Goal: Transaction & Acquisition: Purchase product/service

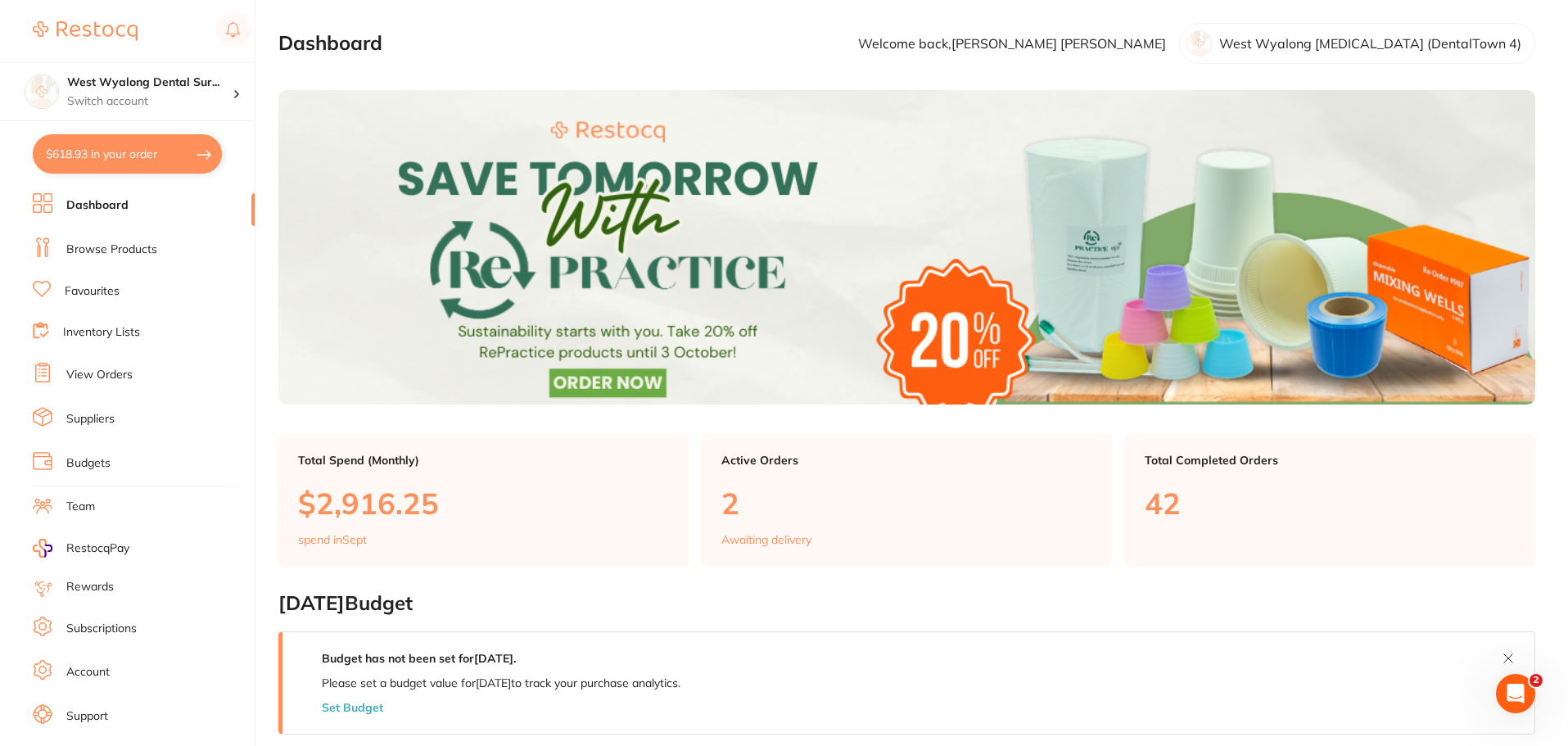
click at [115, 294] on link "Favourites" at bounding box center [92, 291] width 55 height 16
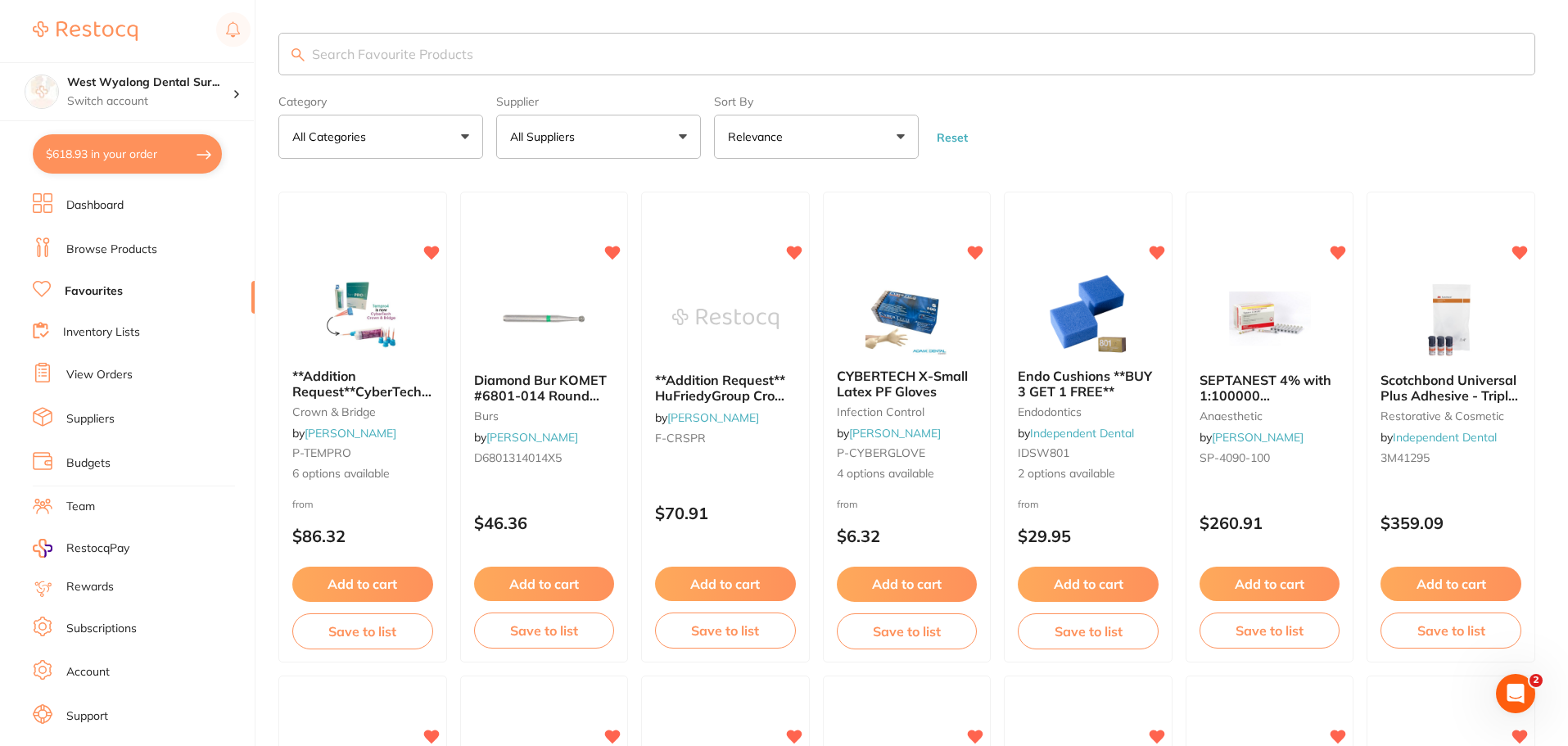
click at [349, 58] on input "search" at bounding box center [906, 53] width 1256 height 42
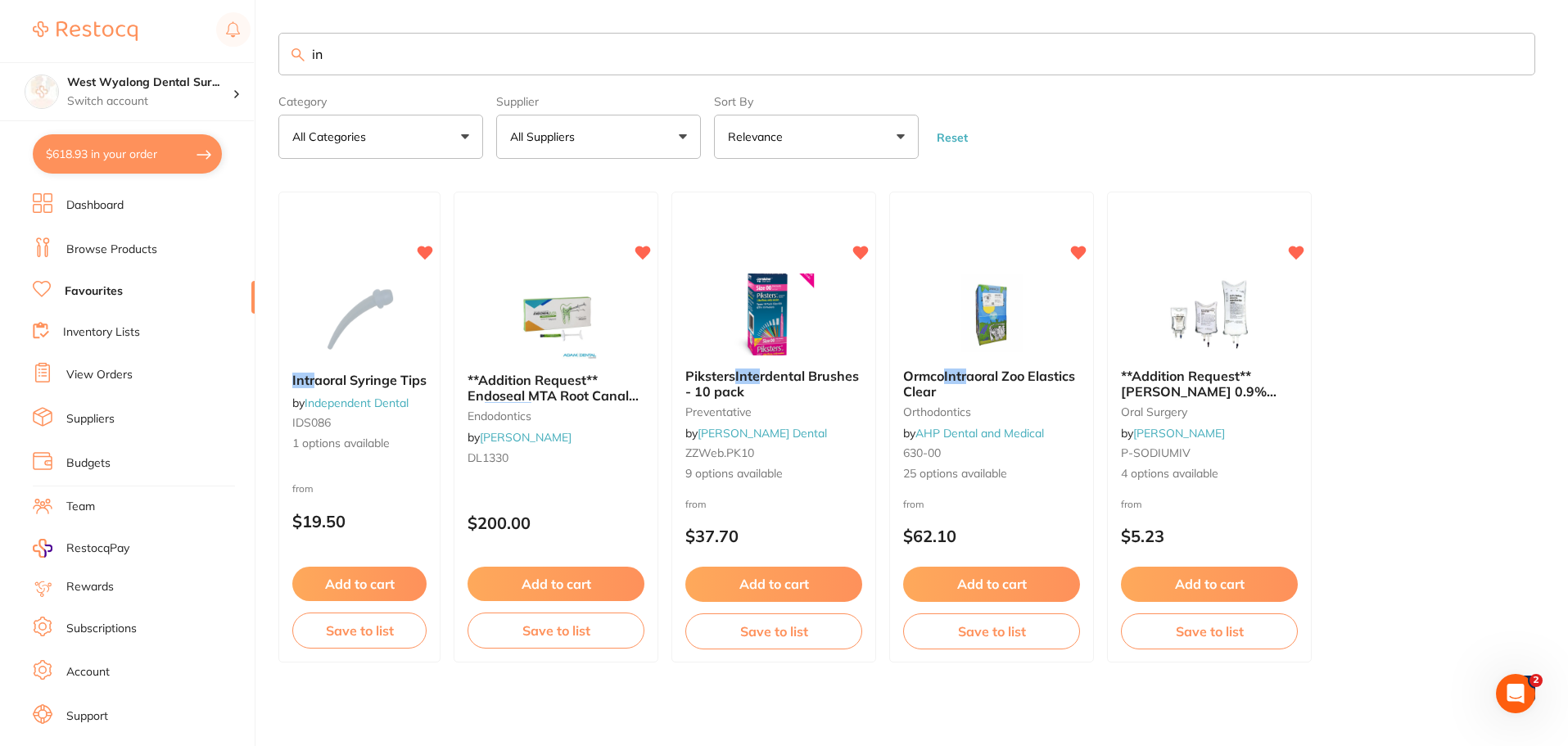
type input "i"
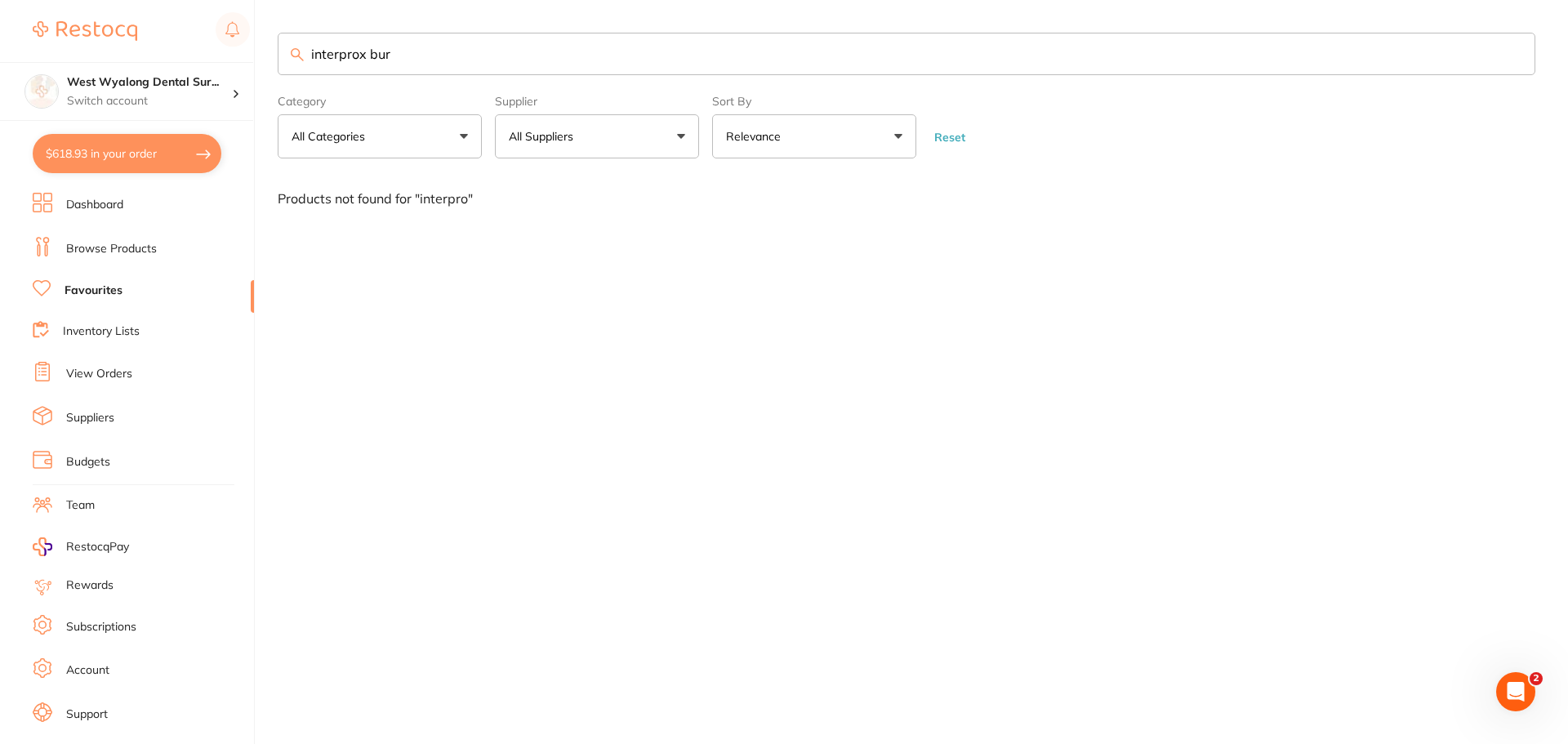
type input "interprox bur"
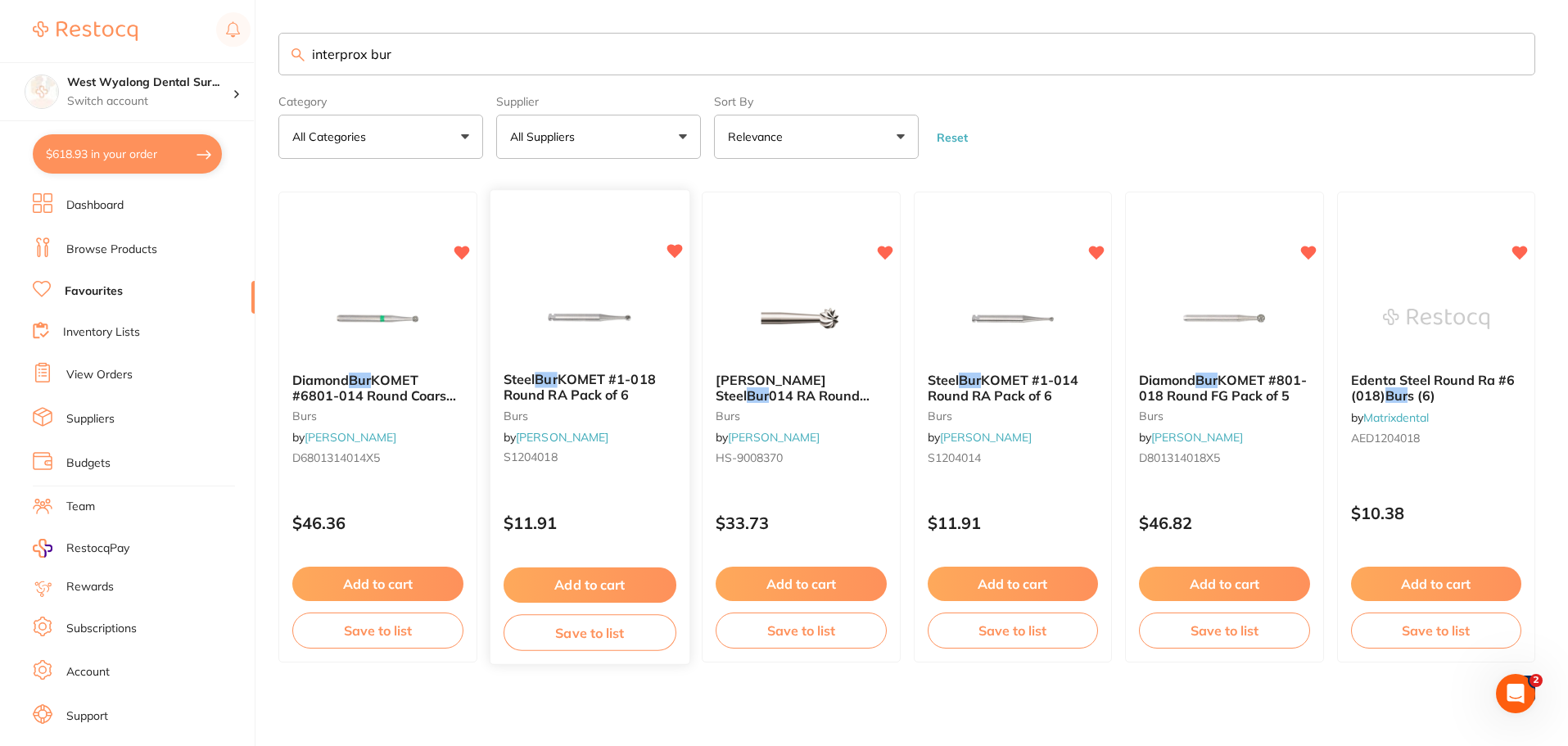
scroll to position [2, 0]
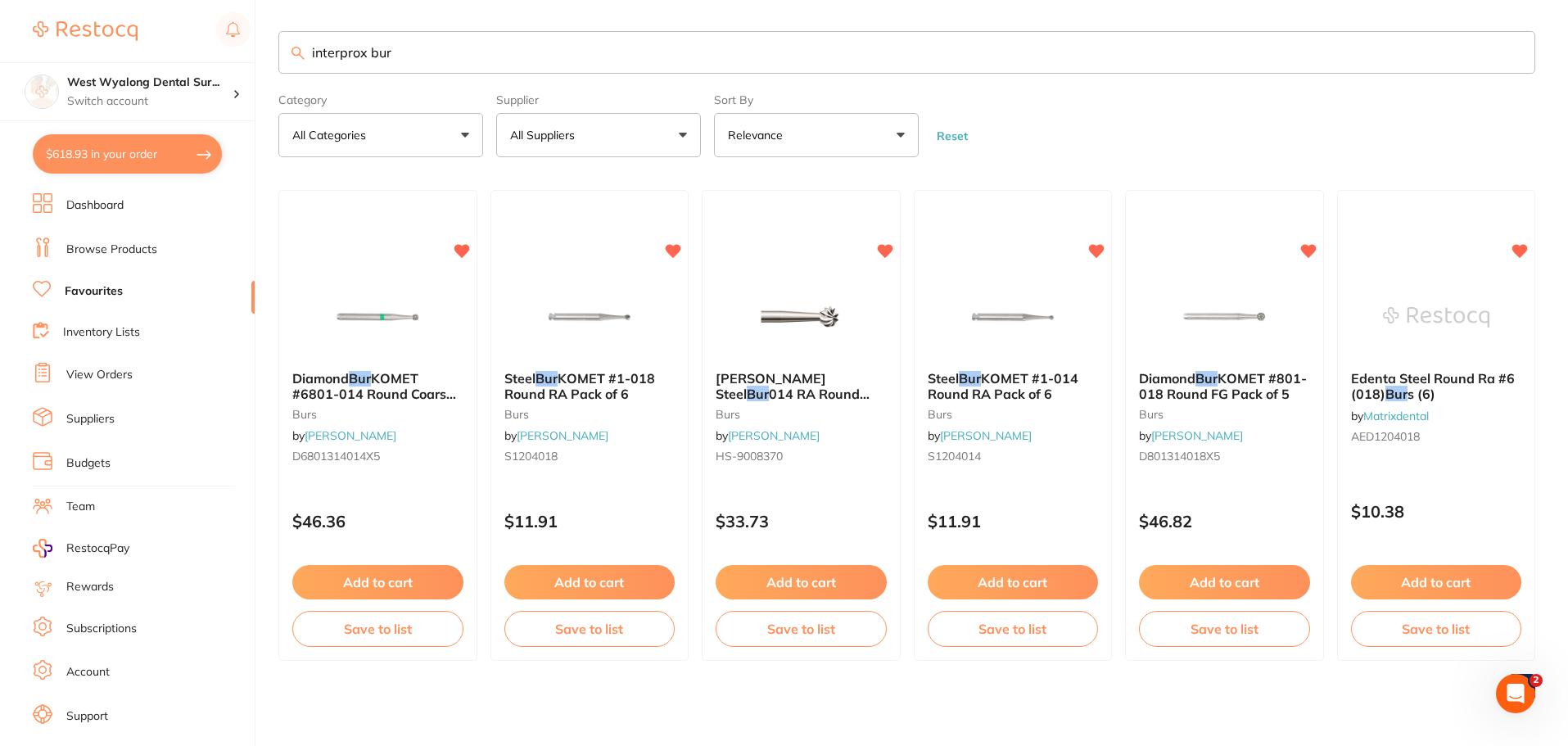
drag, startPoint x: 68, startPoint y: 244, endPoint x: 154, endPoint y: 234, distance: 86.6
click at [68, 244] on link "Browse Products" at bounding box center [111, 249] width 91 height 16
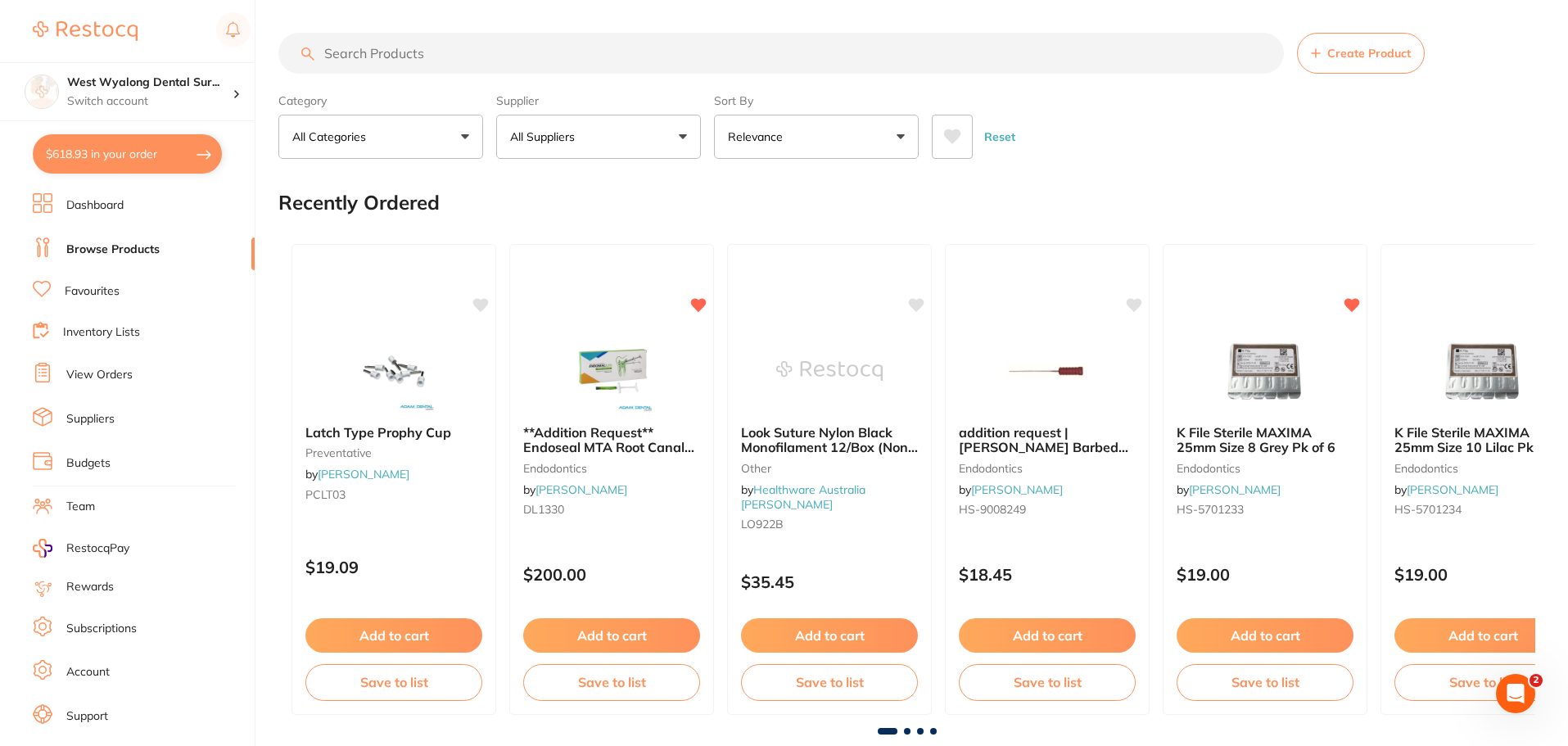
click at [374, 60] on input "search" at bounding box center [781, 53] width 1005 height 41
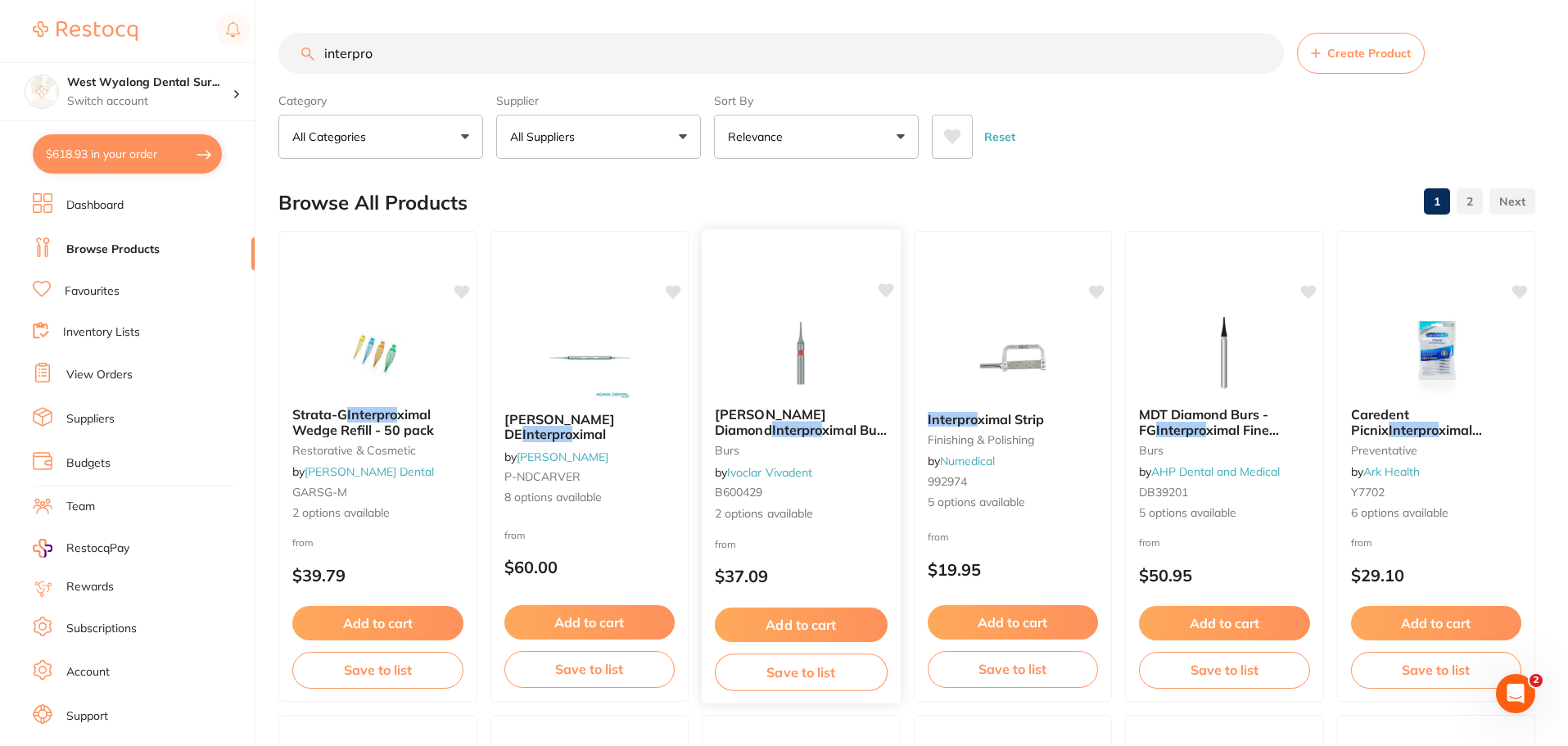
type input "interpro"
click at [884, 294] on icon at bounding box center [885, 290] width 16 height 14
click at [815, 624] on button "Add to cart" at bounding box center [800, 625] width 173 height 36
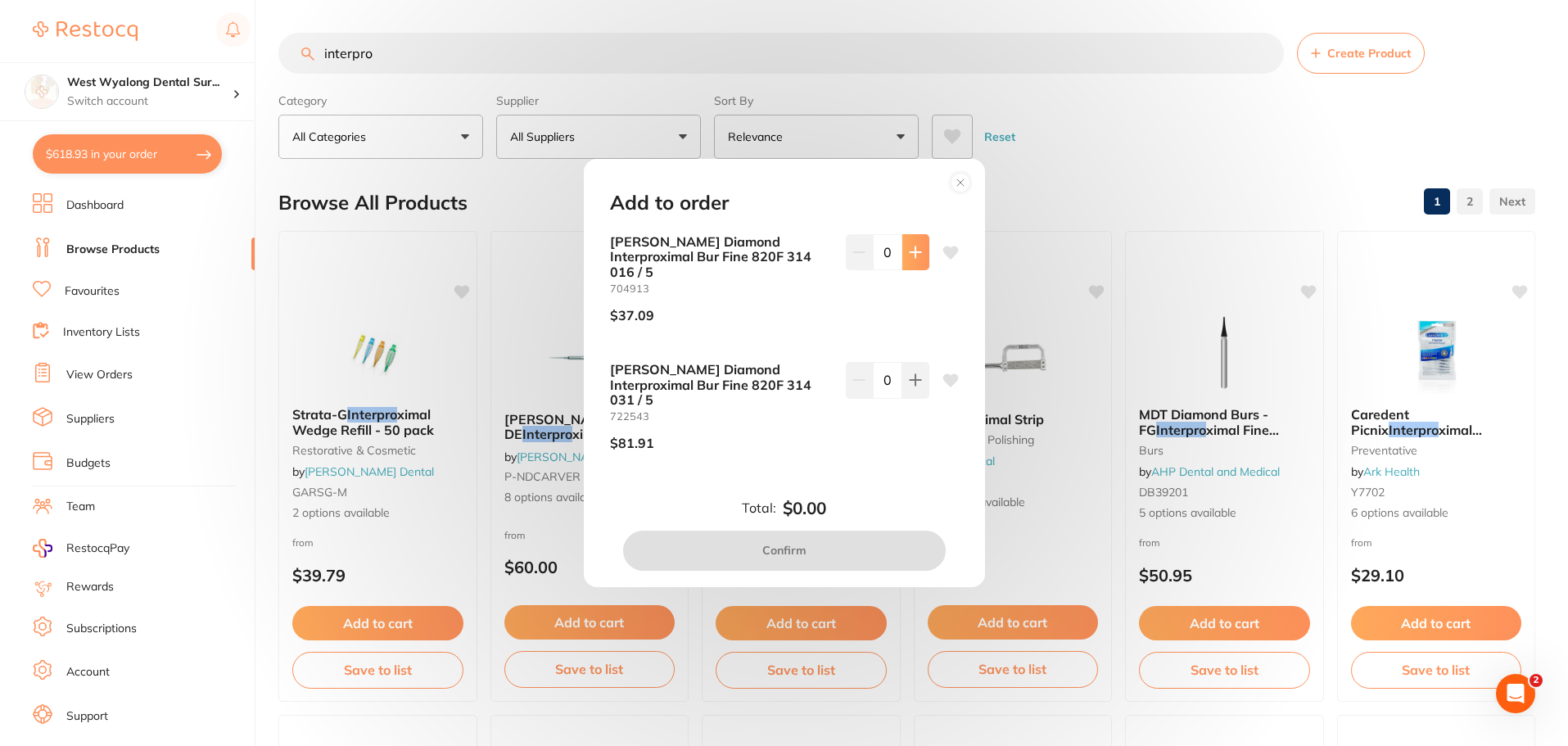
click at [912, 257] on icon at bounding box center [914, 252] width 10 height 10
type input "1"
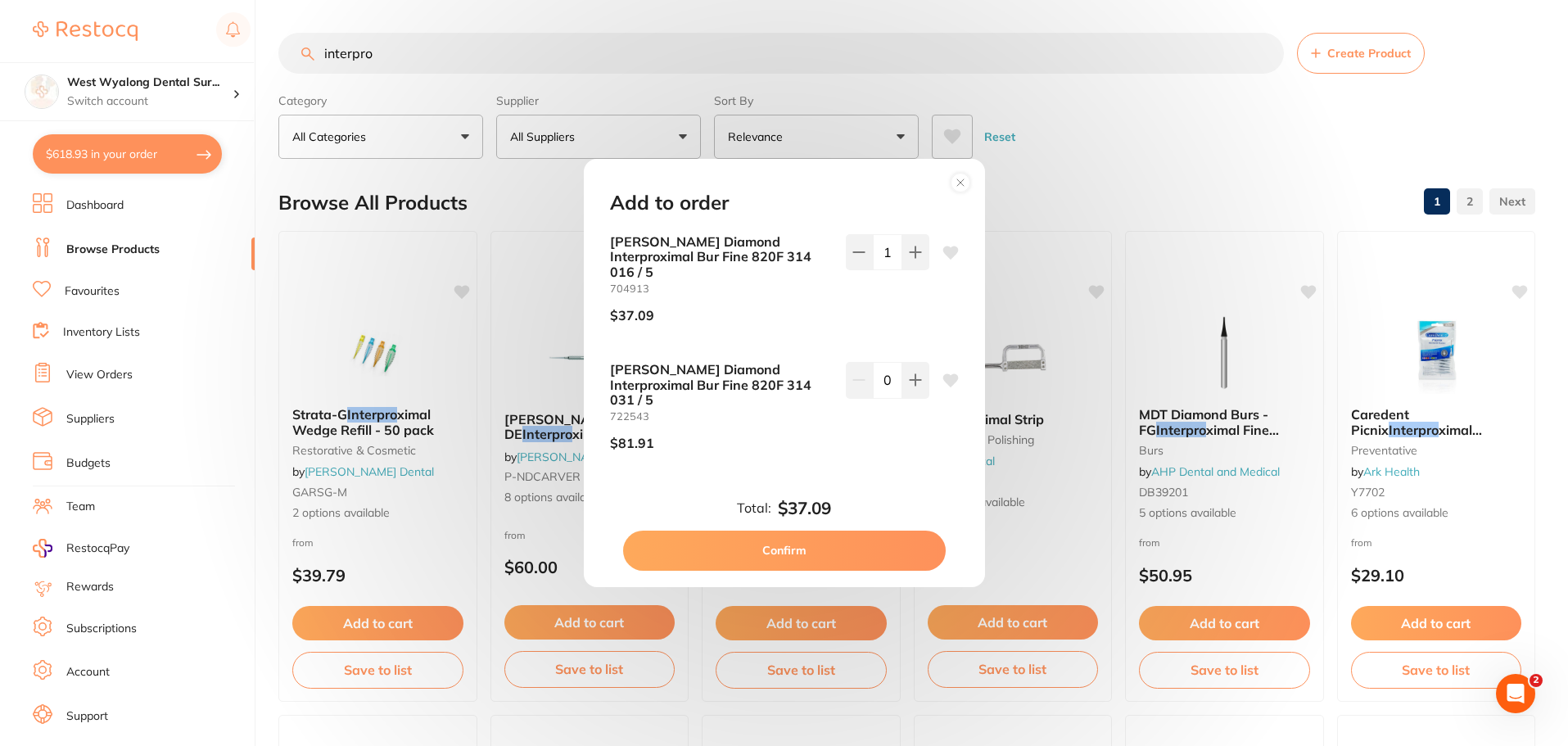
click at [944, 259] on icon at bounding box center [949, 253] width 16 height 13
click at [802, 534] on button "Confirm" at bounding box center [784, 550] width 323 height 39
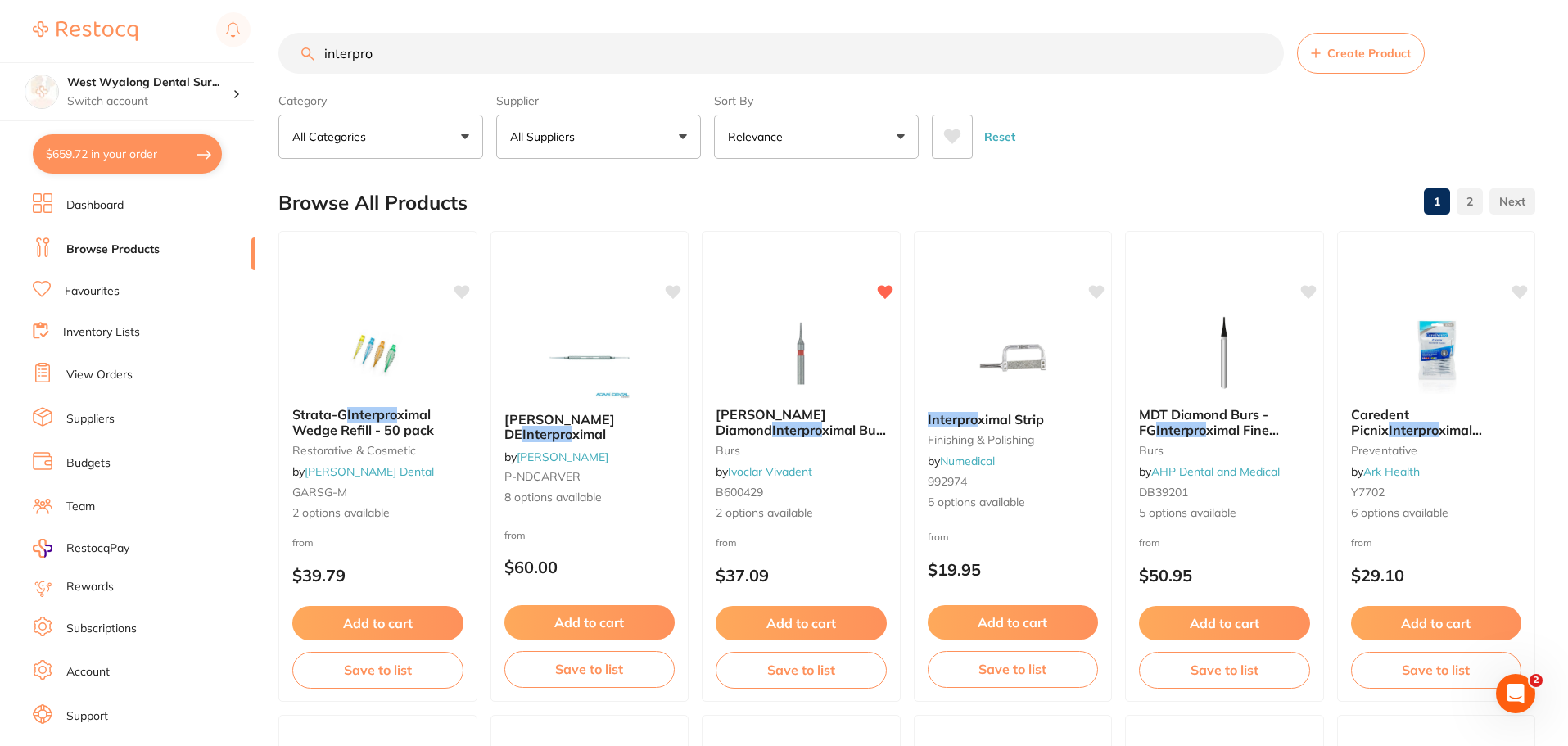
click at [81, 163] on button "$659.72 in your order" at bounding box center [127, 154] width 189 height 39
checkbox input "true"
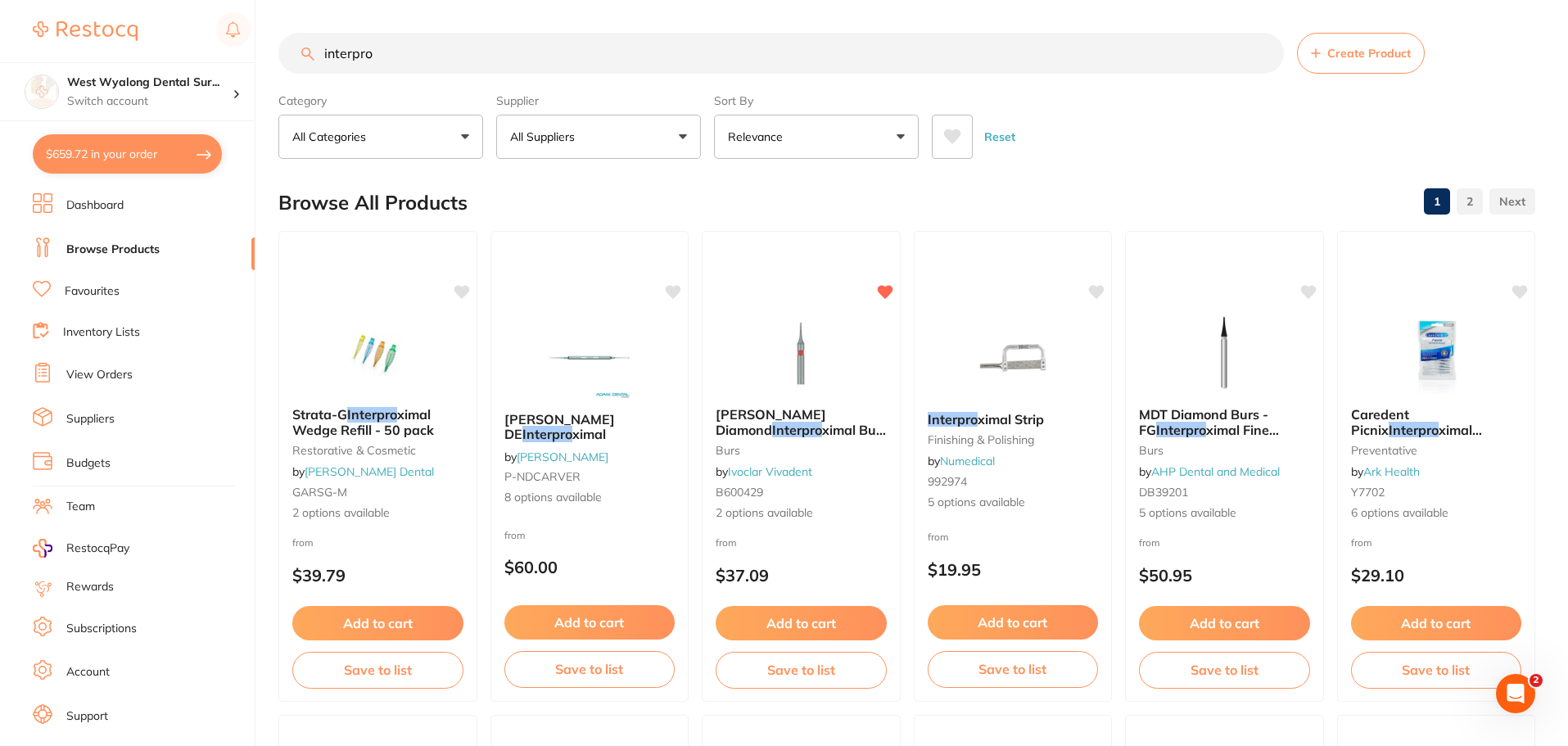
checkbox input "true"
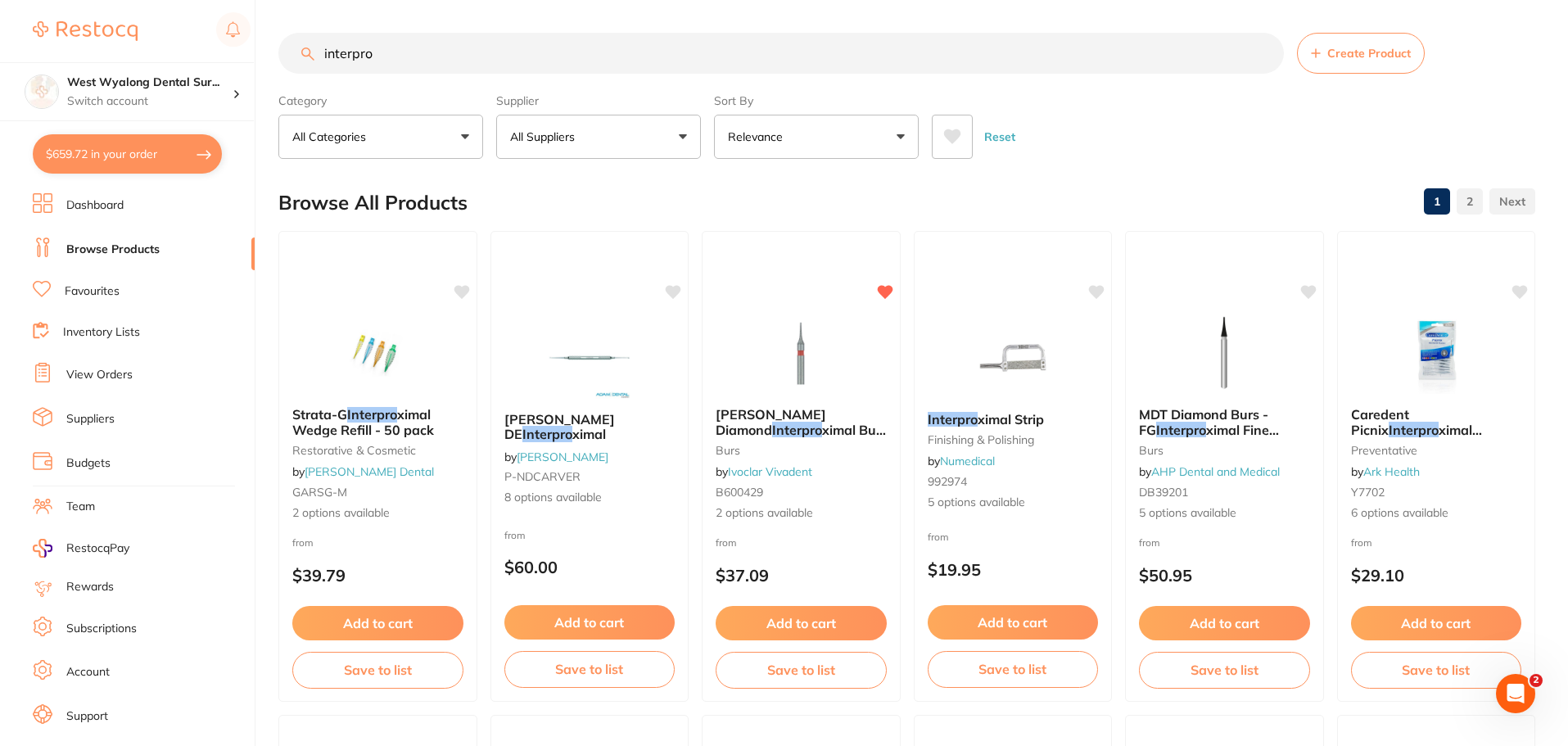
checkbox input "true"
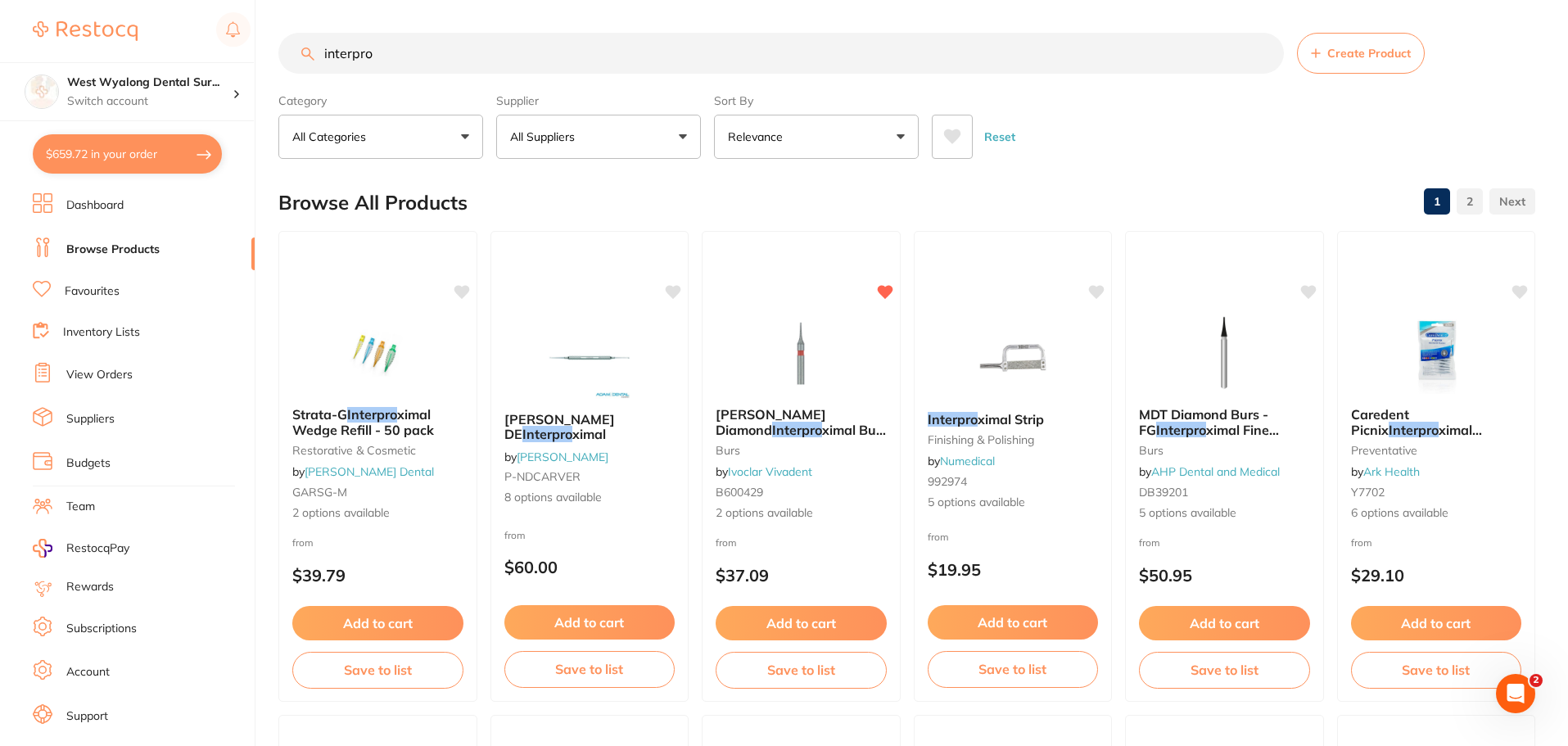
checkbox input "true"
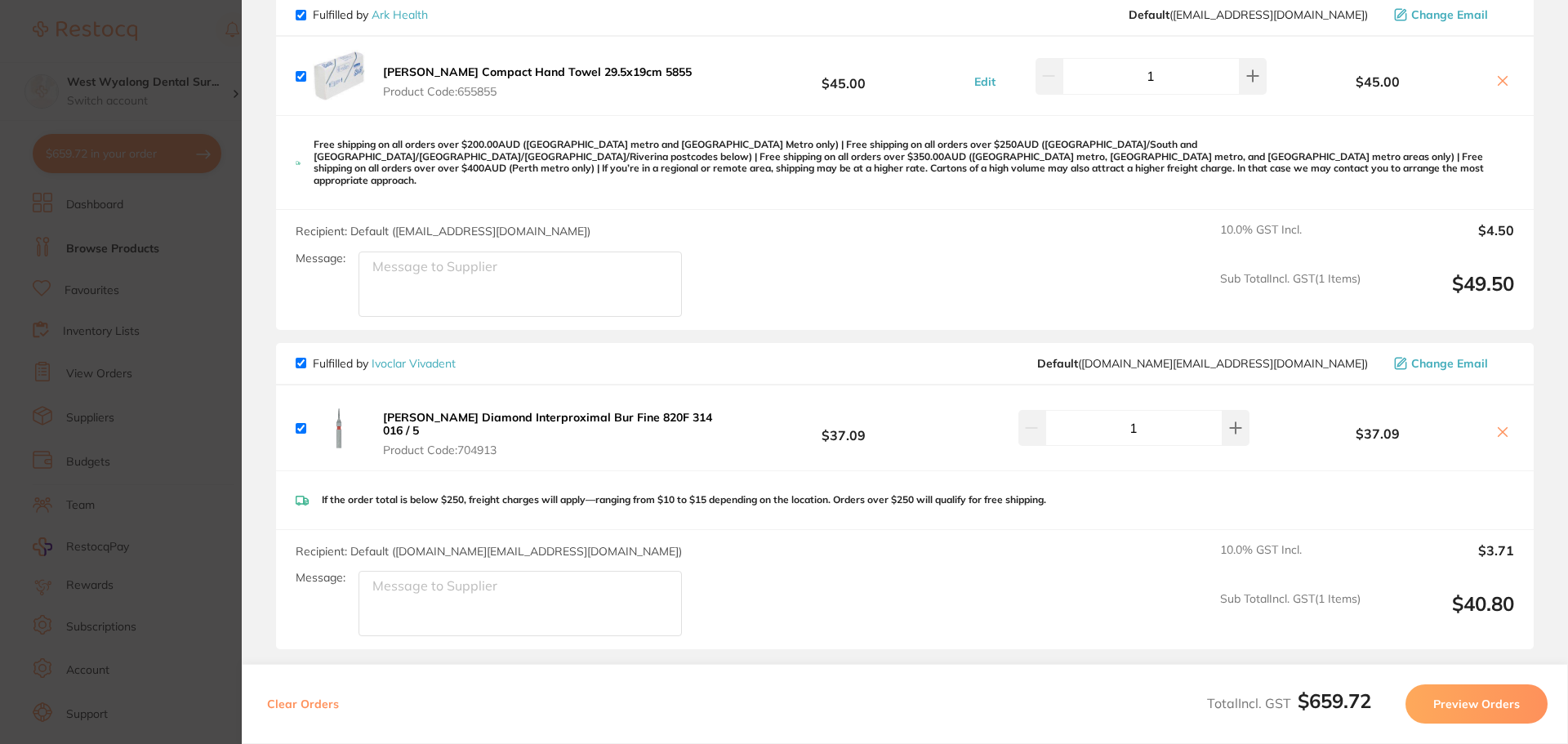
scroll to position [1469, 0]
click at [547, 408] on b "[PERSON_NAME] Diamond Interproximal Bur Fine 820F 314 016 / 5" at bounding box center [547, 422] width 329 height 28
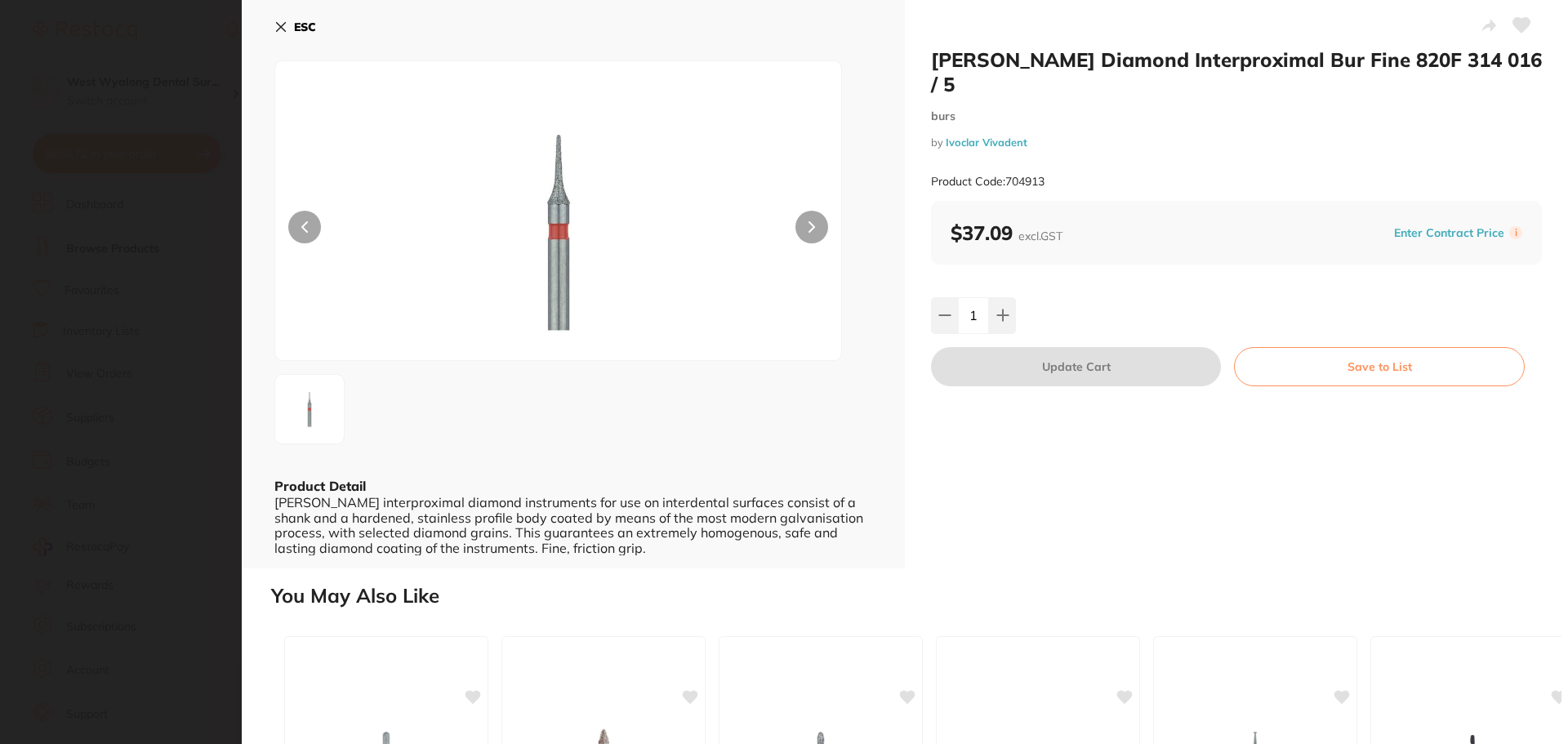
scroll to position [0, 0]
click at [275, 19] on button "ESC" at bounding box center [295, 27] width 42 height 28
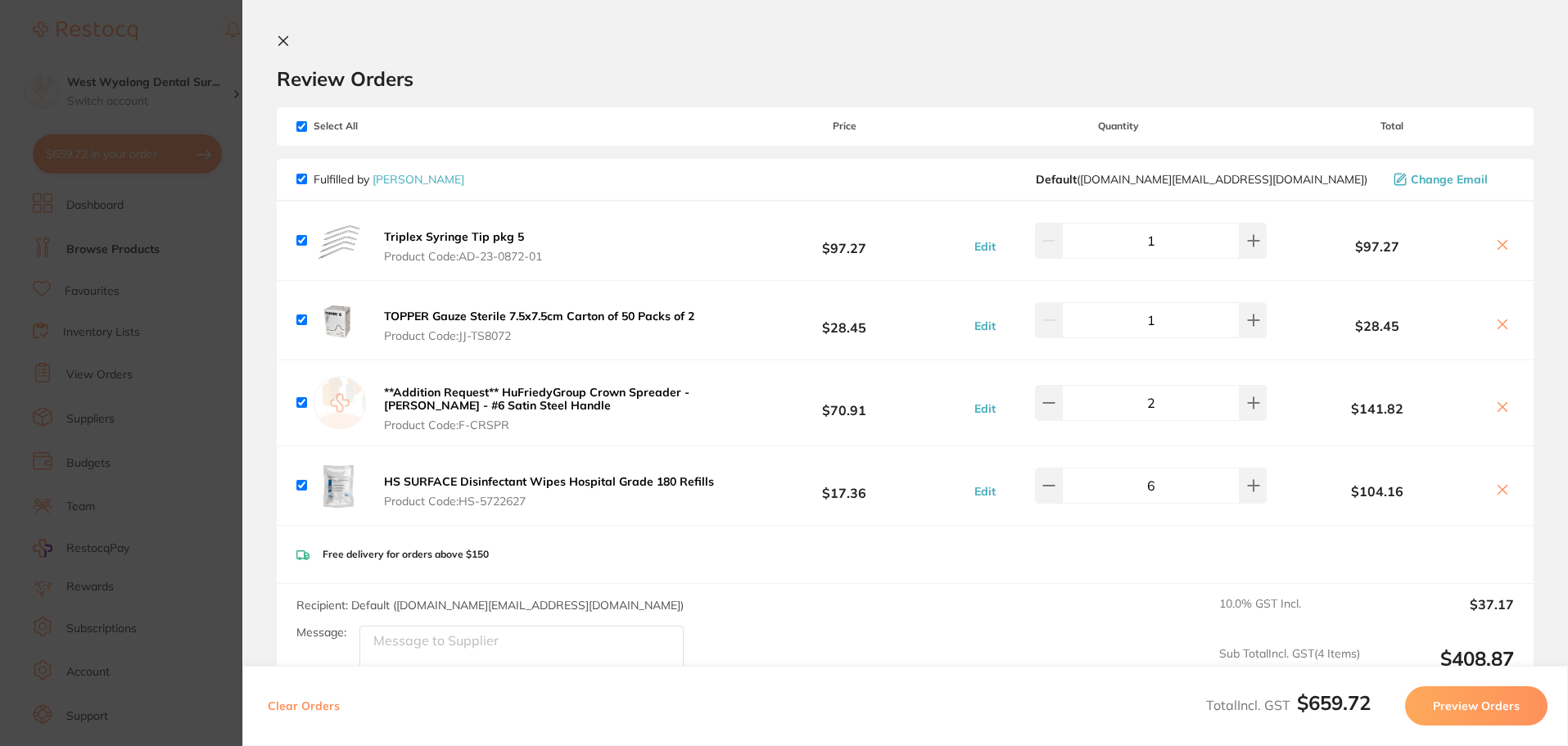
click at [279, 41] on icon at bounding box center [284, 41] width 9 height 9
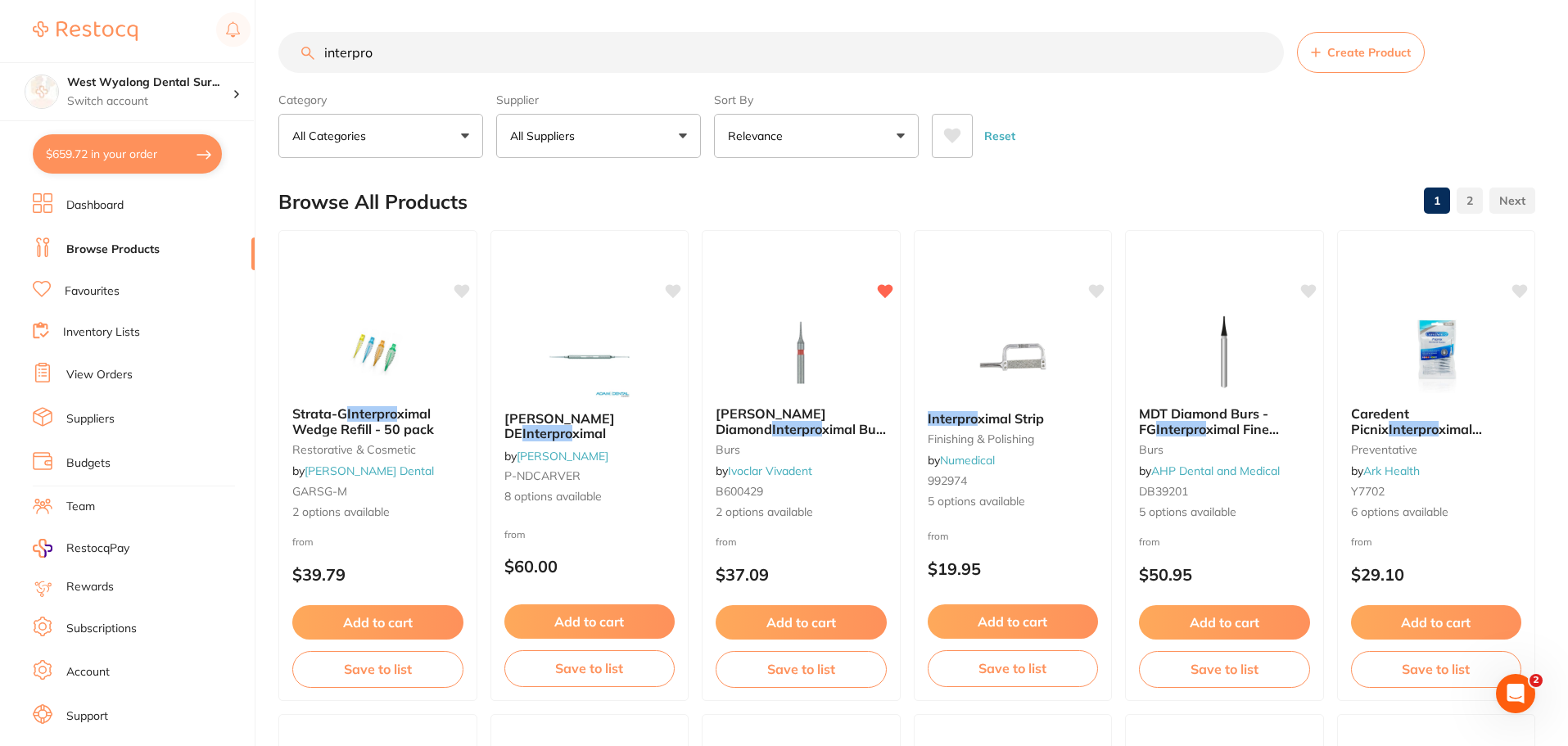
drag, startPoint x: 271, startPoint y: 50, endPoint x: 222, endPoint y: 52, distance: 49.0
click at [222, 52] on div "$659.72 West Wyalong Dental Sur... Switch account West Wyalong Dental Surgery (…" at bounding box center [784, 372] width 1568 height 746
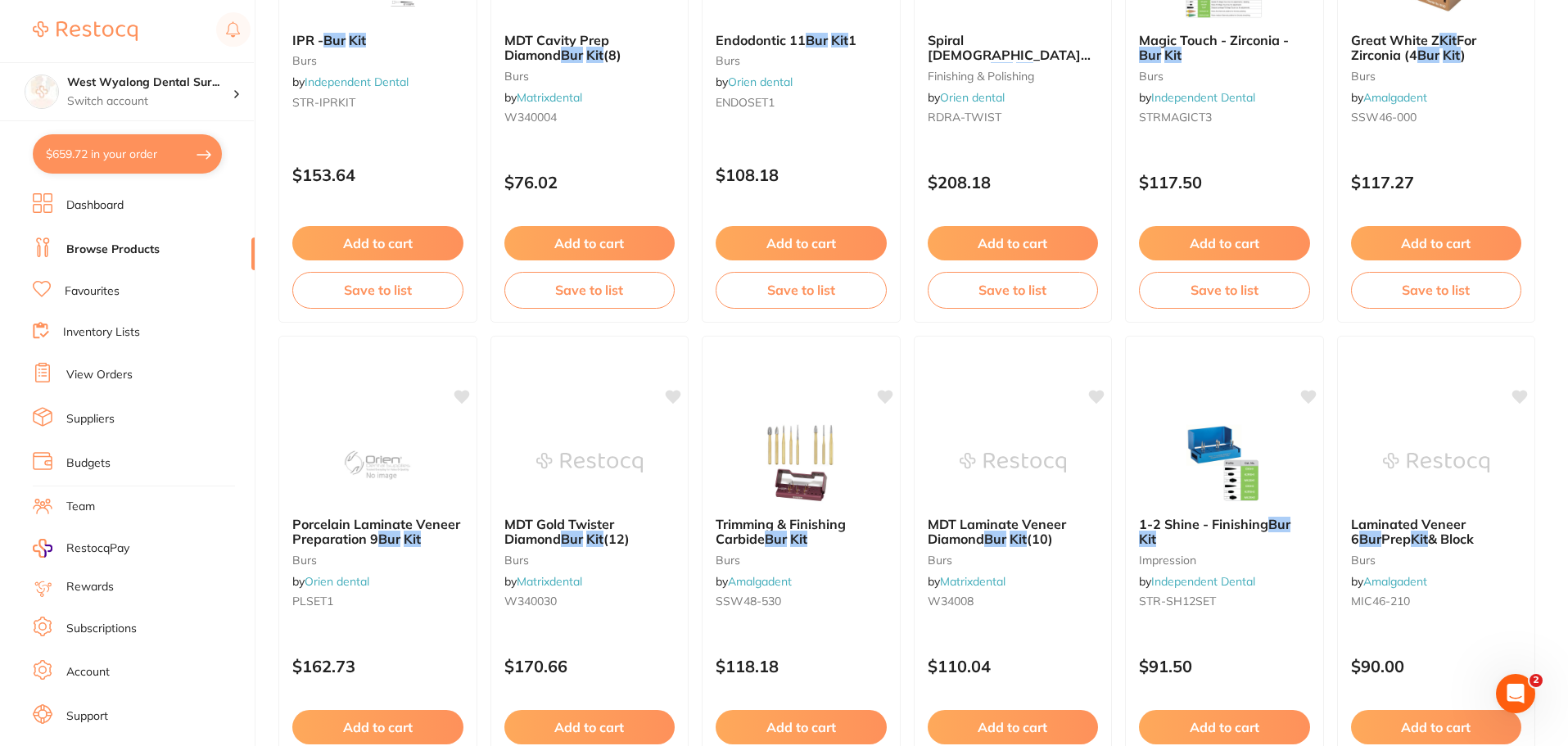
scroll to position [3911, 0]
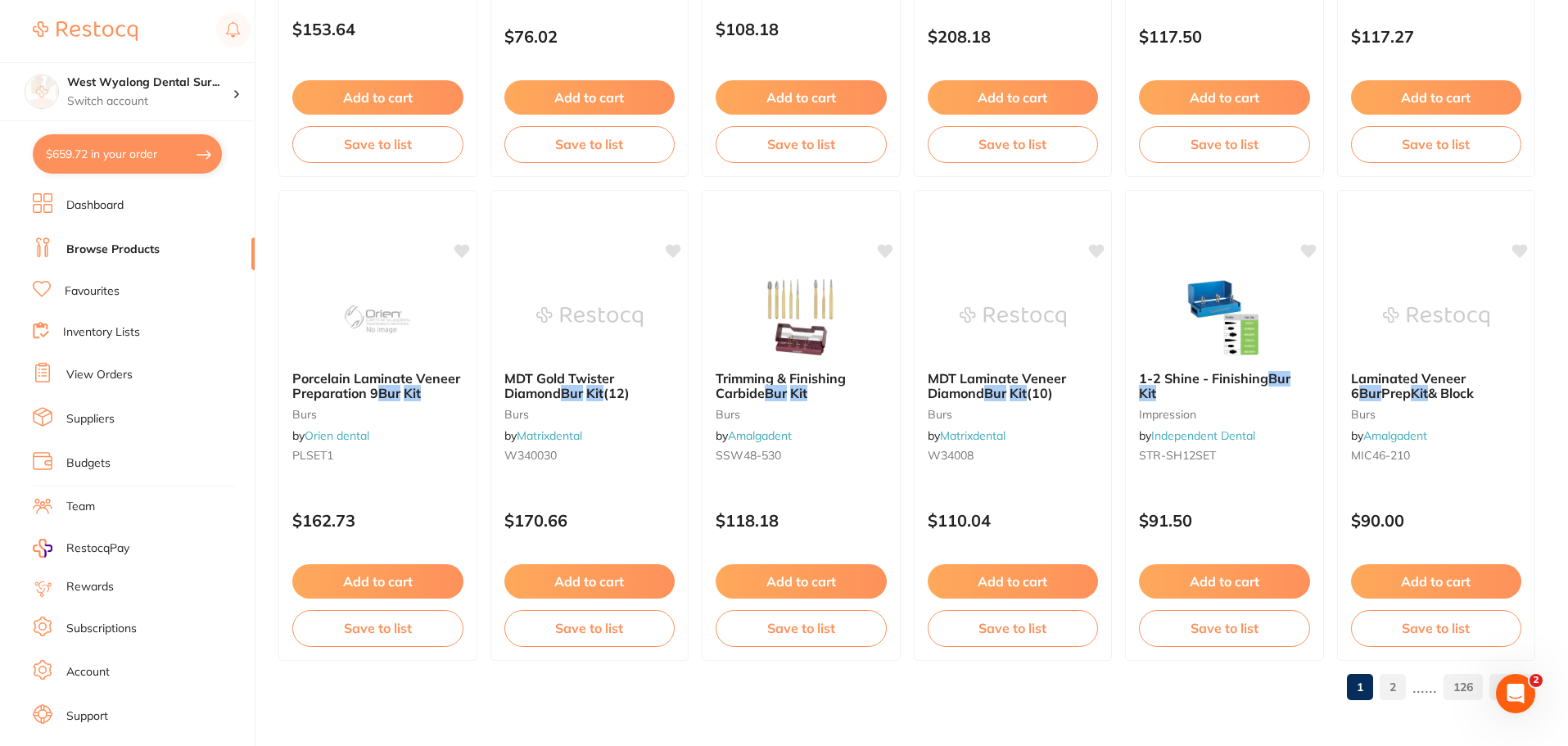
click at [1398, 690] on link "2" at bounding box center [1392, 686] width 26 height 33
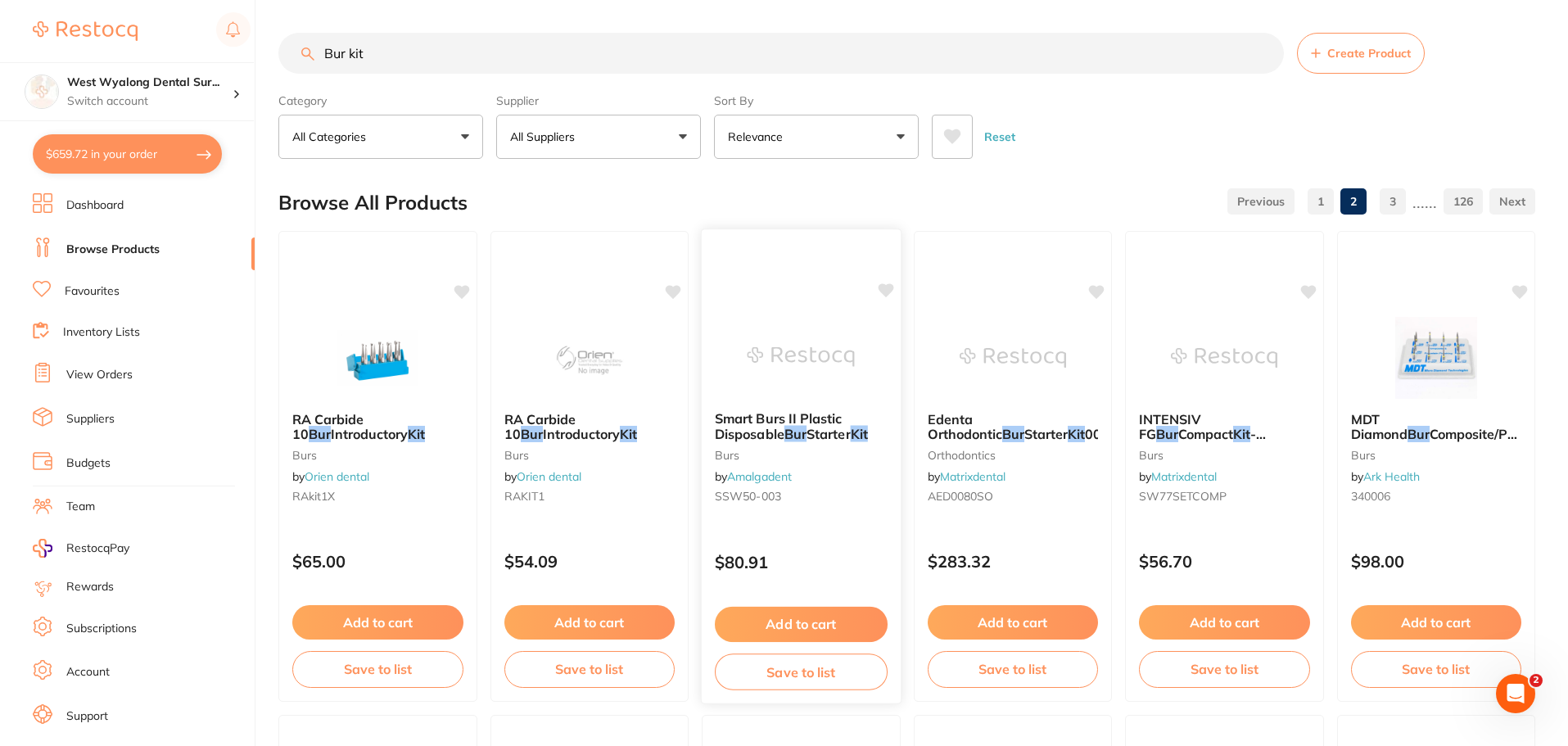
scroll to position [0, 0]
click at [867, 141] on button "Relevance" at bounding box center [816, 136] width 205 height 44
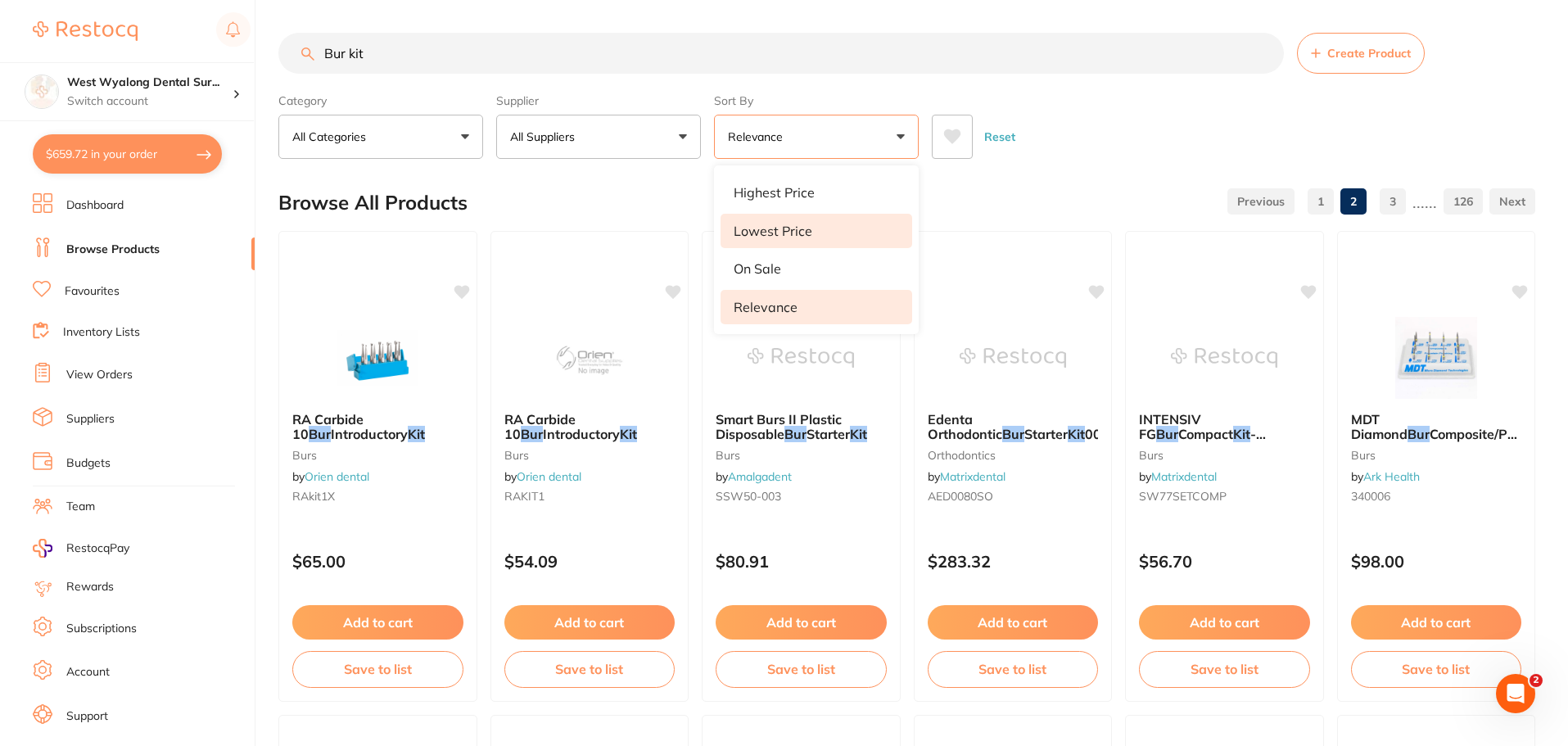
click at [779, 229] on p "Lowest Price" at bounding box center [772, 231] width 79 height 15
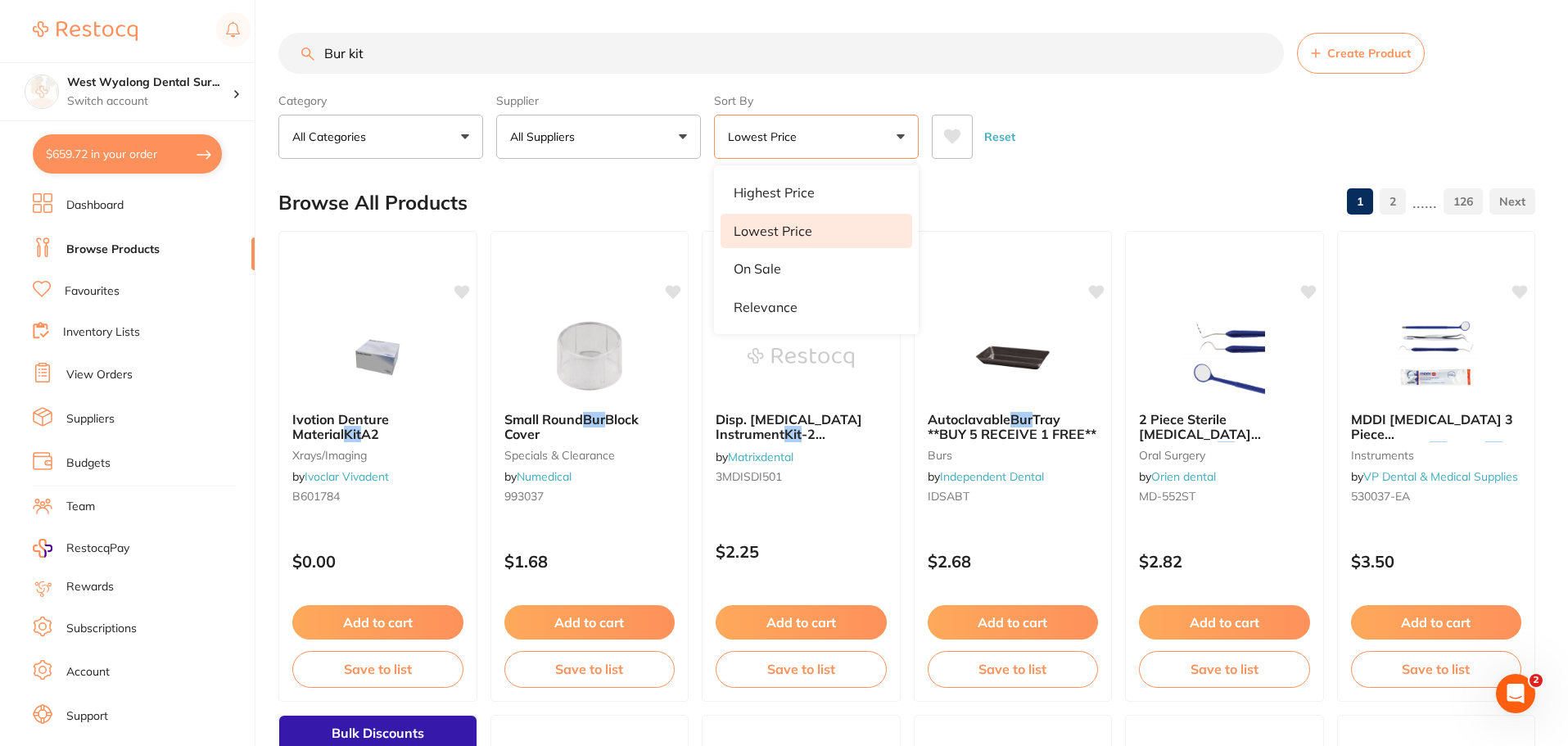
click at [894, 144] on button "Lowest Price" at bounding box center [816, 136] width 205 height 44
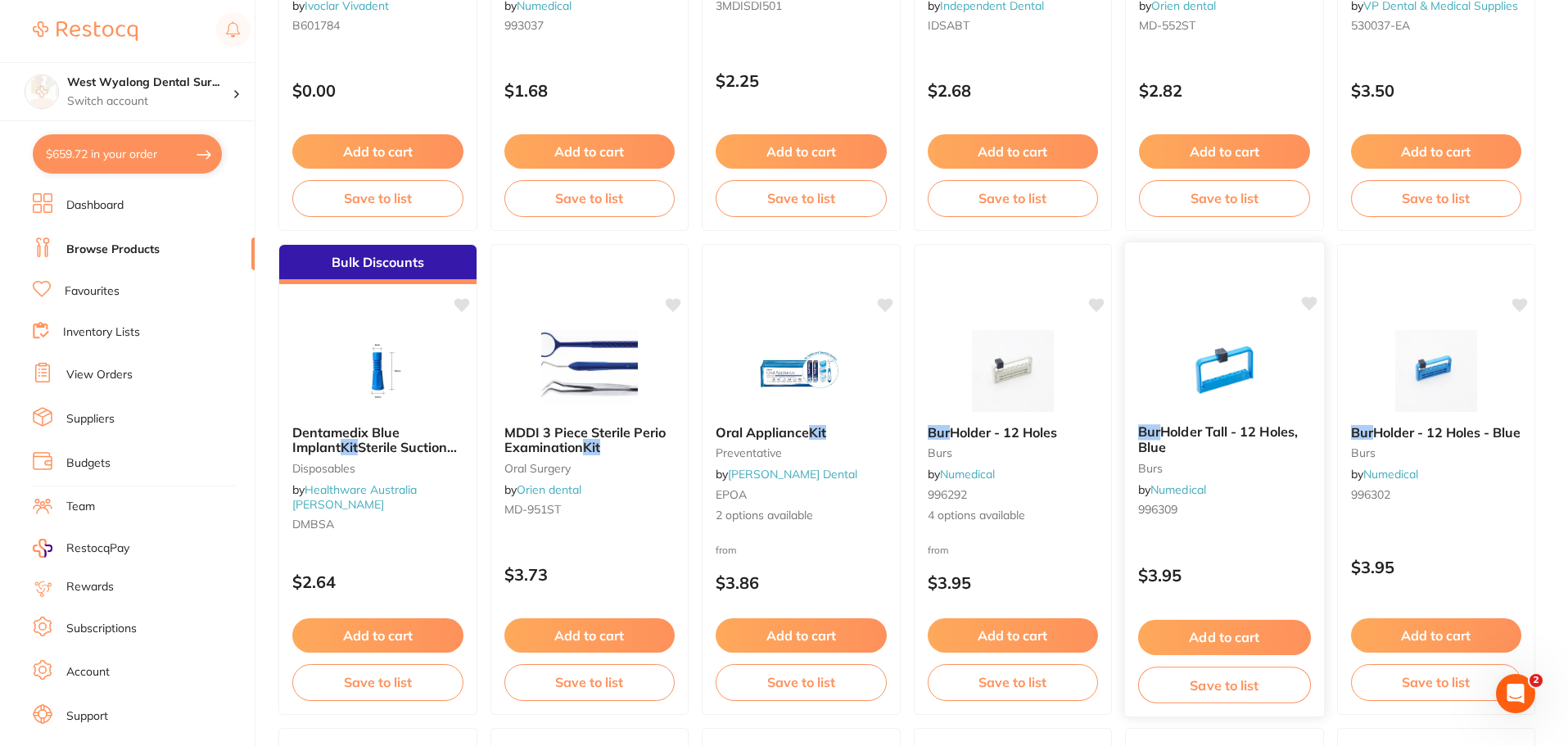
scroll to position [573, 0]
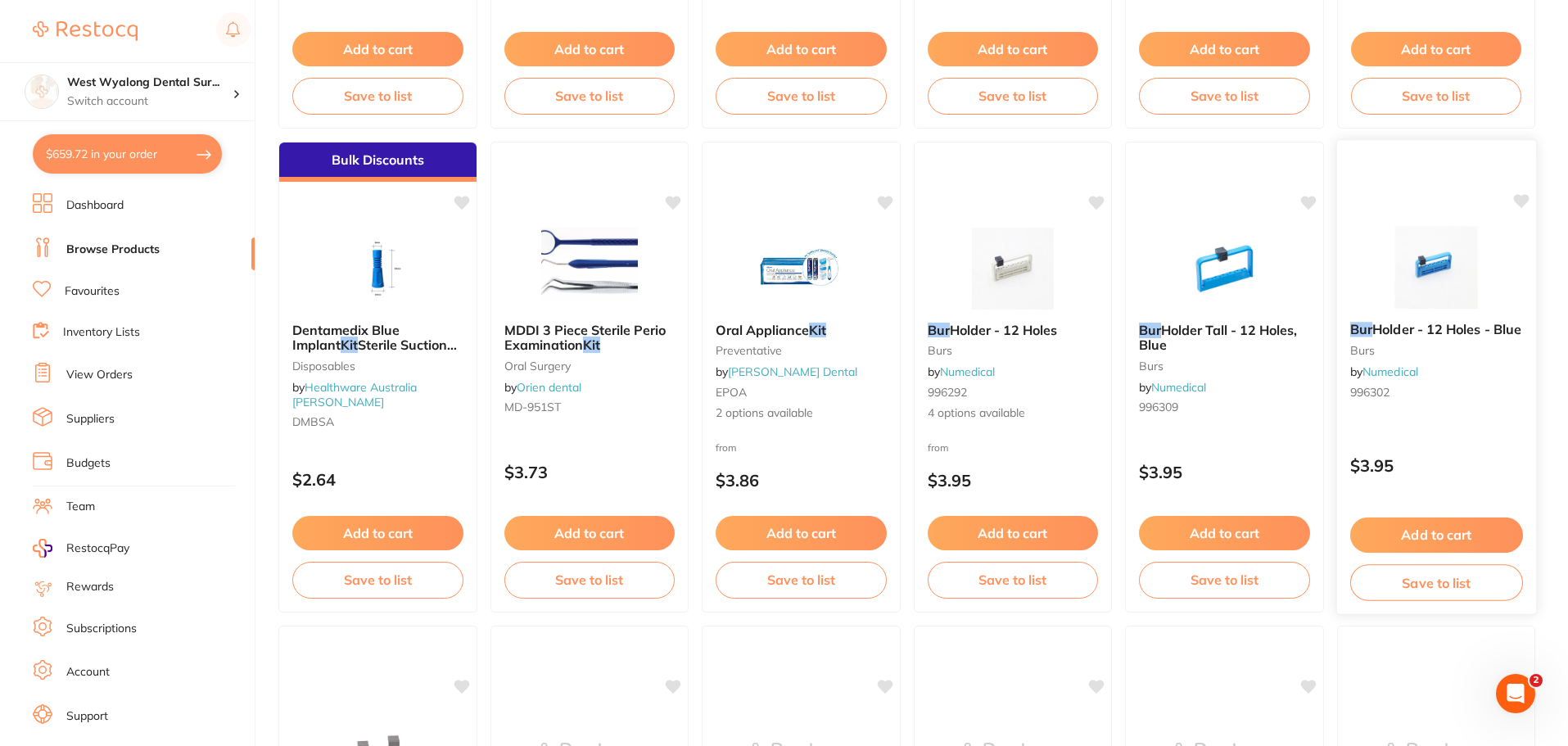
click at [1417, 326] on span "Holder - 12 Holes - Blue" at bounding box center [1446, 329] width 149 height 16
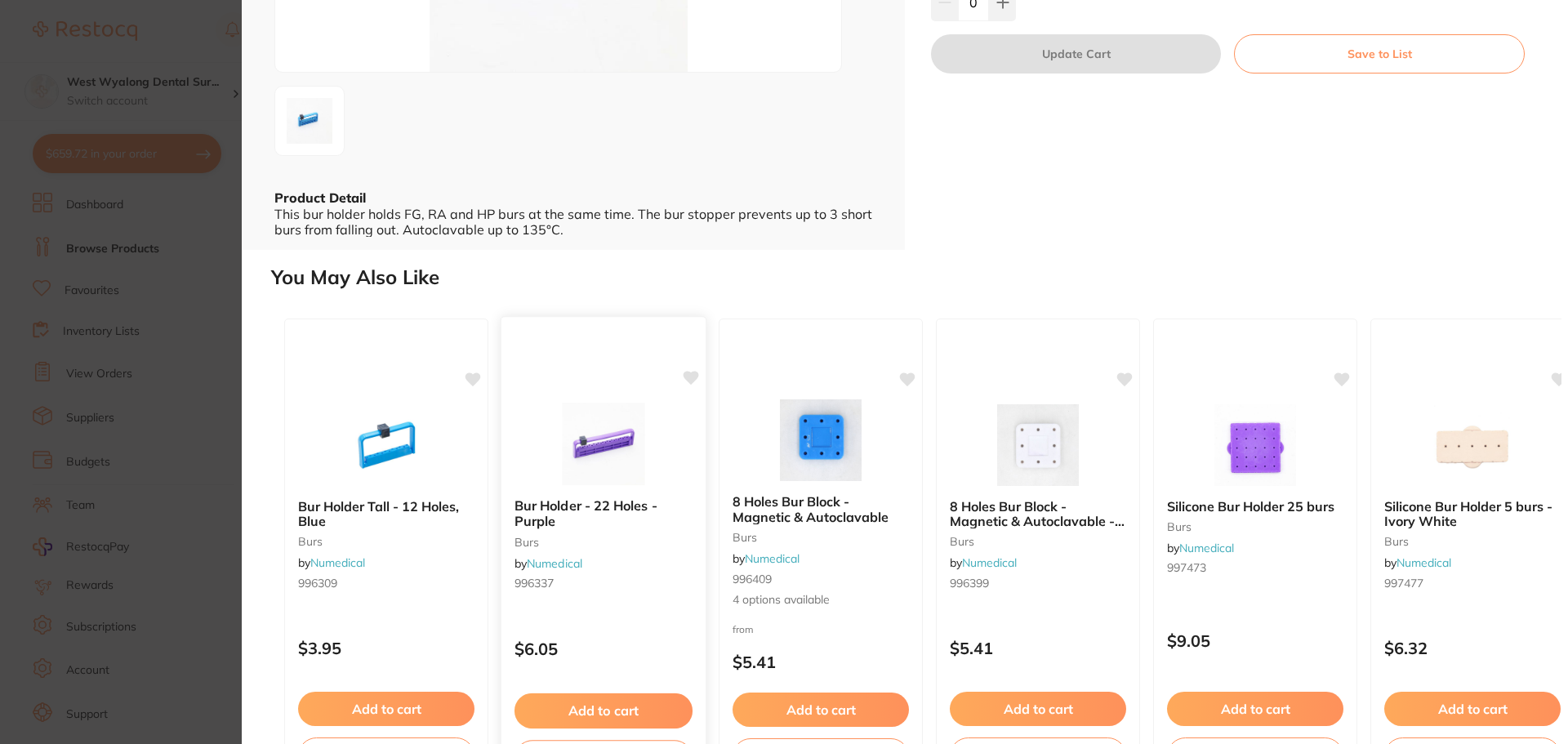
scroll to position [327, 0]
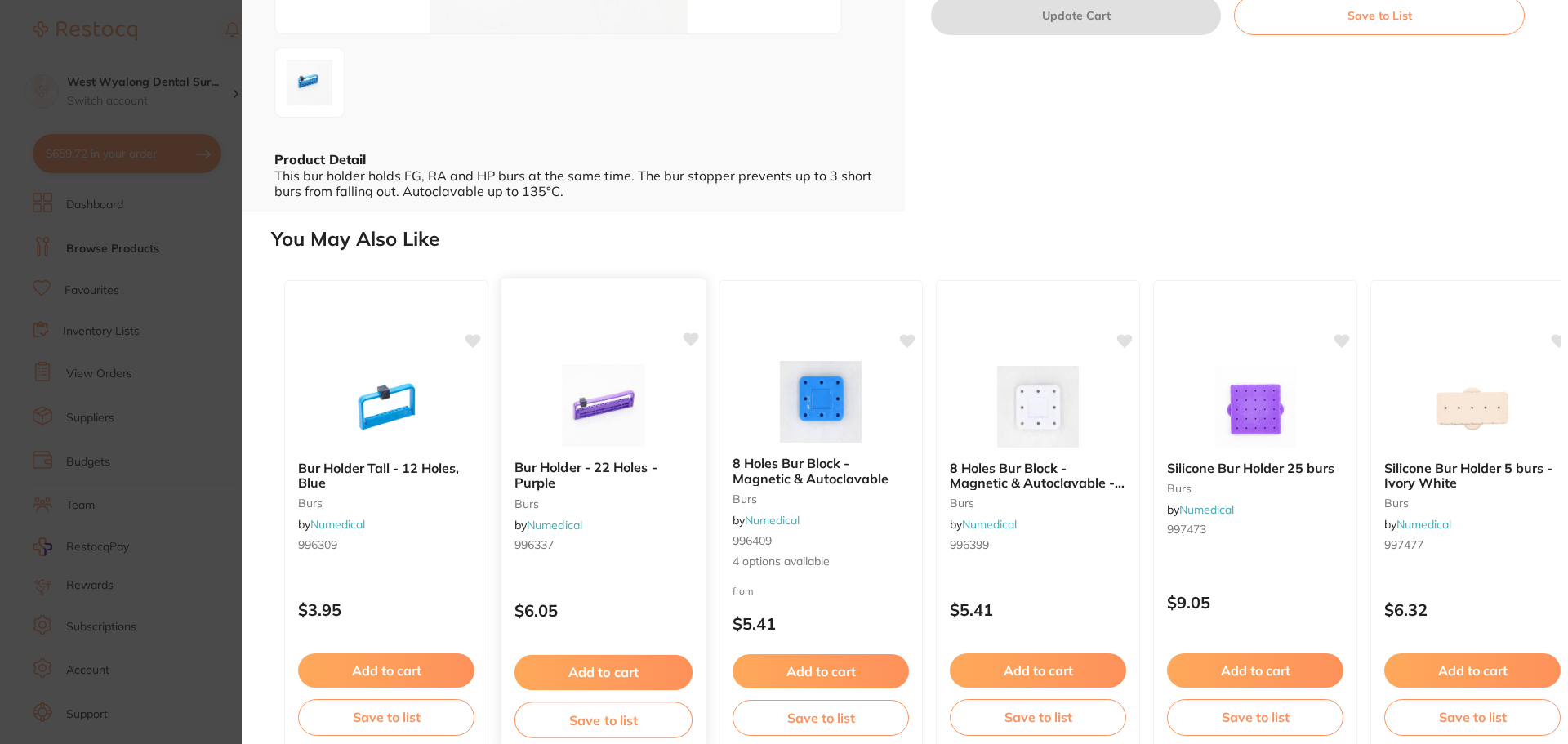
click at [591, 467] on b "Bur Holder - 22 Holes - Purple" at bounding box center [603, 474] width 178 height 30
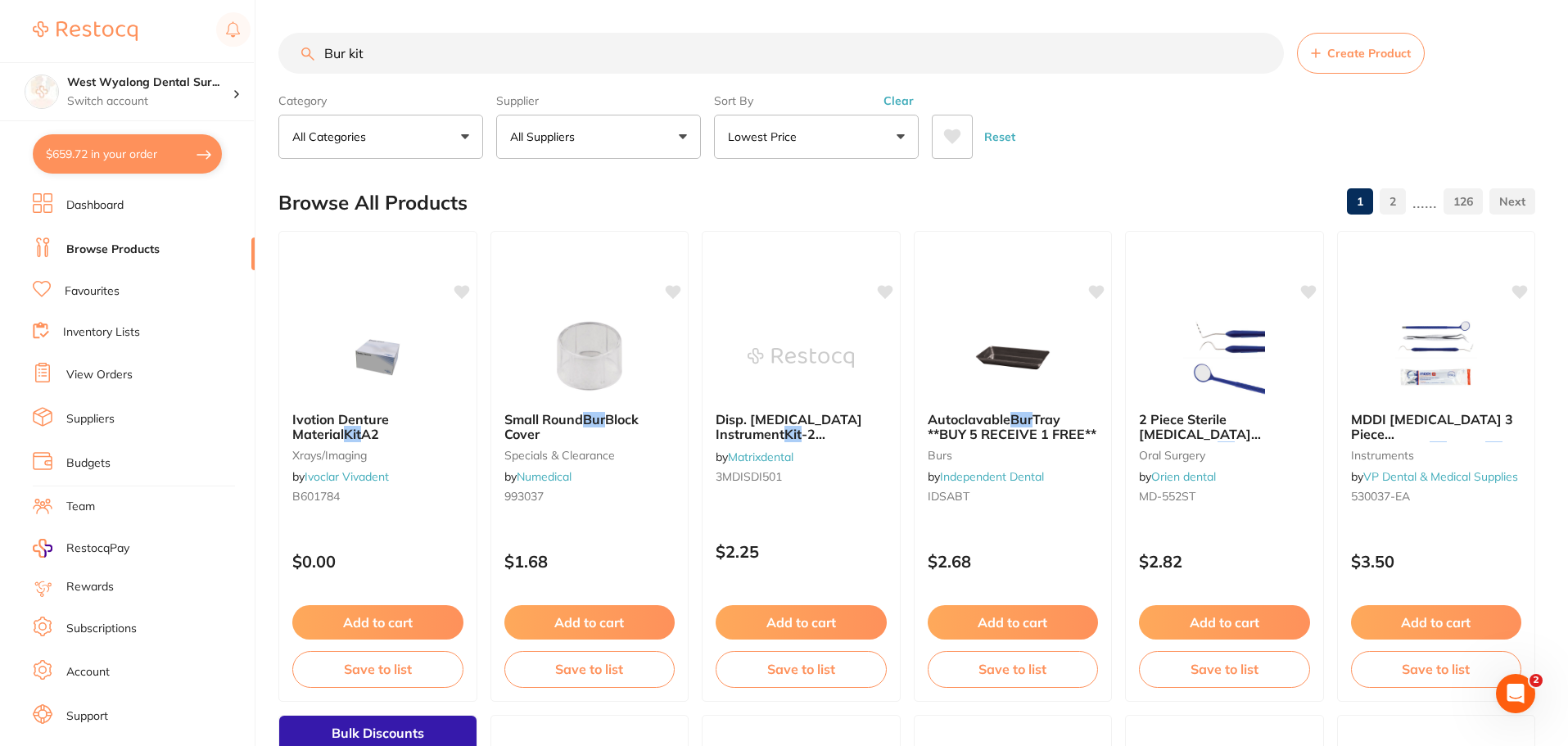
click at [394, 54] on input "Bur kit" at bounding box center [781, 53] width 1005 height 41
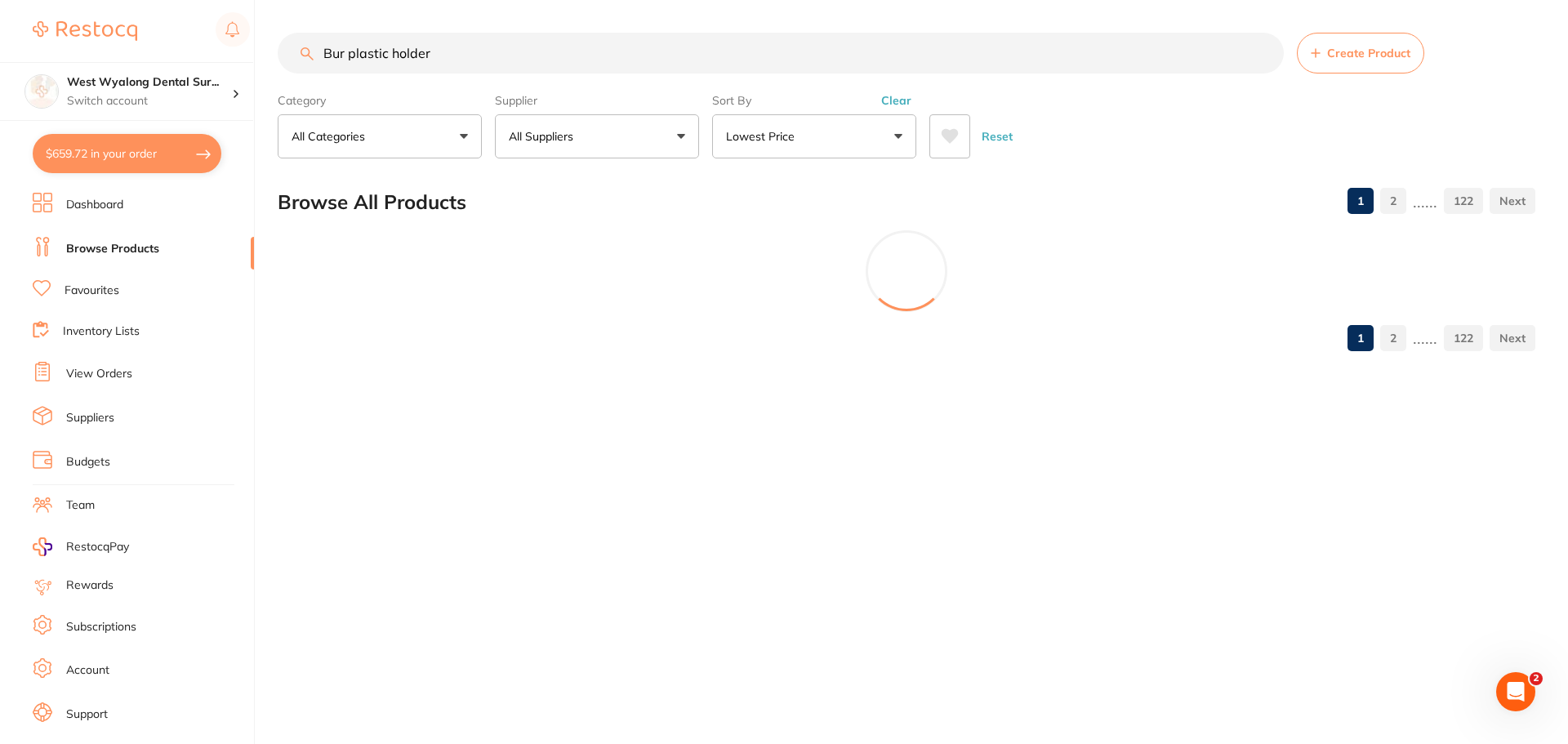
type input "Bur plastic holder"
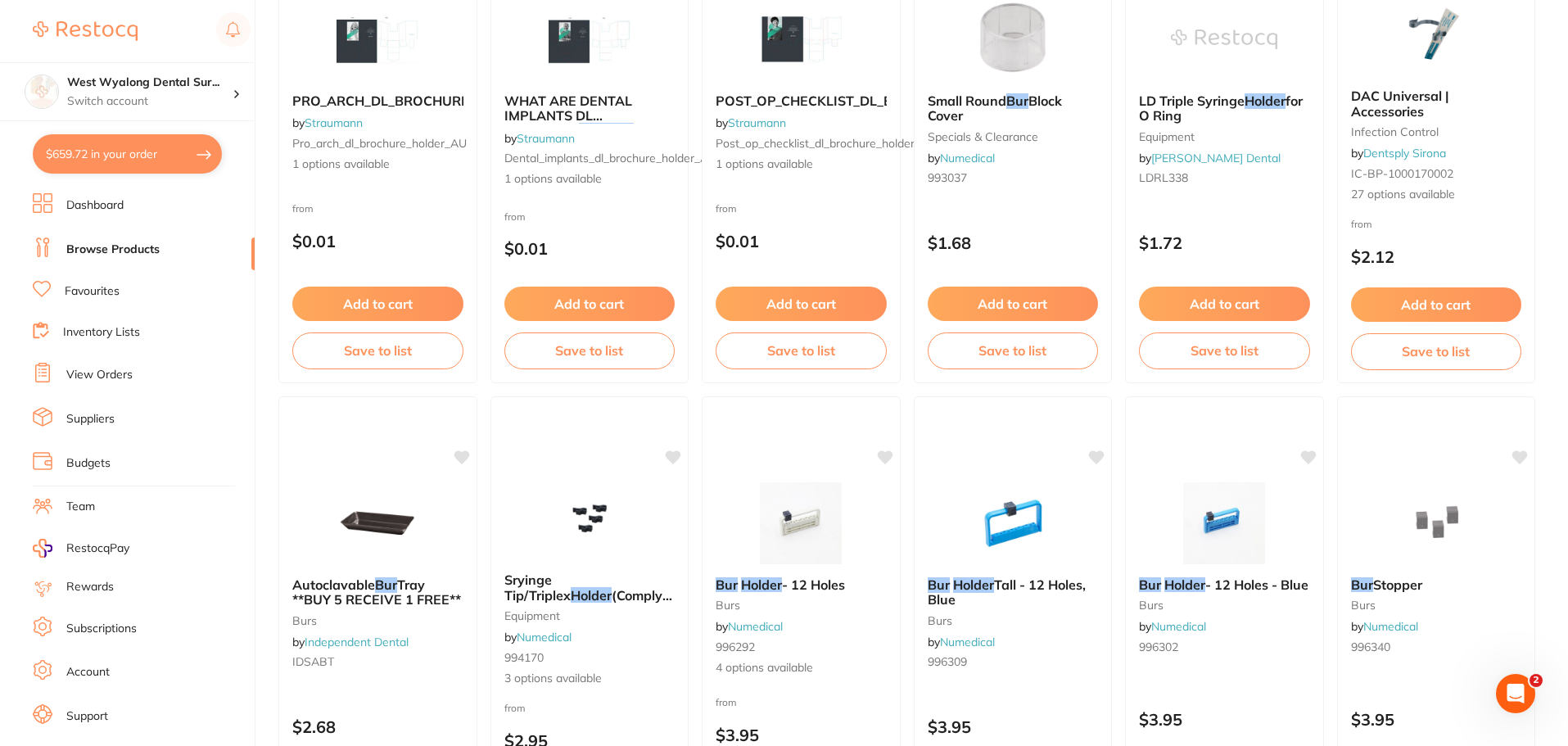
scroll to position [310, 0]
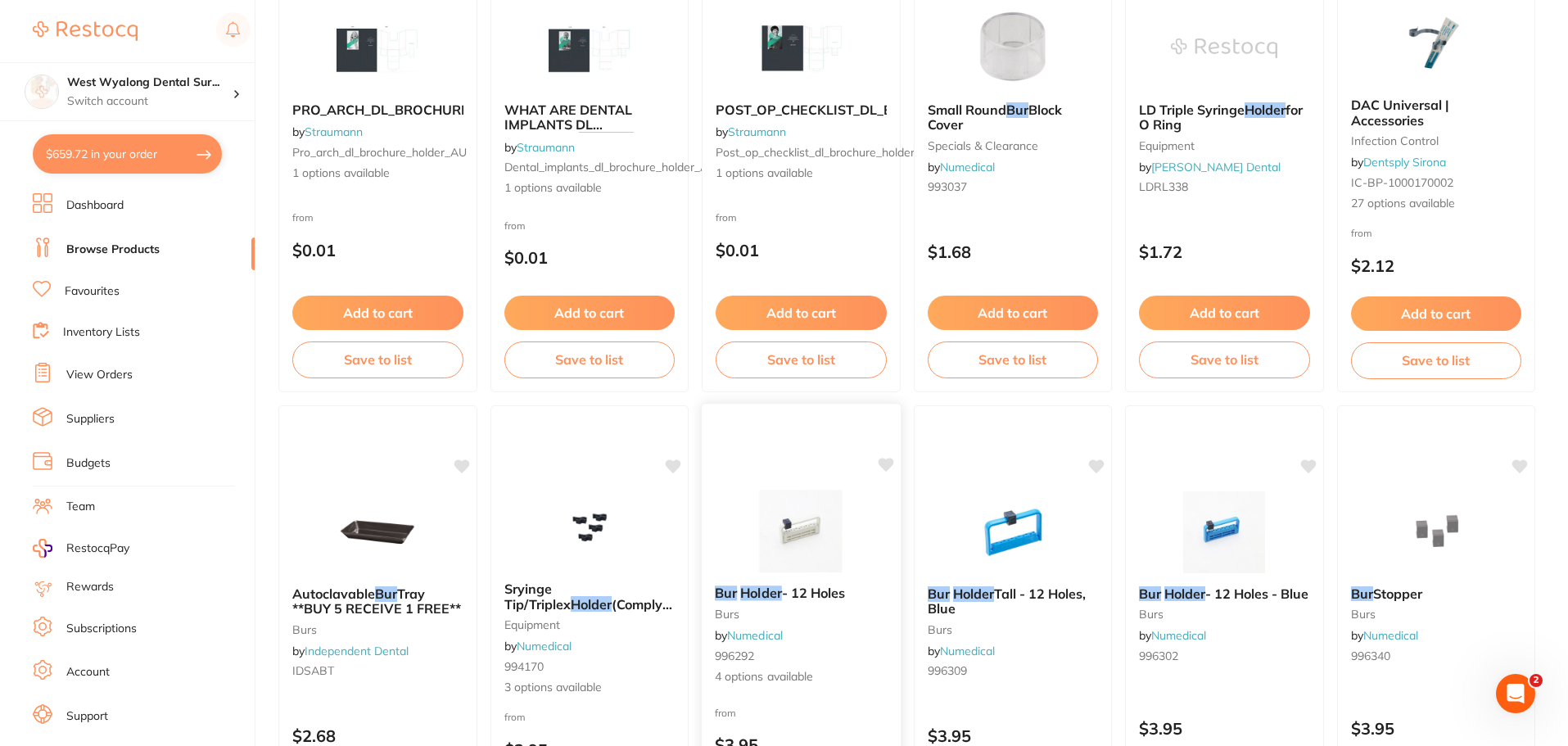
click at [779, 545] on img at bounding box center [800, 531] width 108 height 82
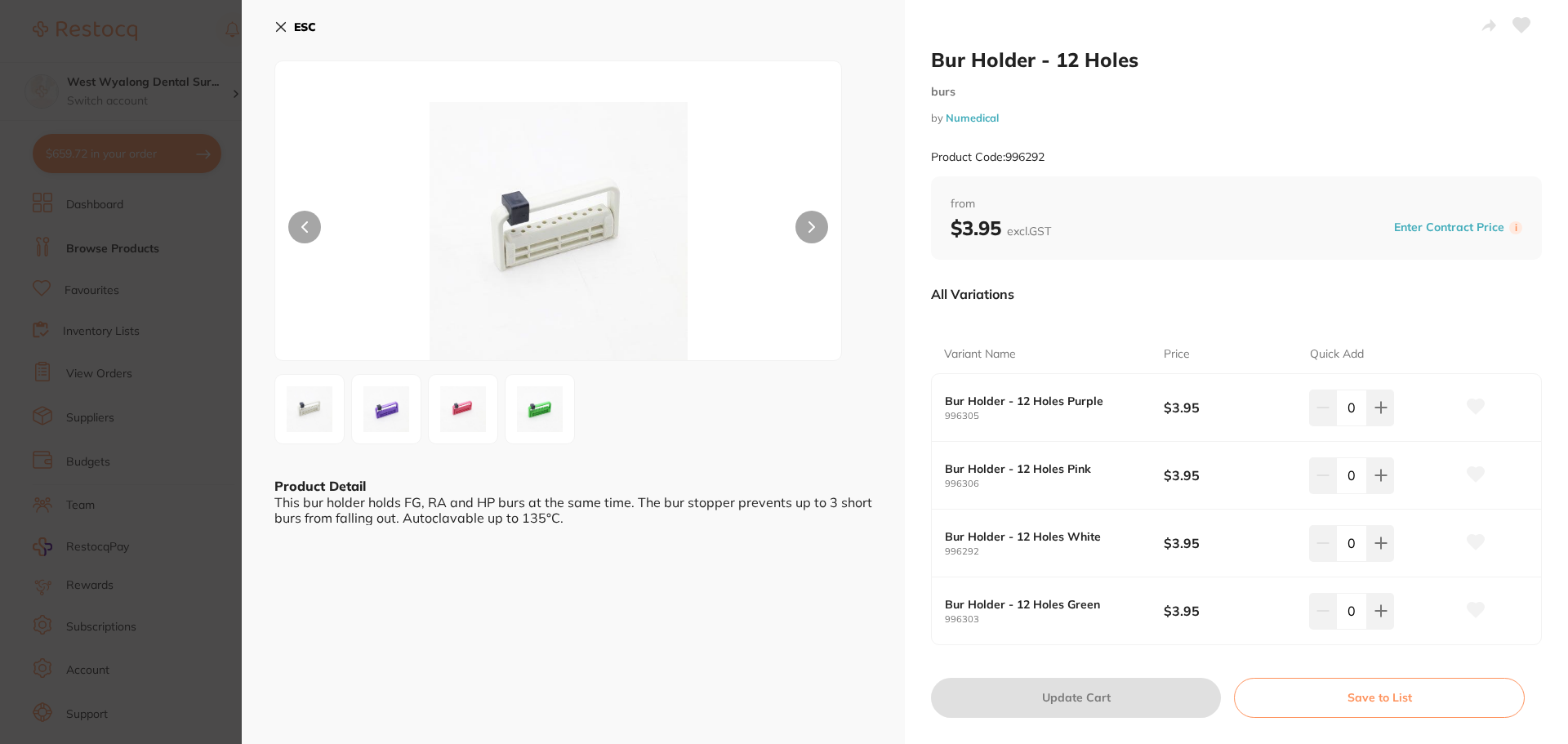
click at [544, 416] on img at bounding box center [540, 409] width 59 height 59
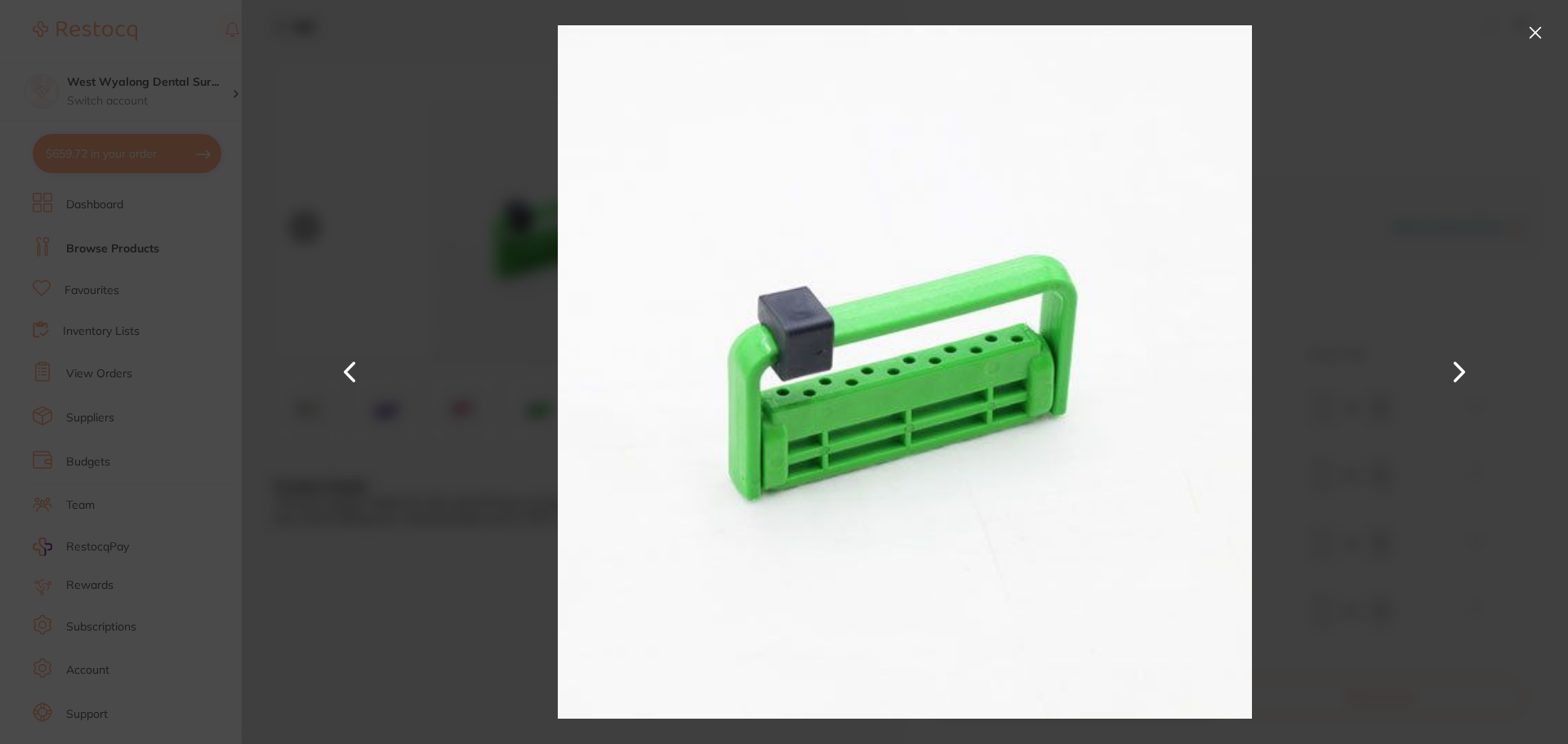
click at [352, 373] on button at bounding box center [350, 372] width 39 height 372
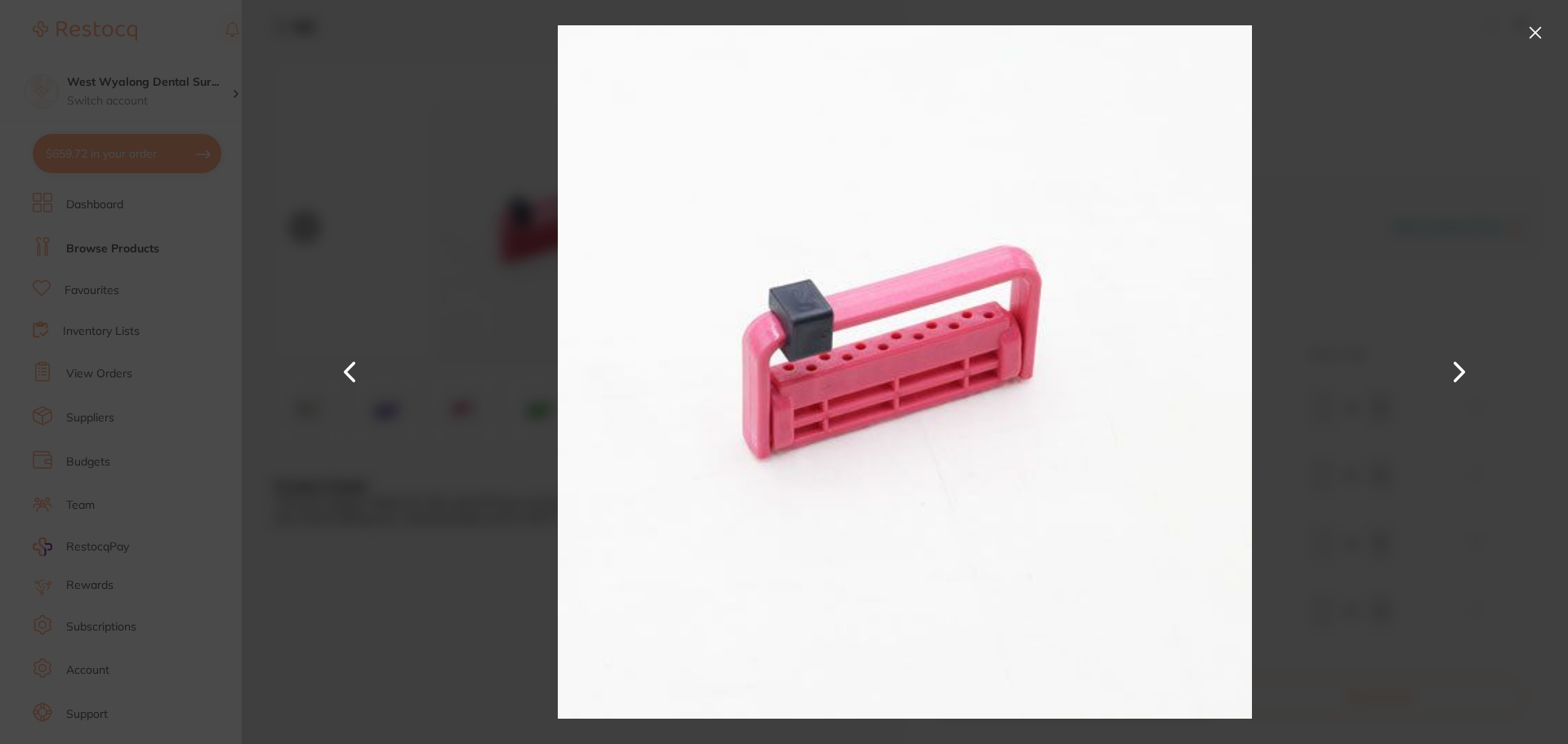
click at [355, 373] on button at bounding box center [350, 372] width 39 height 372
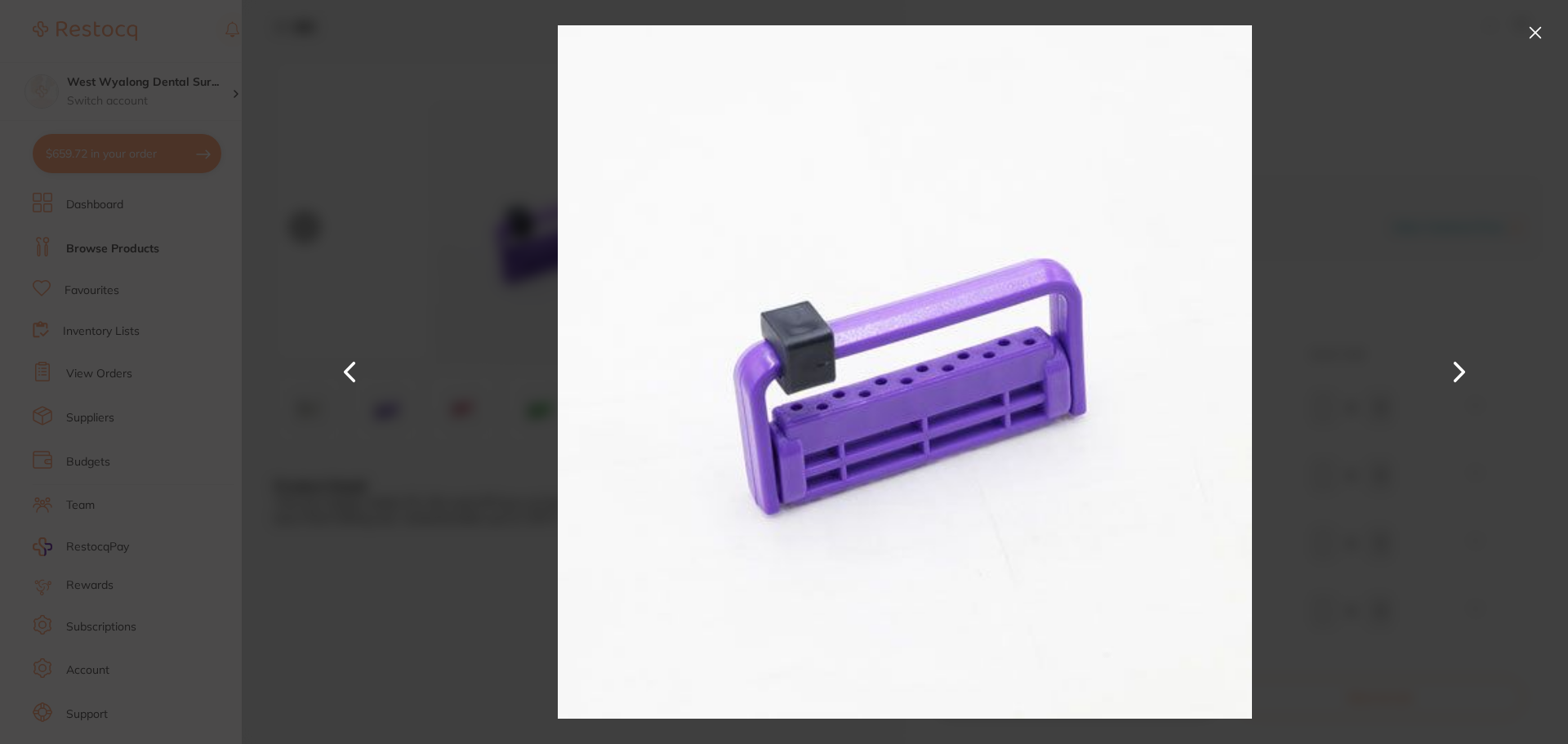
click at [1525, 33] on button at bounding box center [1535, 33] width 26 height 26
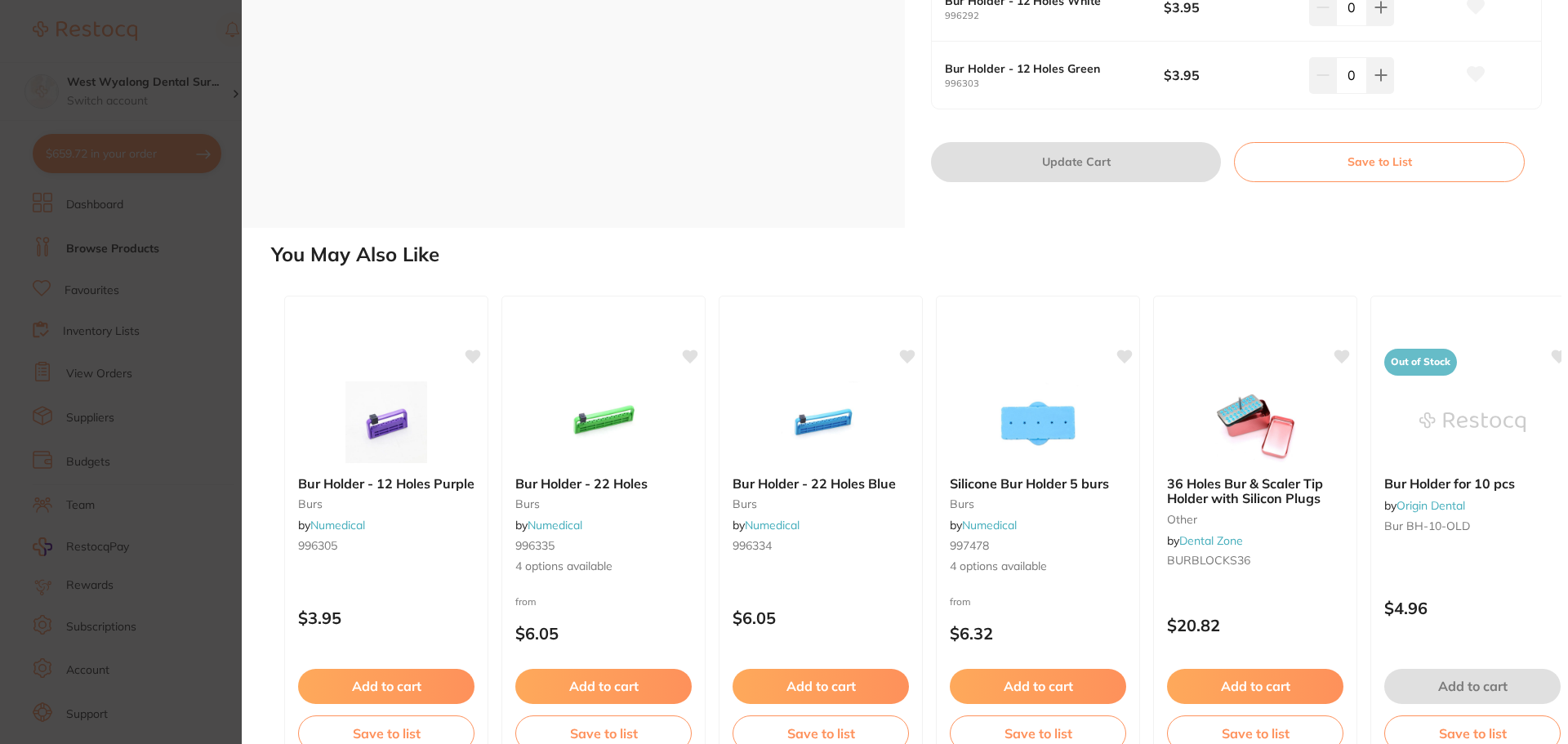
scroll to position [571, 0]
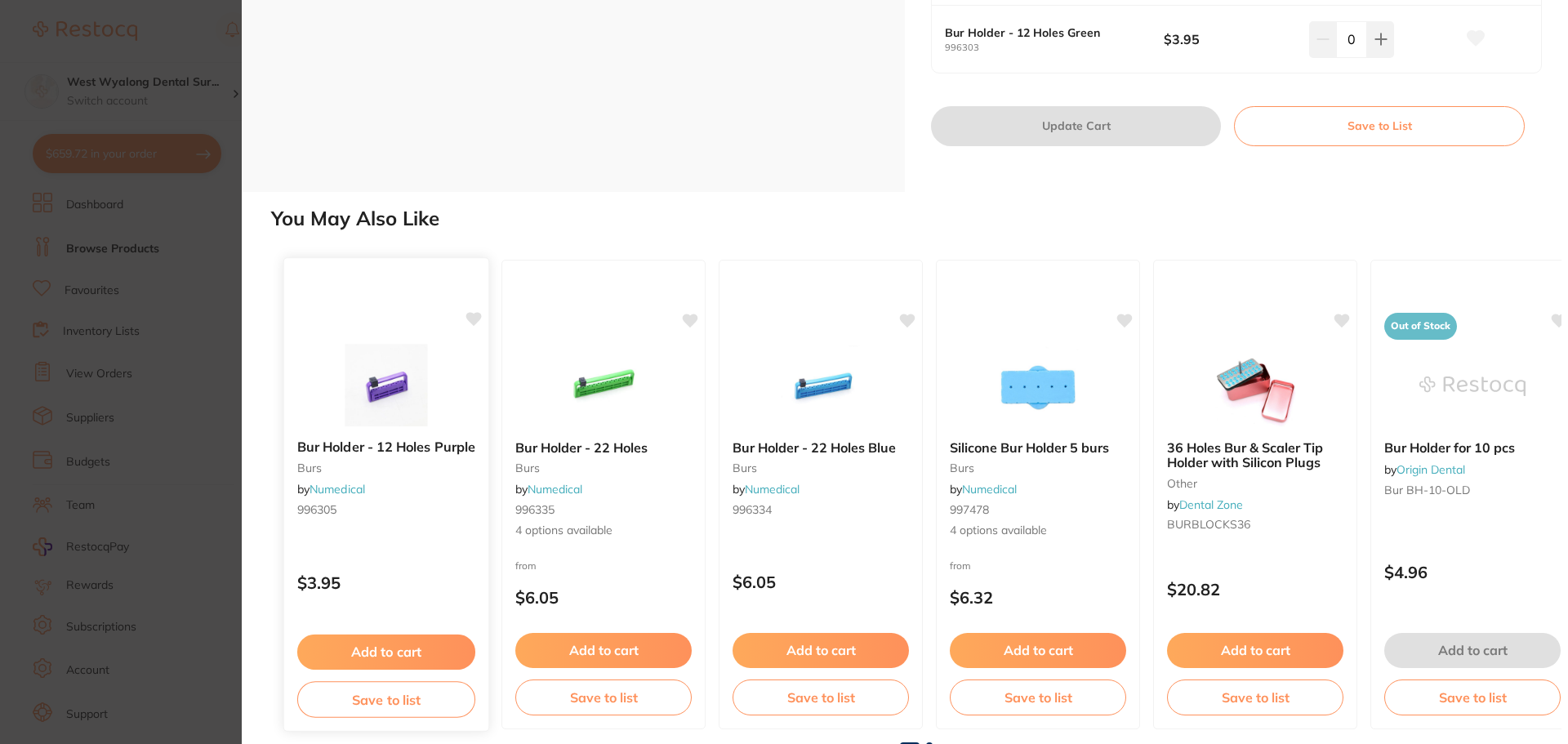
click at [381, 652] on button "Add to cart" at bounding box center [386, 652] width 178 height 35
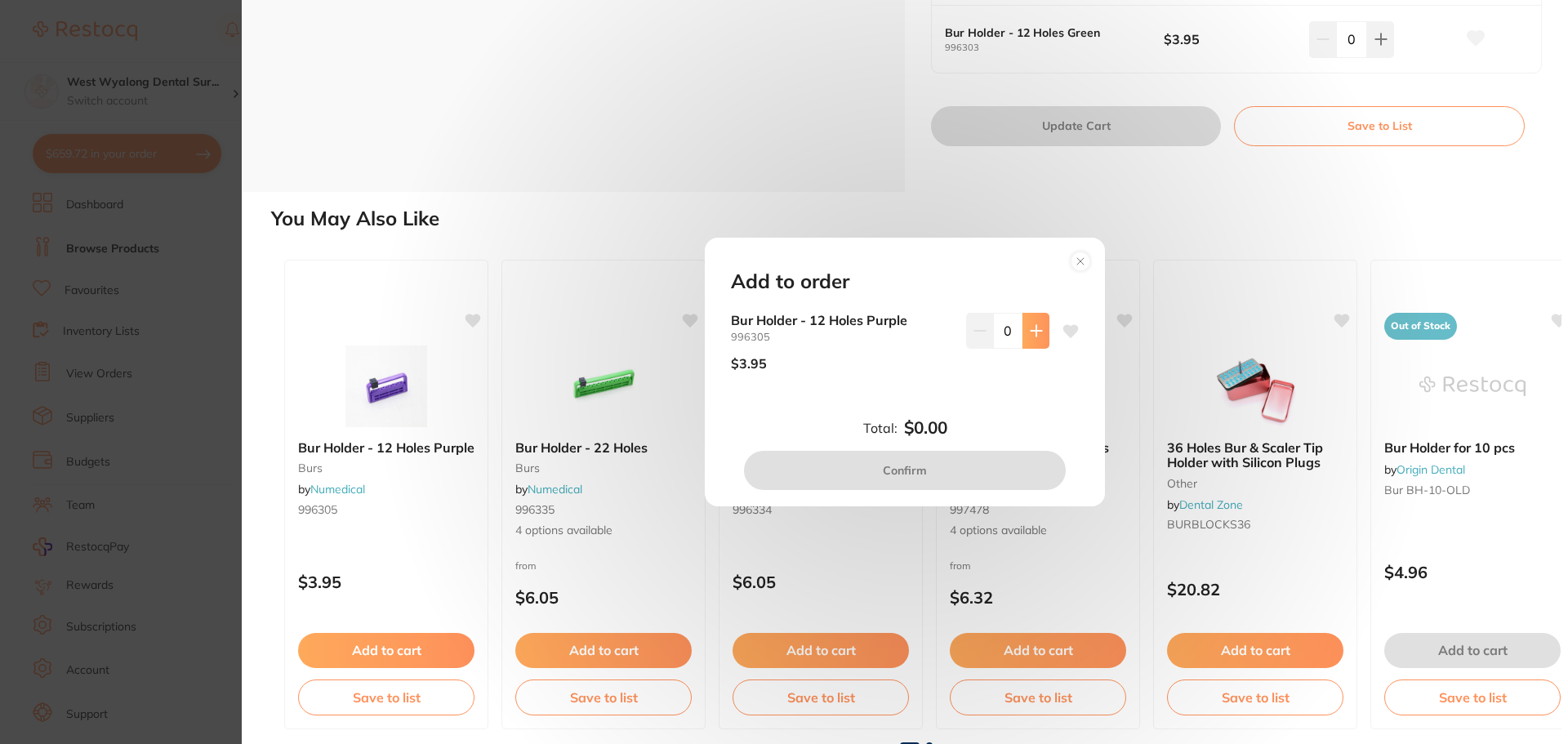
click at [1035, 336] on icon at bounding box center [1037, 330] width 13 height 13
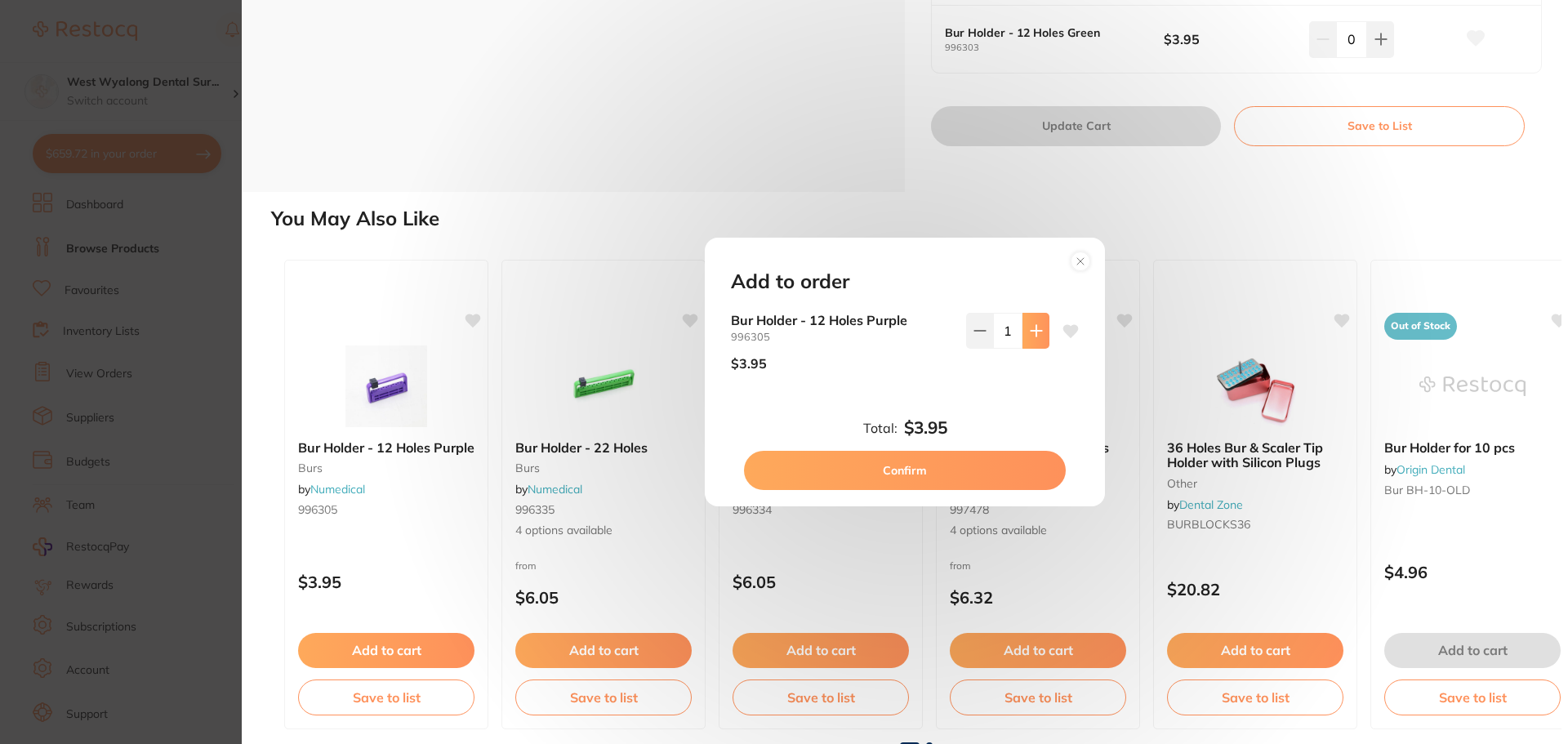
type input "1"
click at [855, 480] on button "Confirm" at bounding box center [905, 470] width 322 height 39
checkbox input "false"
type input "1"
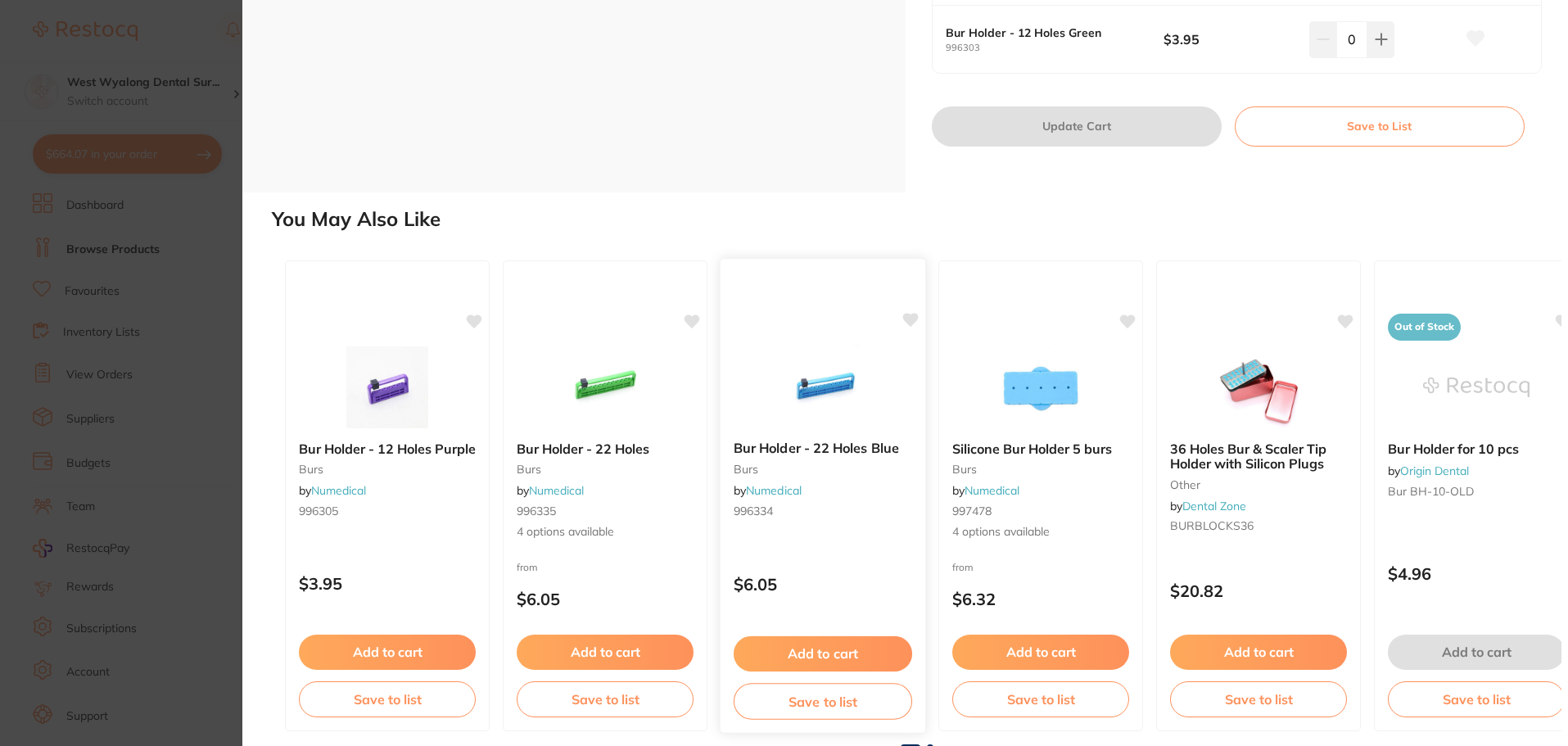
click at [844, 410] on img at bounding box center [822, 386] width 108 height 82
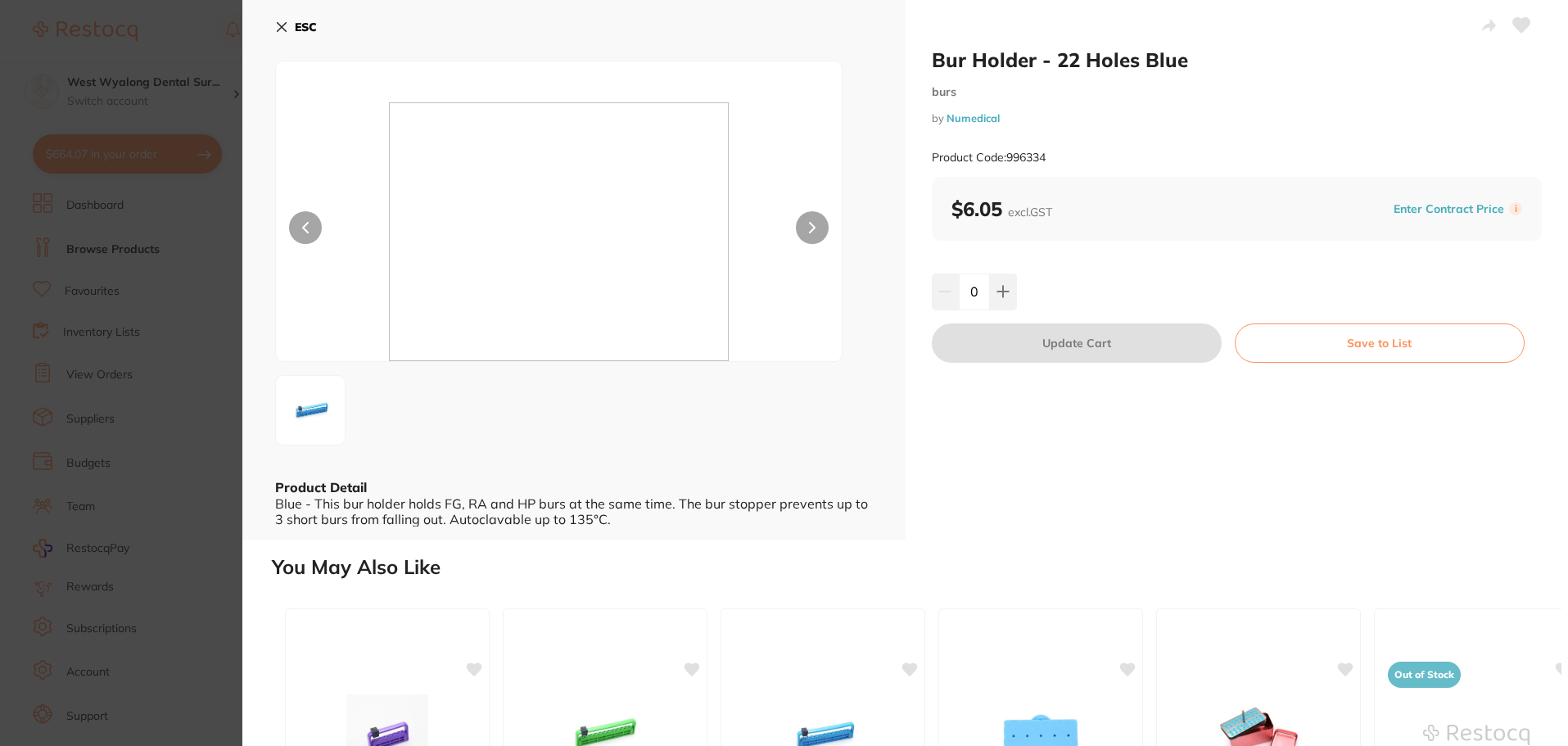
click at [818, 231] on button at bounding box center [812, 227] width 33 height 33
click at [317, 410] on img at bounding box center [310, 410] width 59 height 59
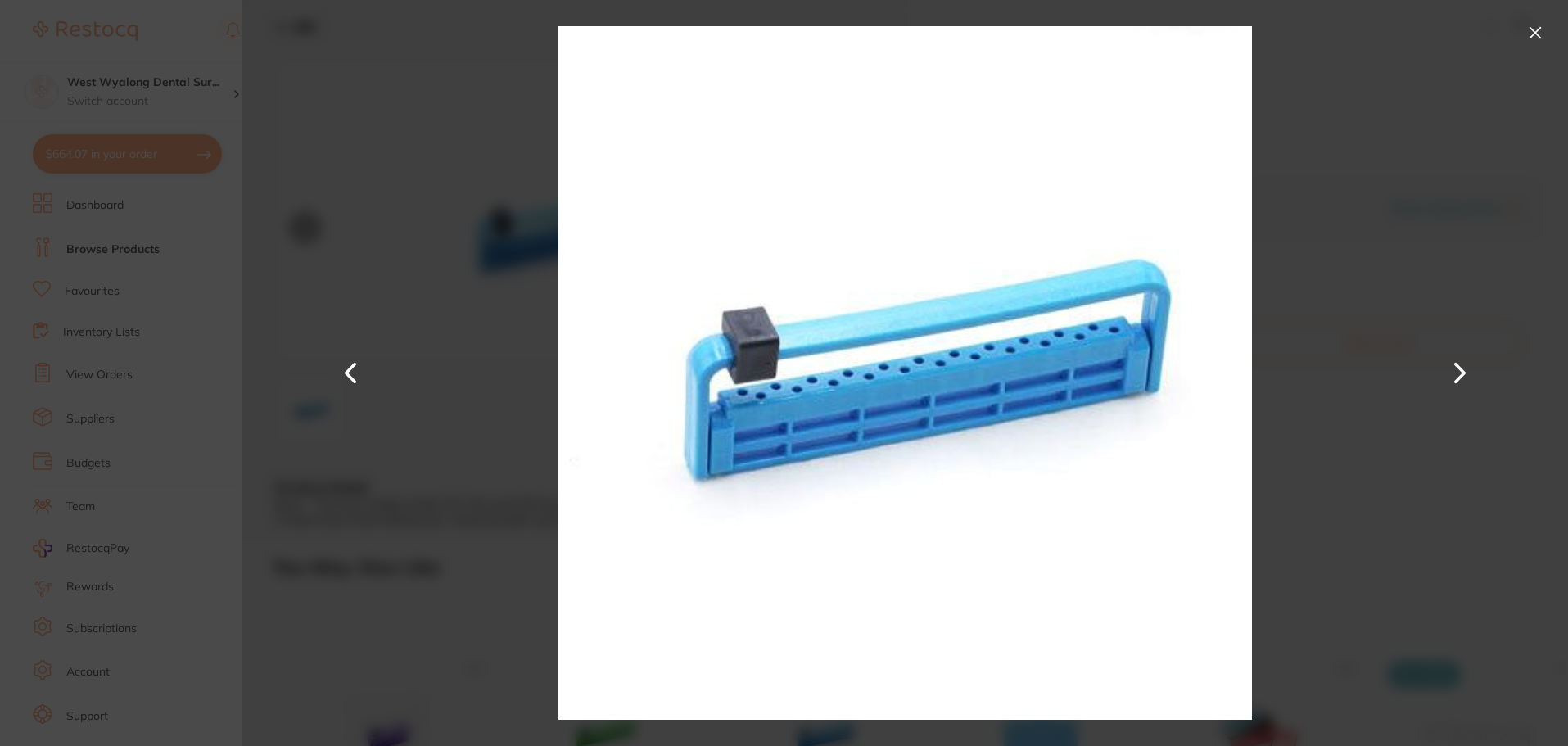
click at [351, 377] on button at bounding box center [350, 373] width 39 height 373
click at [344, 372] on button at bounding box center [350, 373] width 39 height 373
click at [1526, 36] on button at bounding box center [1535, 33] width 26 height 26
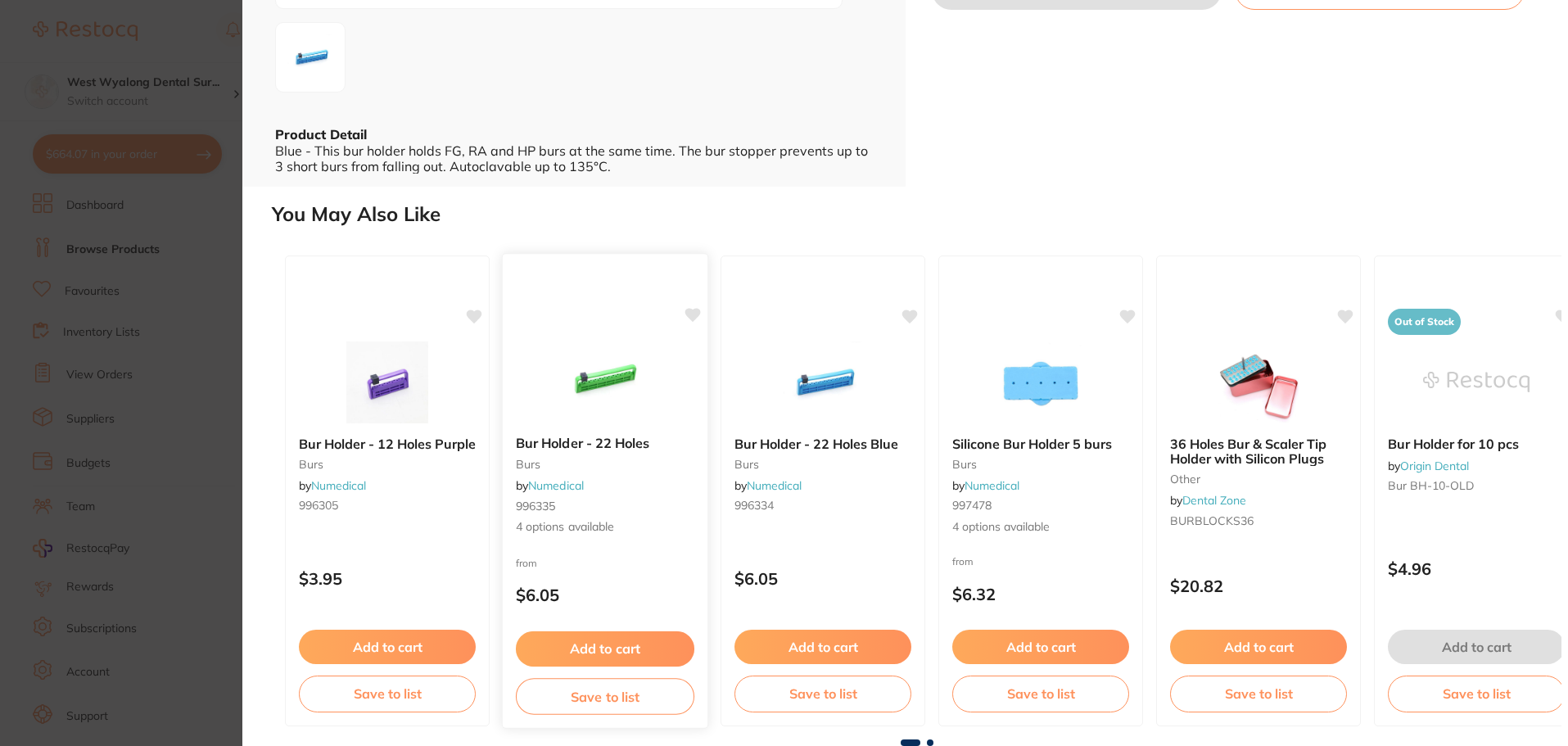
scroll to position [328, 0]
click at [365, 433] on div "Bur Holder - 12 Holes Purple burs by Numedical 996305" at bounding box center [387, 476] width 205 height 110
type input "1"
click at [314, 65] on img at bounding box center [310, 57] width 59 height 59
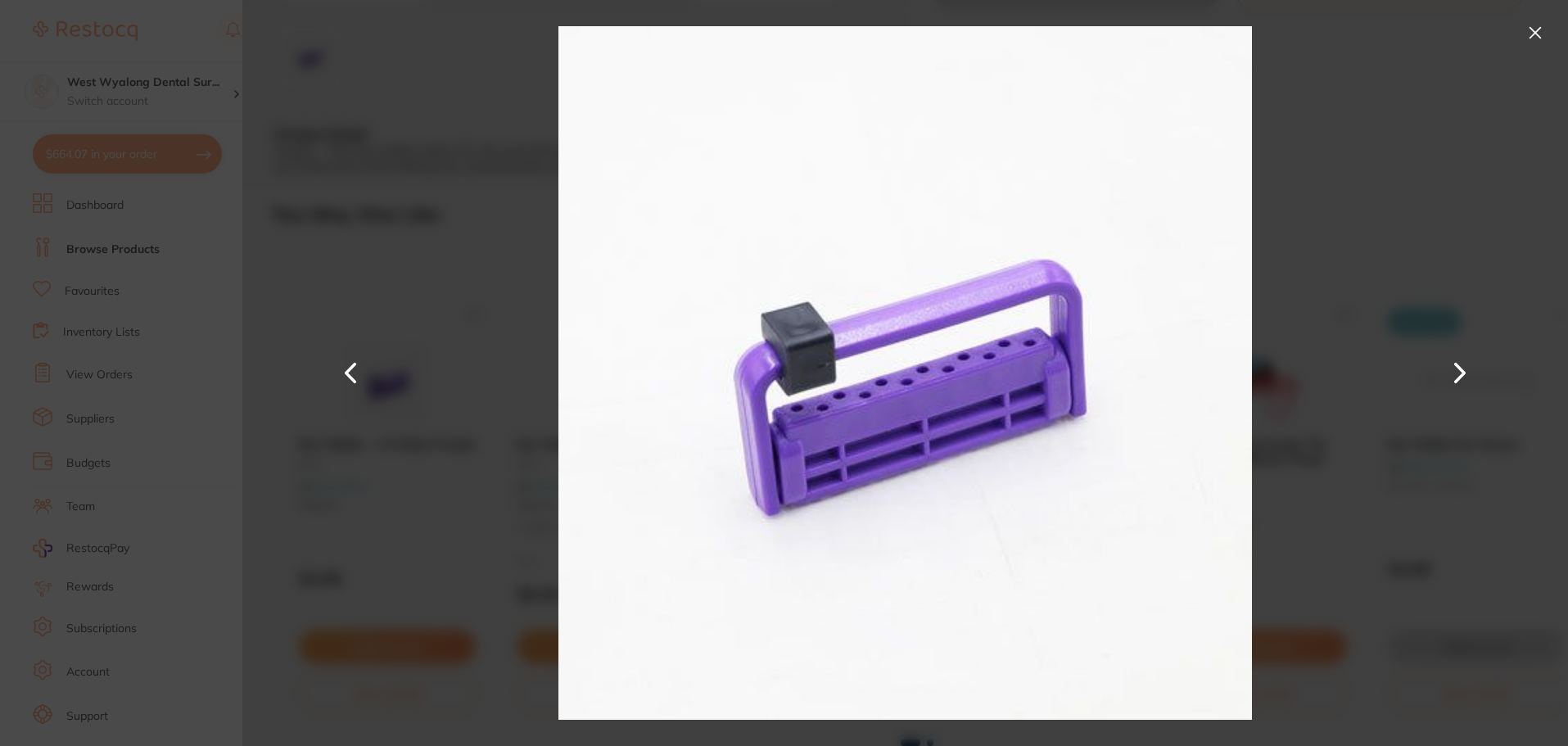
click at [1521, 30] on div at bounding box center [905, 373] width 1326 height 746
drag, startPoint x: 1535, startPoint y: 26, endPoint x: 715, endPoint y: 246, distance: 849.0
click at [1535, 27] on button at bounding box center [1535, 33] width 26 height 26
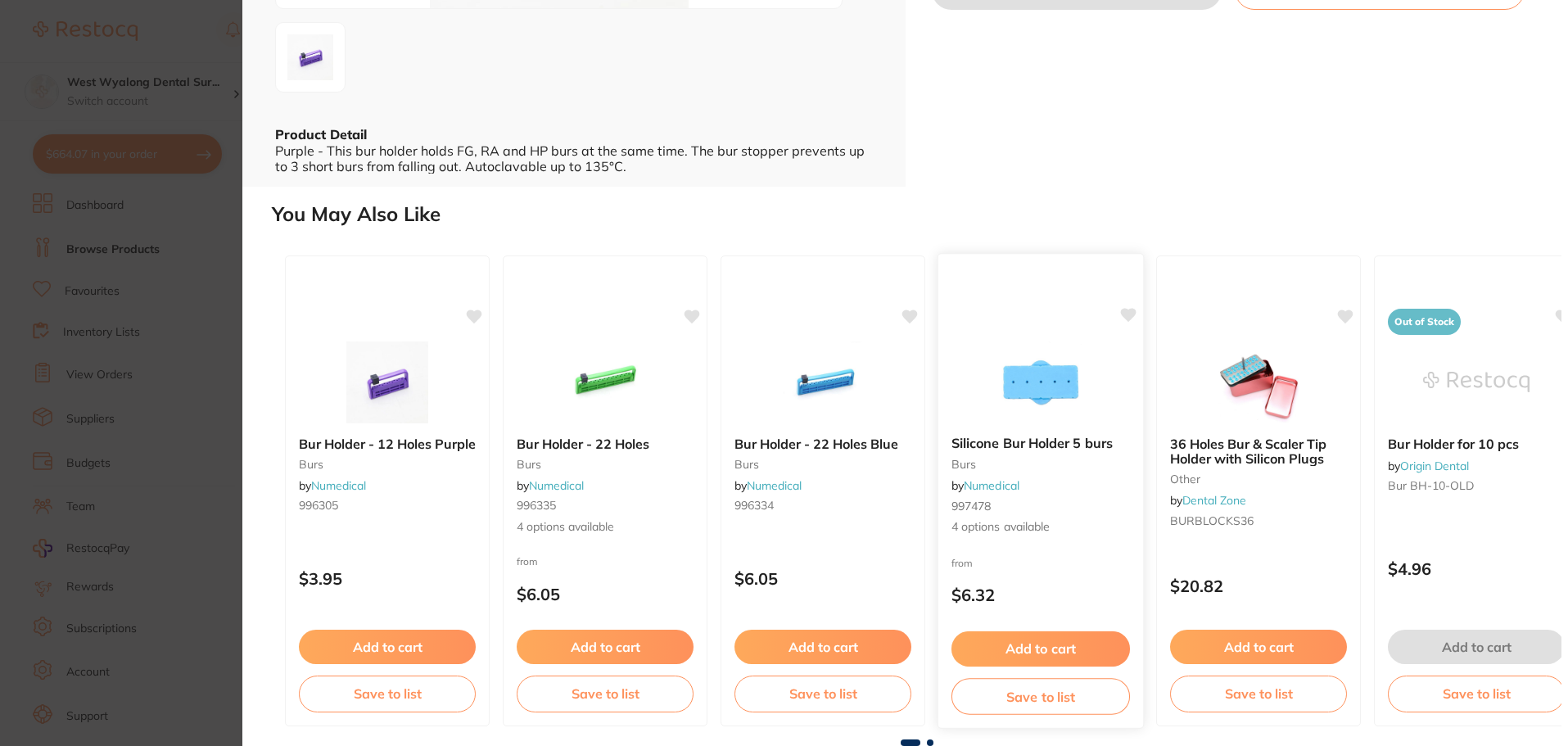
click at [1086, 445] on b "Silicone Bur Holder 5 burs" at bounding box center [1040, 443] width 179 height 16
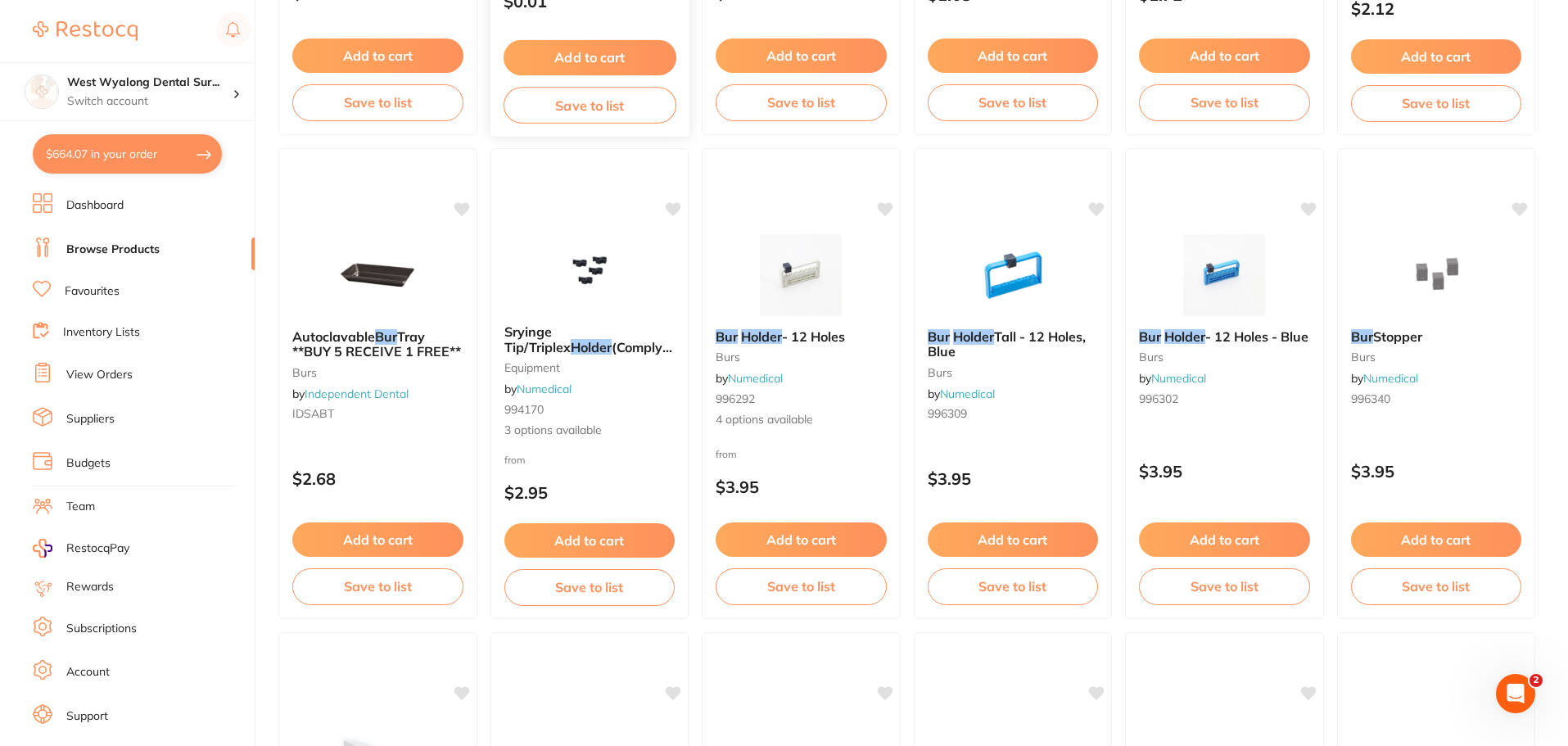
scroll to position [573, 0]
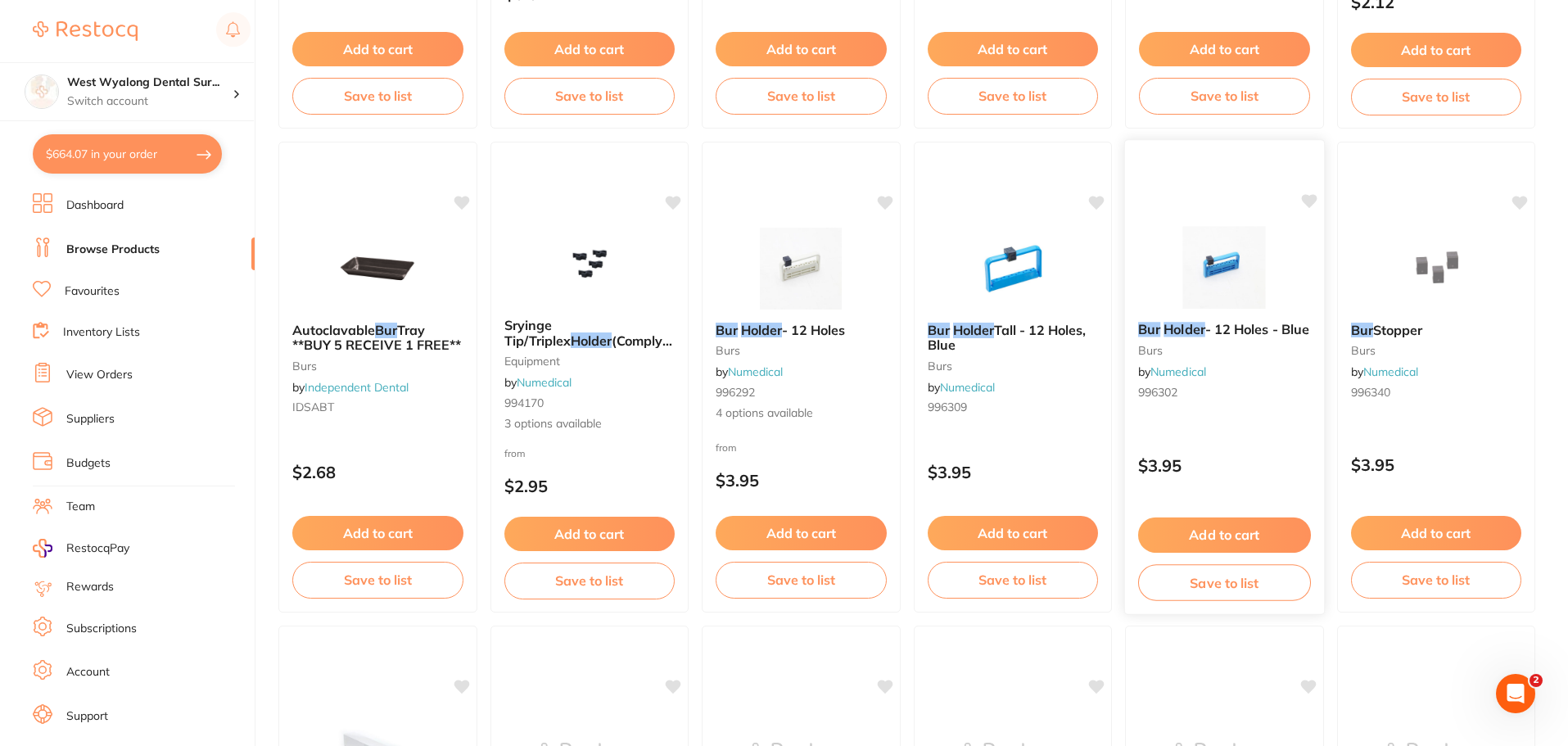
click at [1236, 286] on img at bounding box center [1224, 267] width 108 height 82
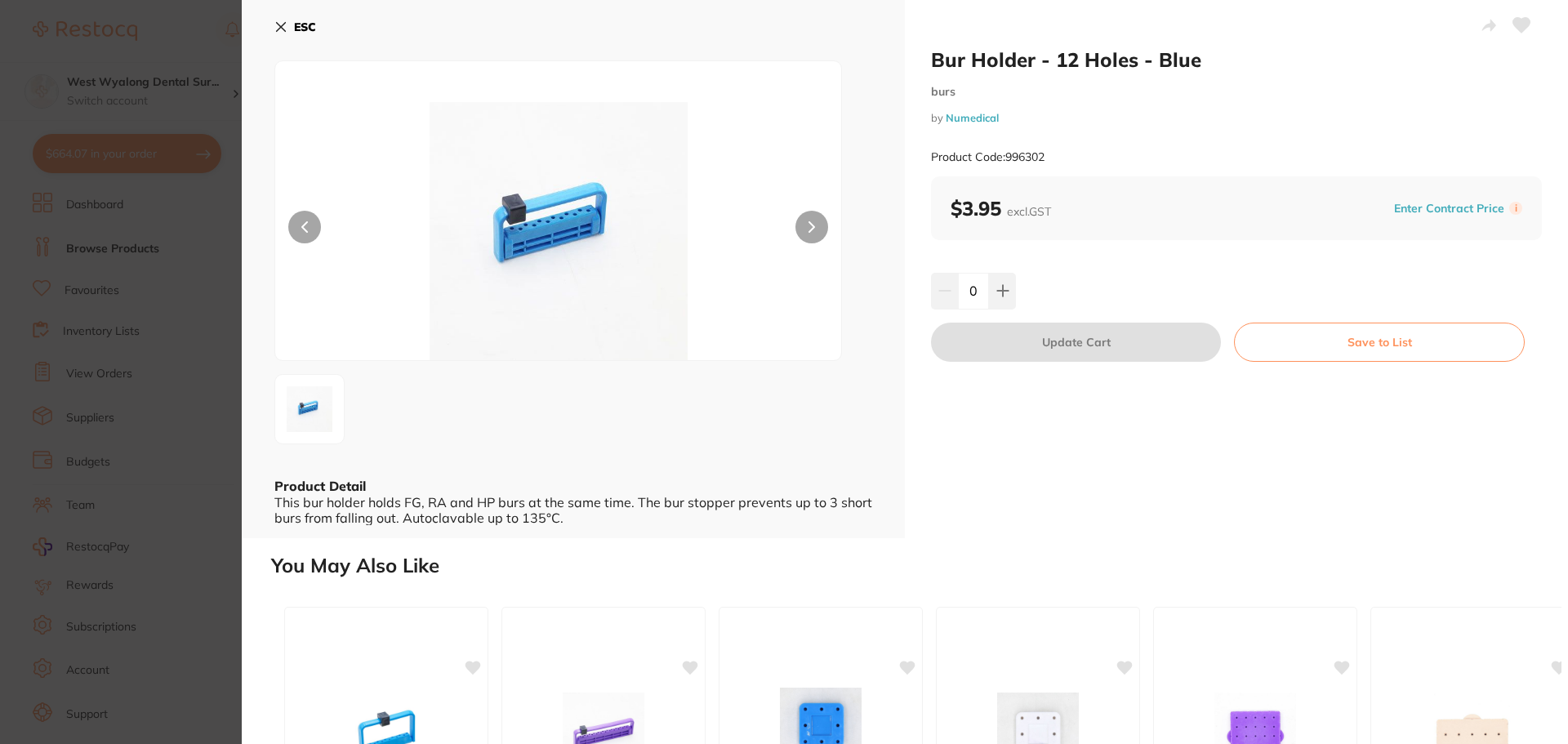
click at [281, 26] on icon at bounding box center [281, 27] width 9 height 9
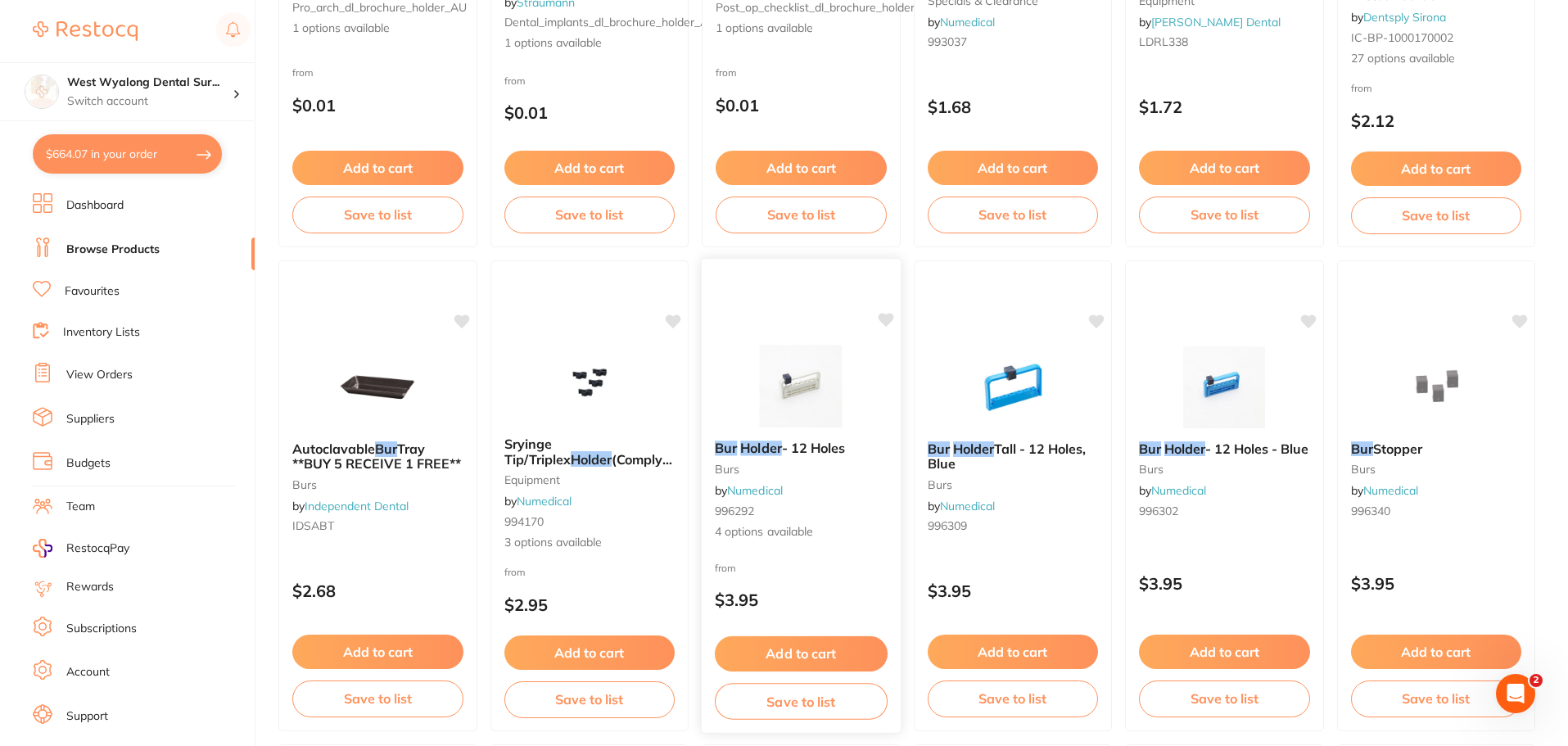
scroll to position [573, 0]
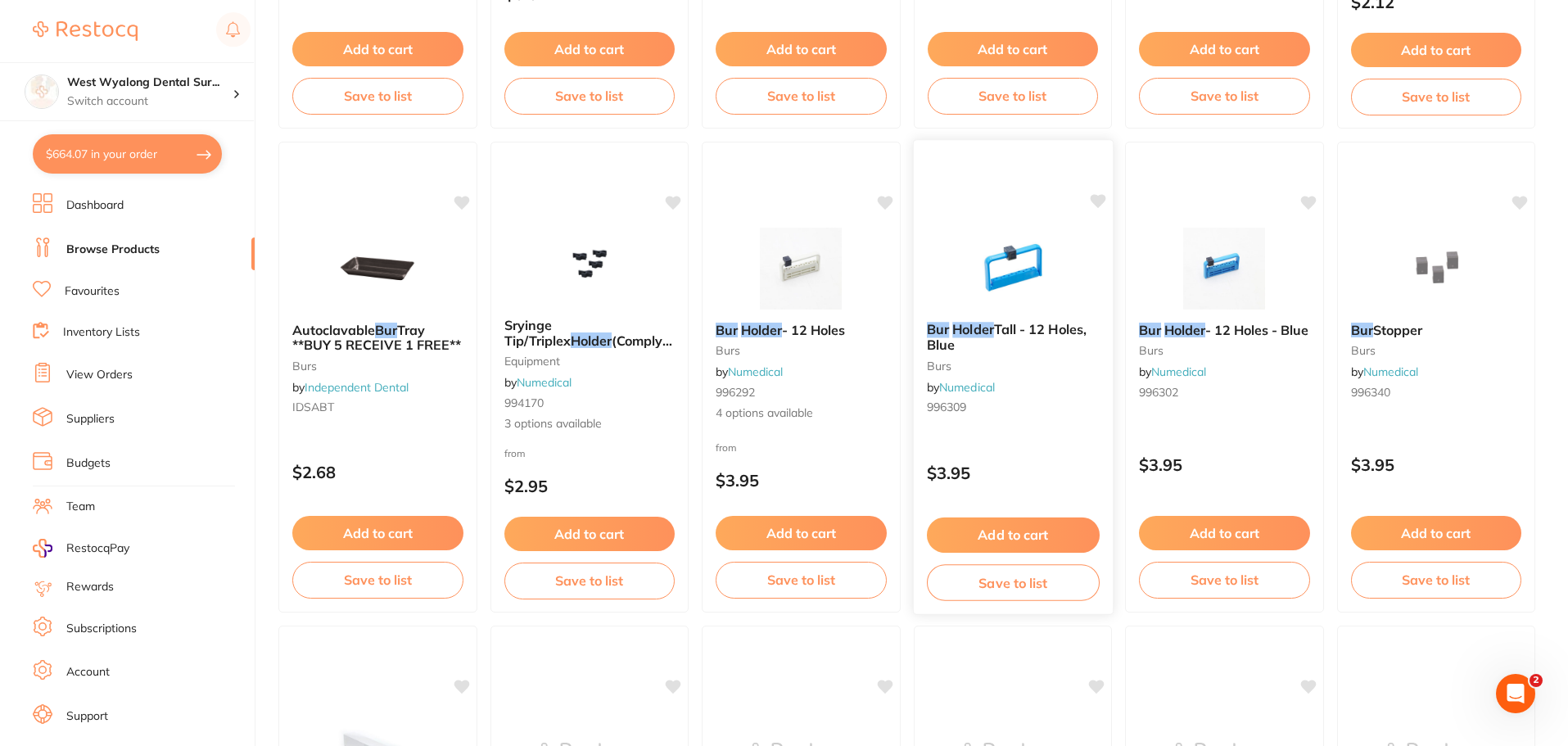
click at [1005, 280] on img at bounding box center [1012, 267] width 108 height 82
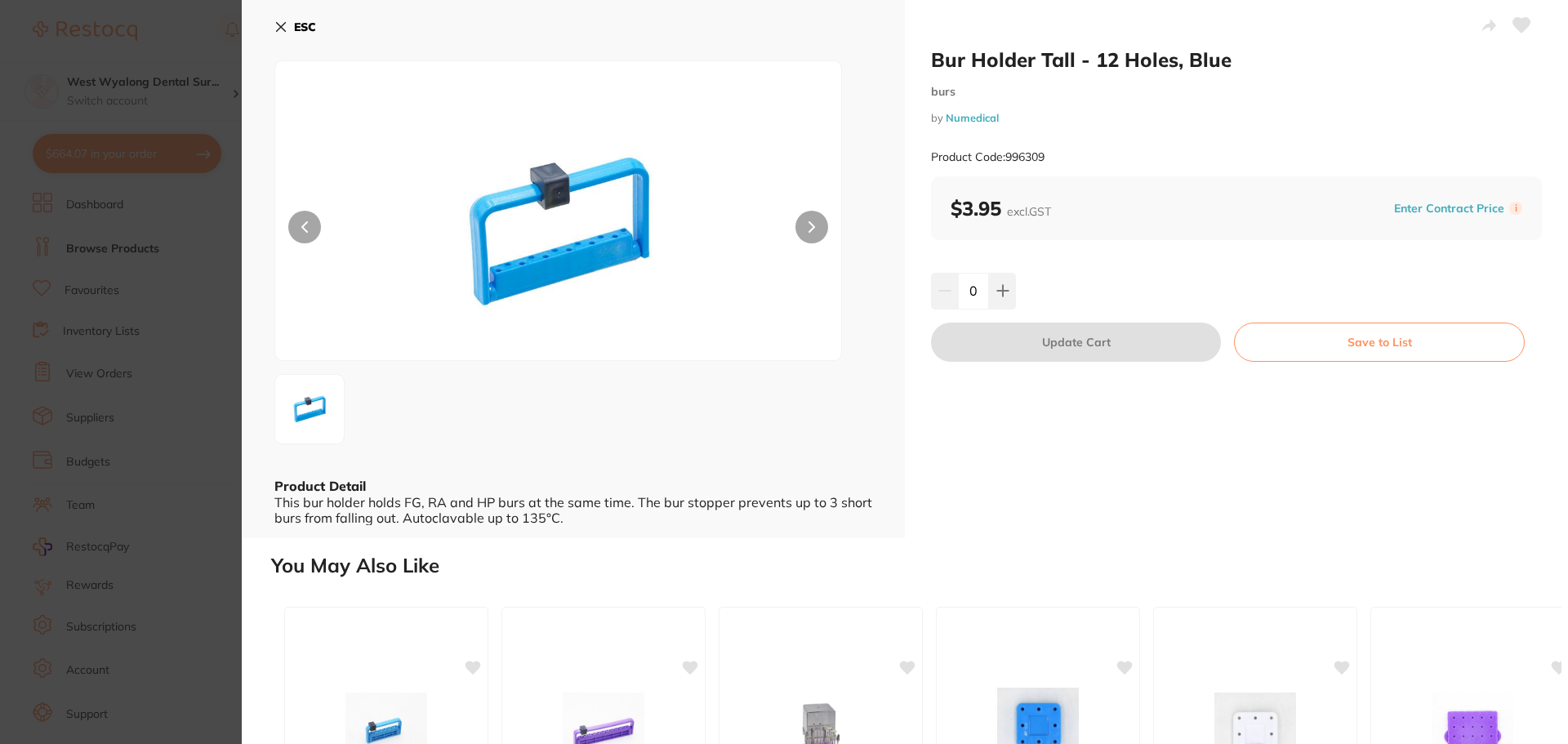
click at [281, 32] on icon at bounding box center [281, 27] width 13 height 13
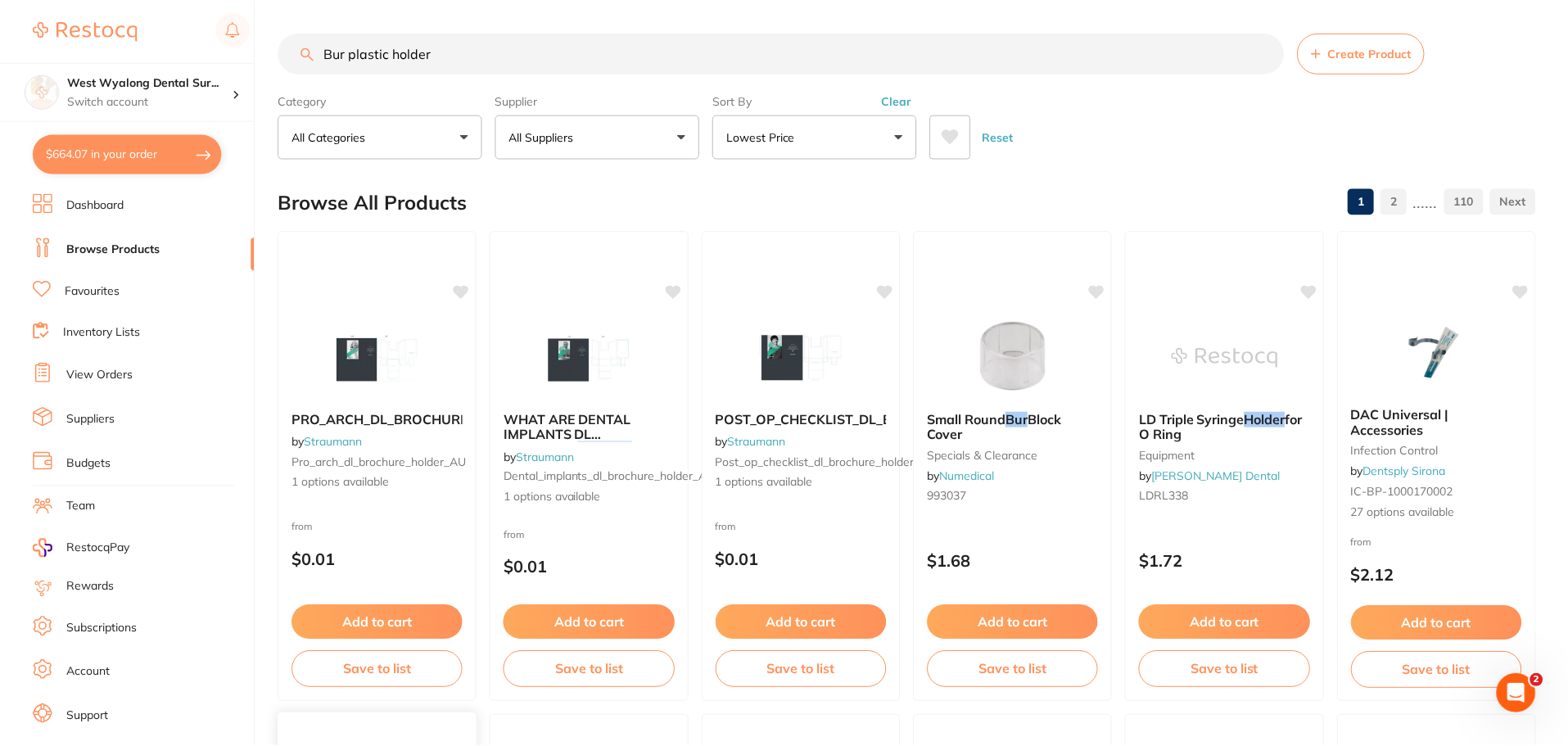
scroll to position [573, 0]
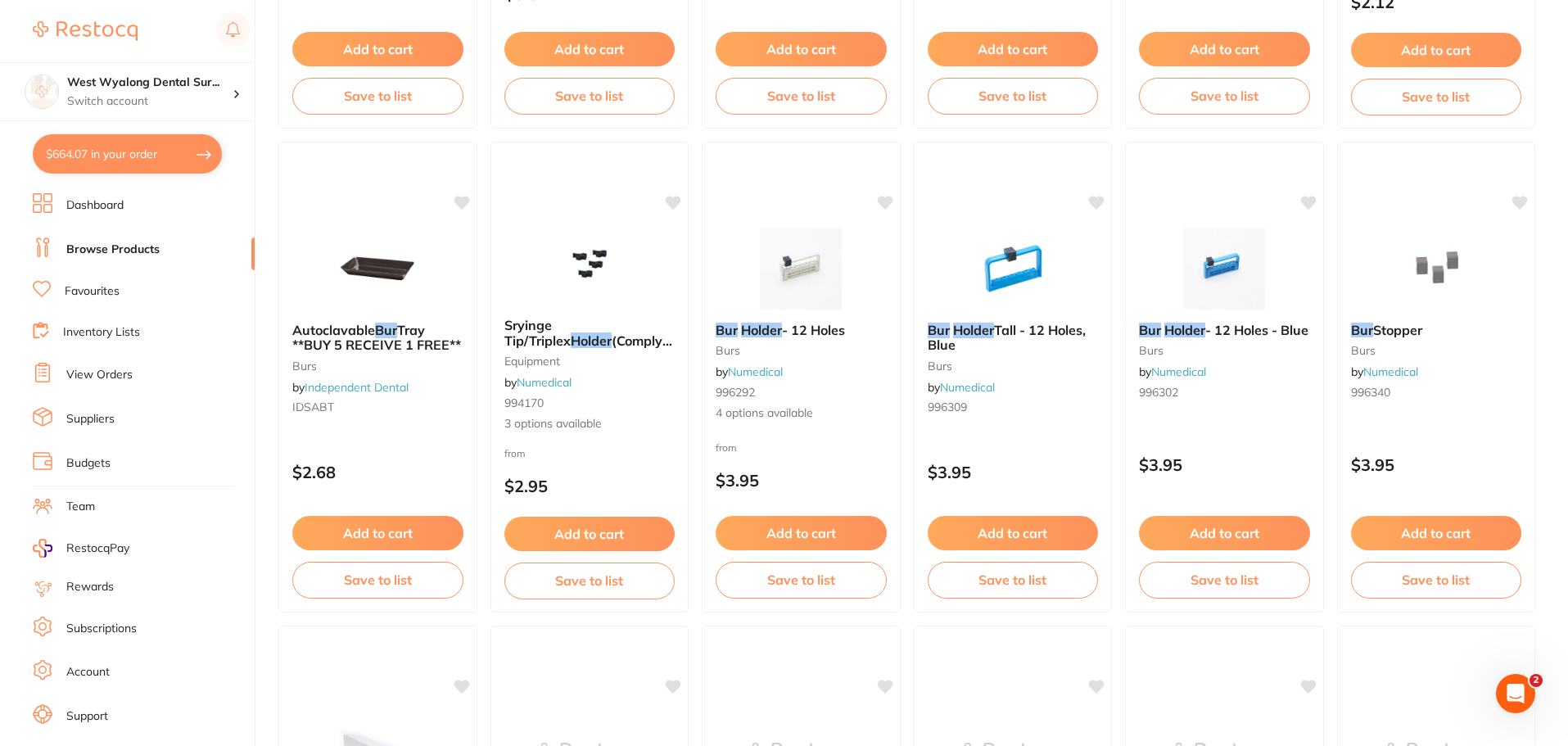
drag, startPoint x: 769, startPoint y: 329, endPoint x: 643, endPoint y: 420, distance: 155.4
click at [769, 329] on em "Holder" at bounding box center [761, 329] width 41 height 16
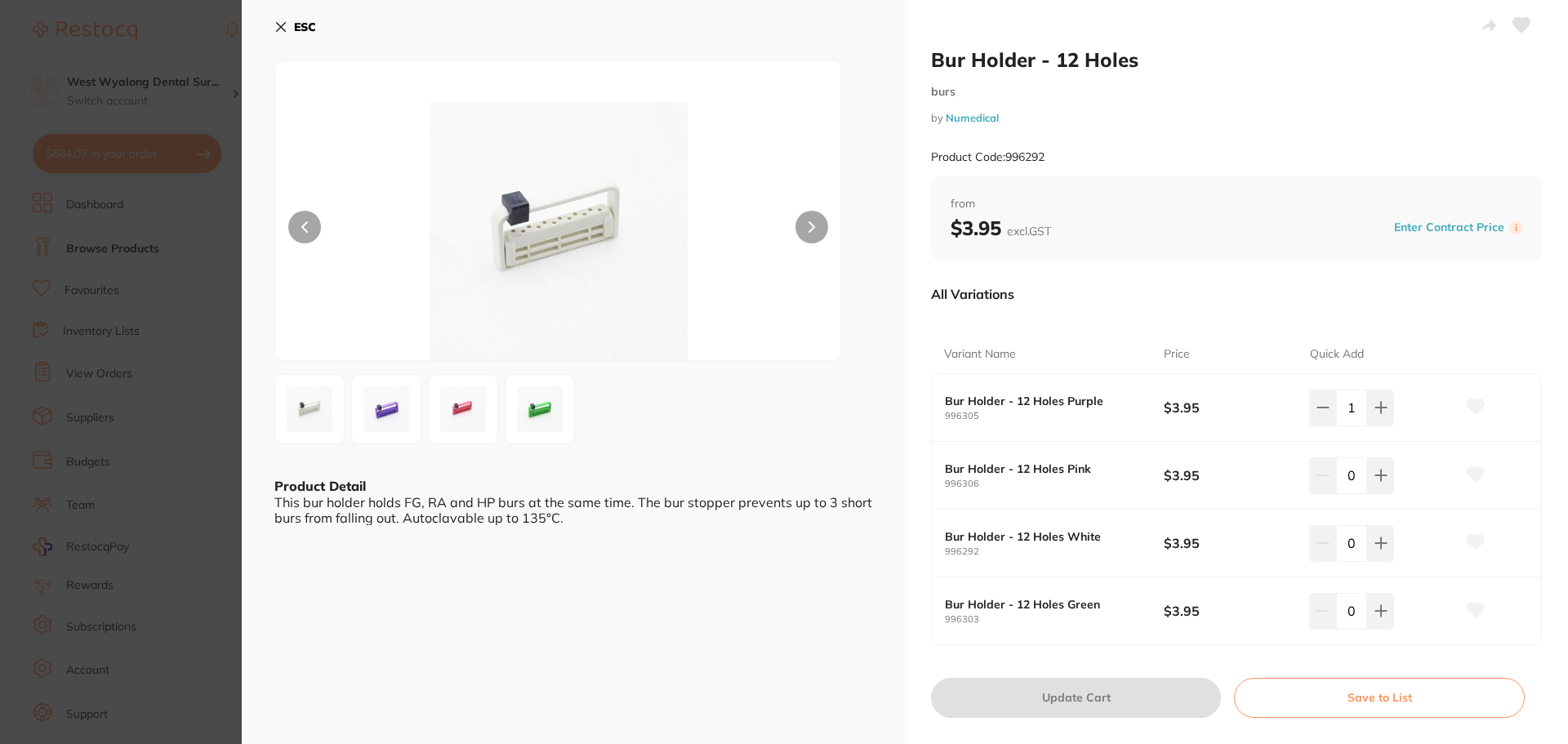
click at [383, 426] on img at bounding box center [386, 409] width 59 height 59
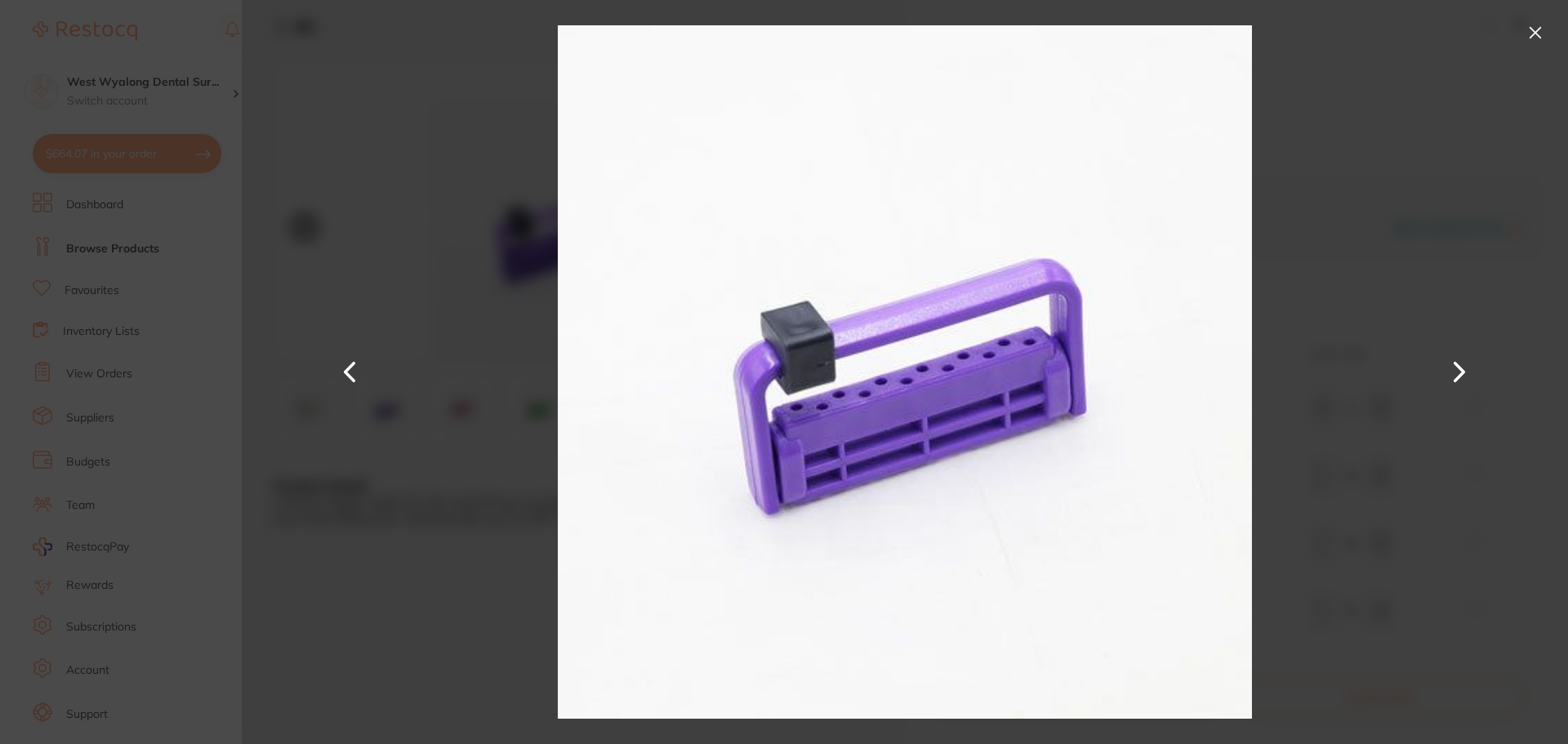
click at [1453, 367] on button at bounding box center [1460, 372] width 39 height 372
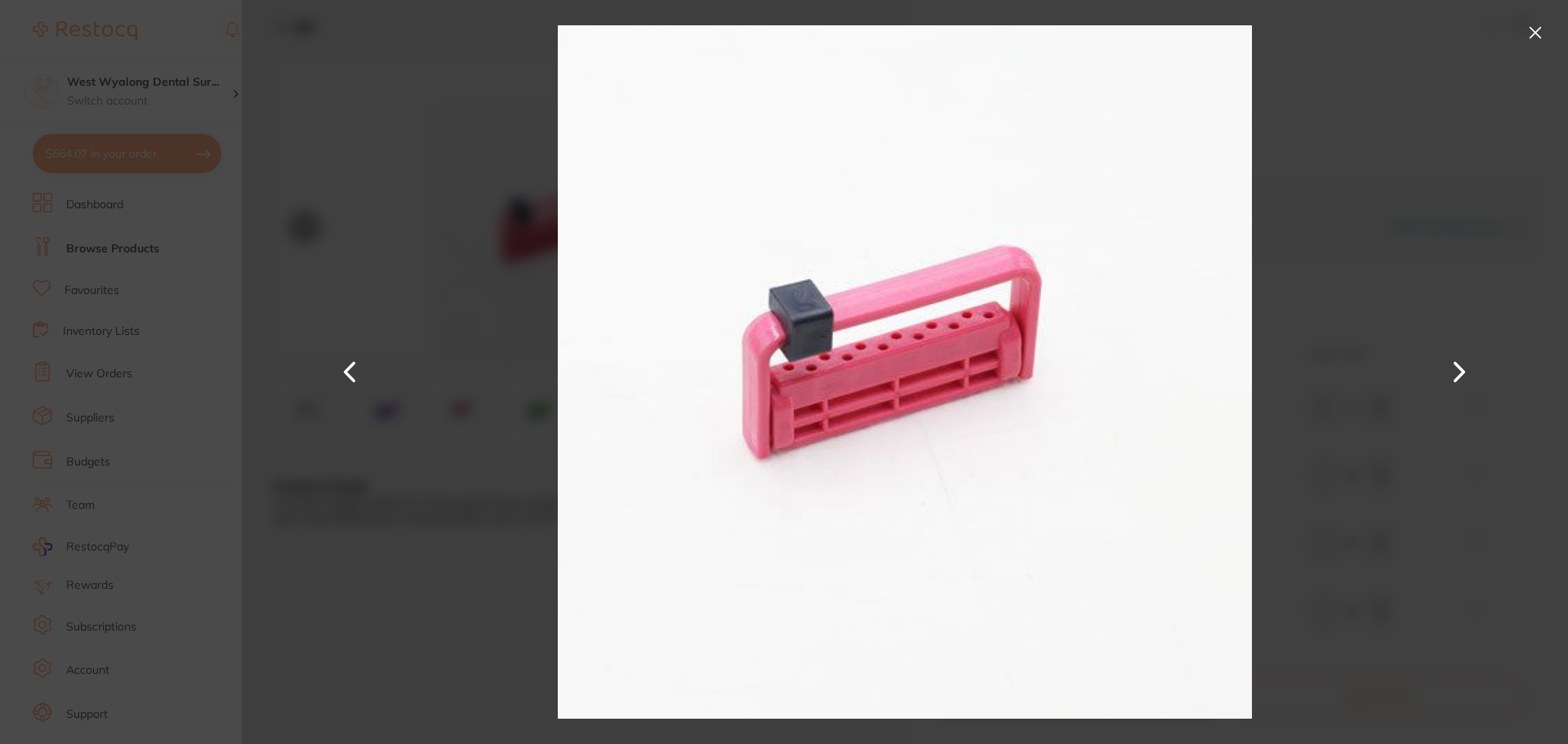
click at [1460, 372] on button at bounding box center [1460, 372] width 39 height 372
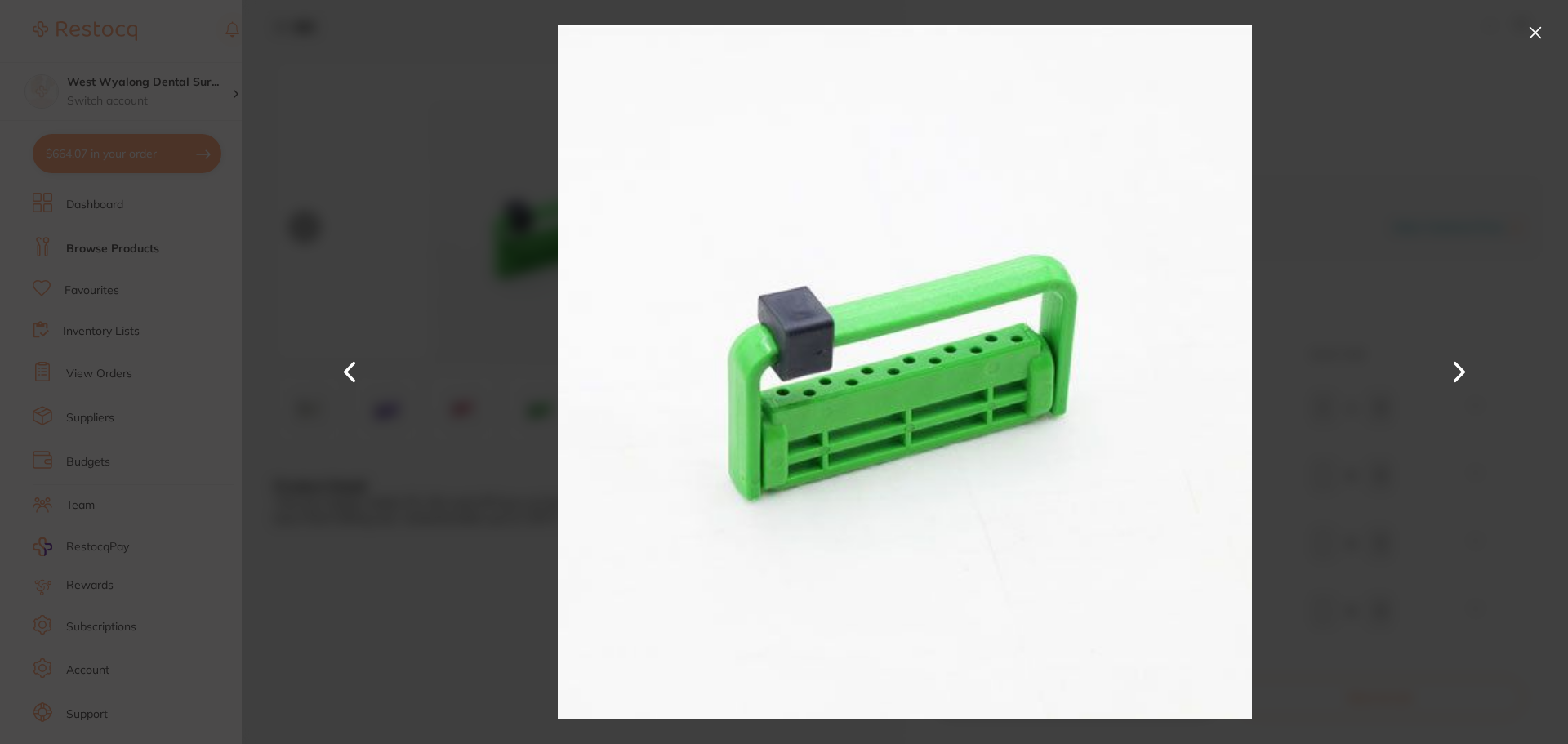
click at [1546, 35] on button at bounding box center [1535, 33] width 26 height 26
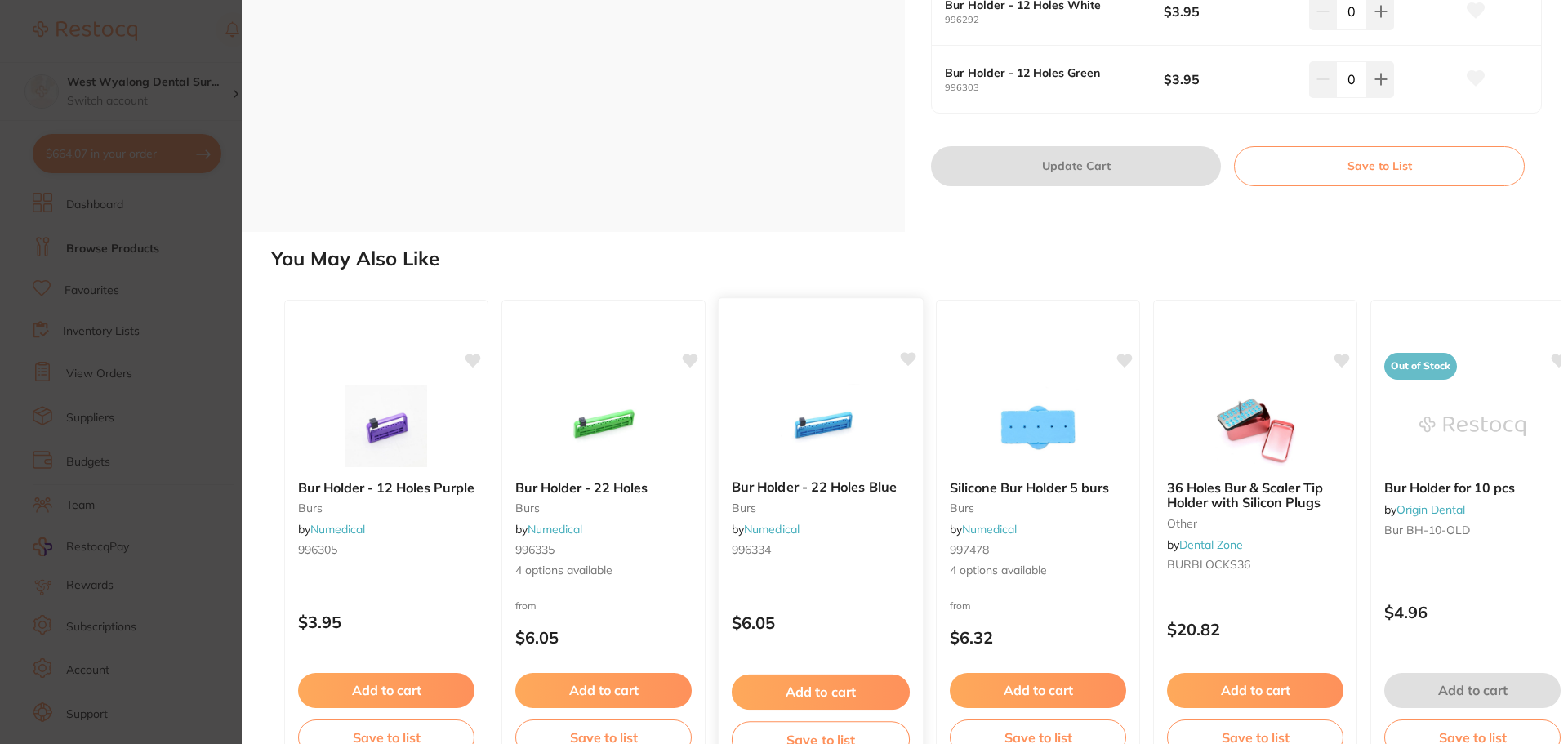
scroll to position [576, 0]
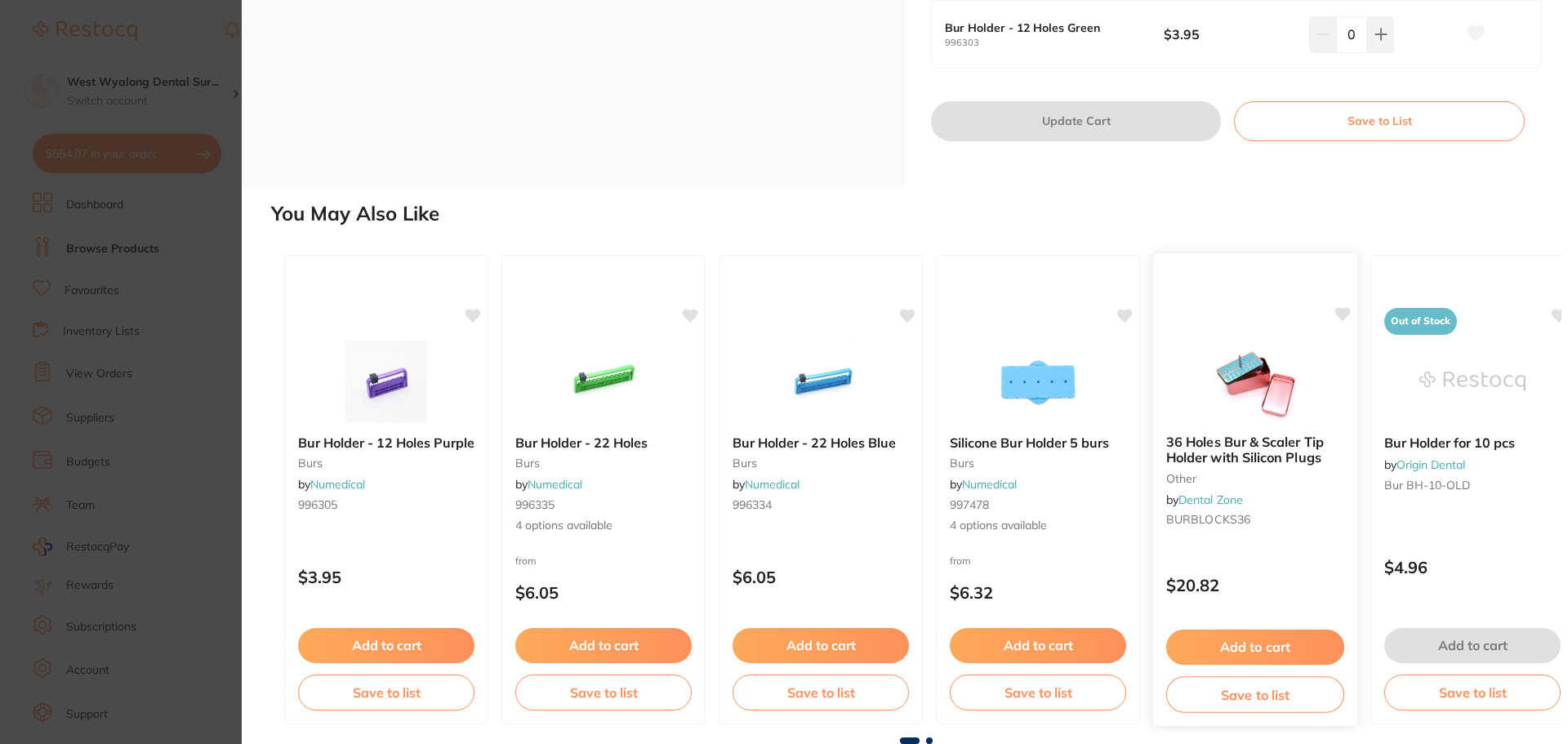
click at [1219, 458] on b "36 Holes Bur & Scaler Tip Holder with Silicon Plugs" at bounding box center [1255, 449] width 178 height 30
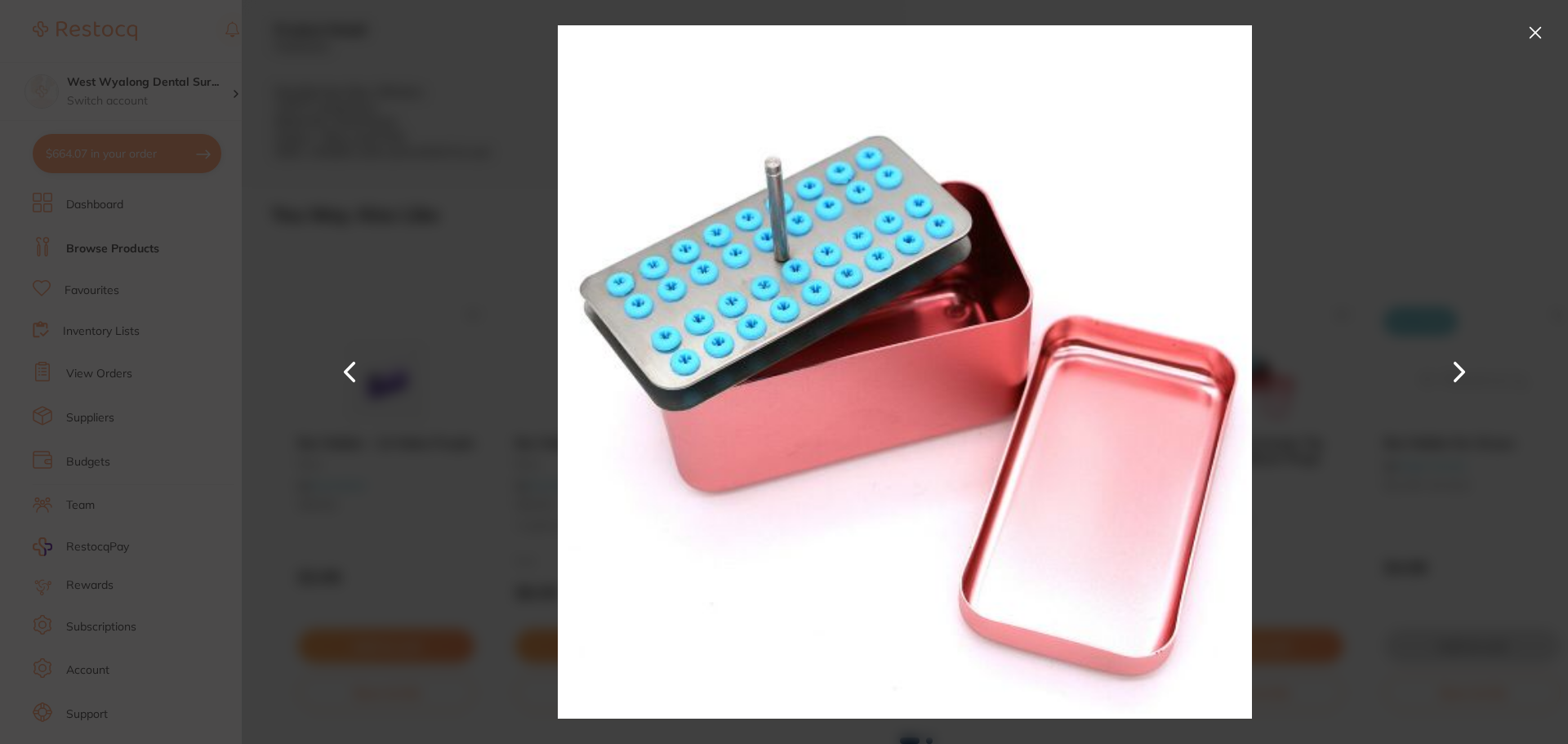
click at [1535, 29] on button at bounding box center [1535, 33] width 26 height 26
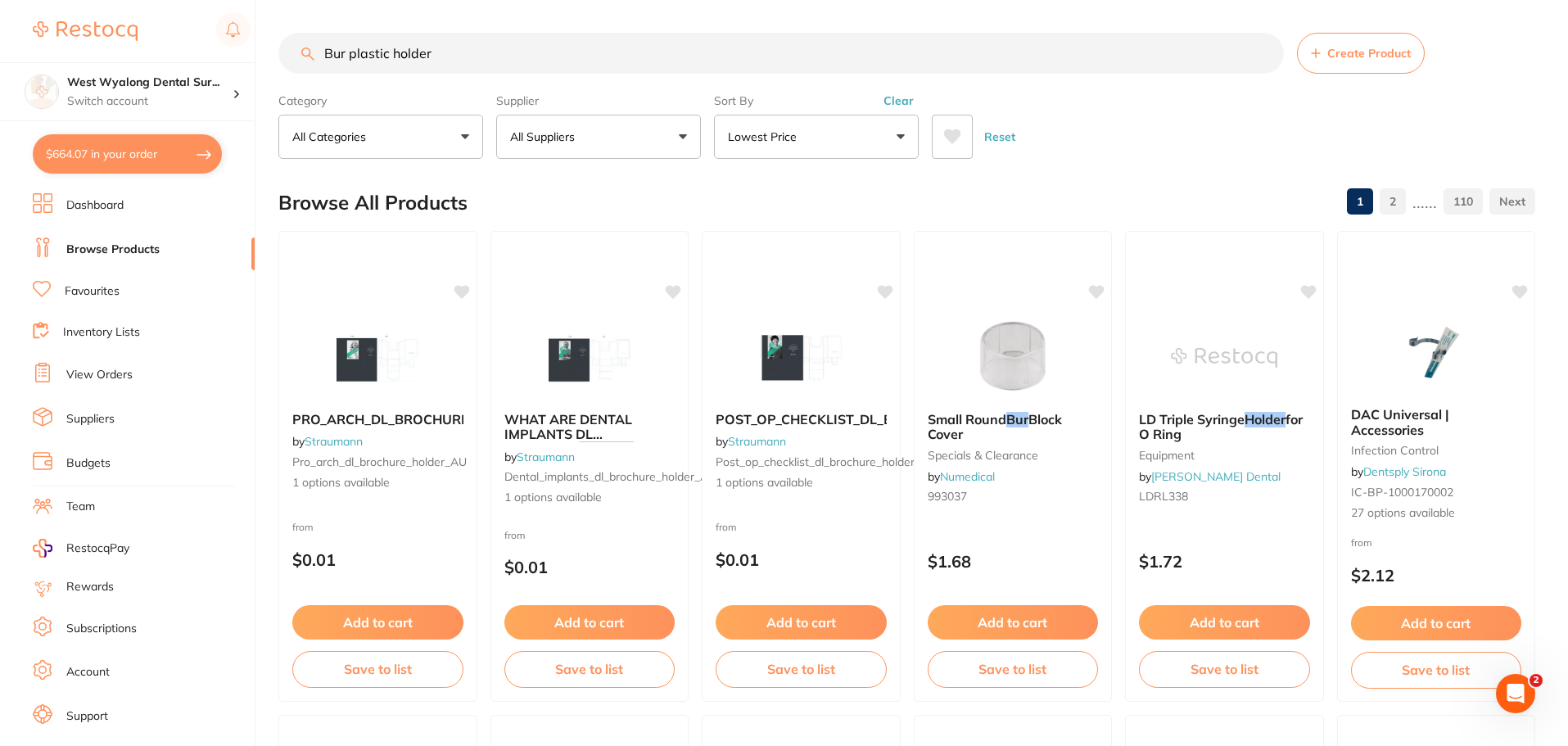
click at [140, 149] on button "$664.07 in your order" at bounding box center [127, 154] width 189 height 39
checkbox input "true"
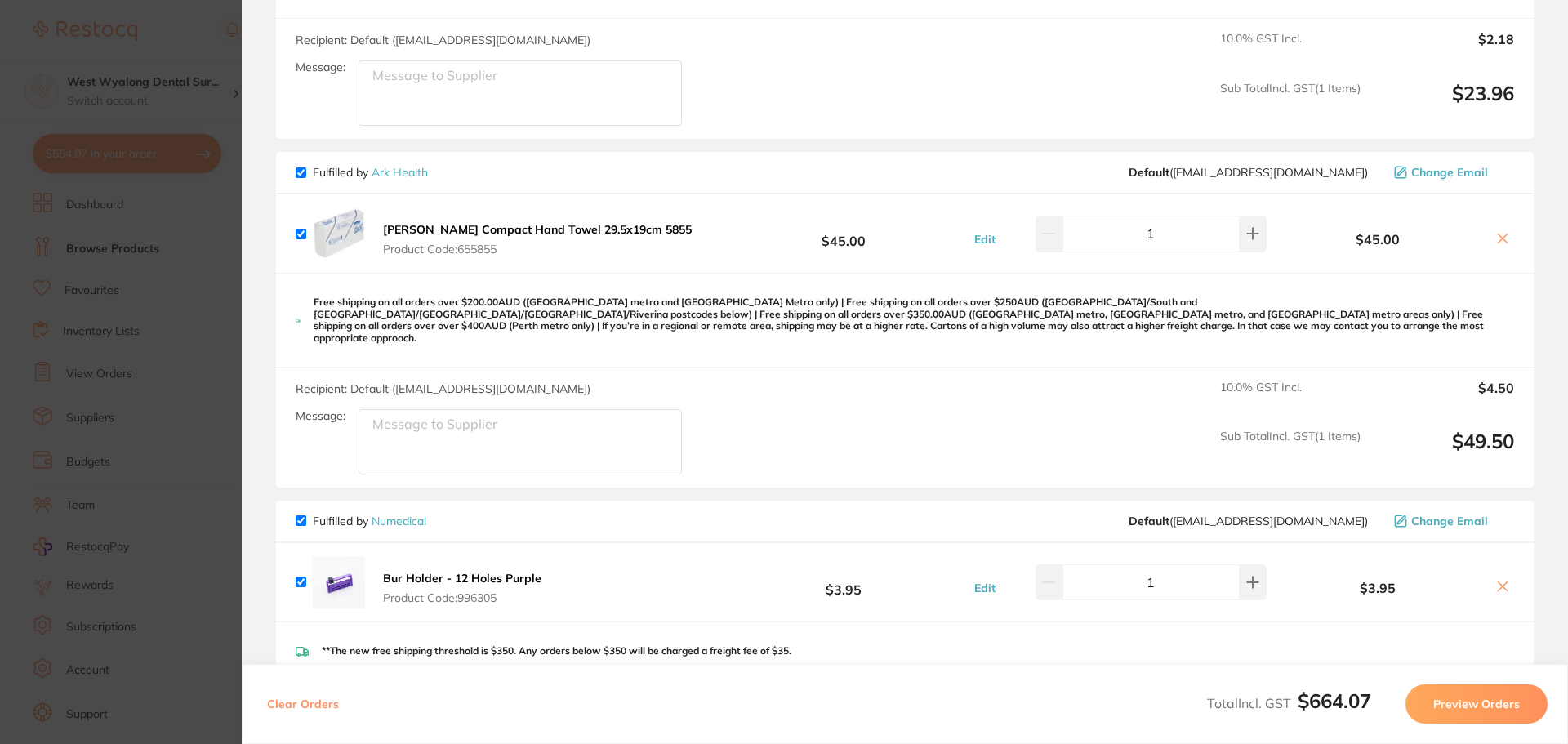
scroll to position [1469, 0]
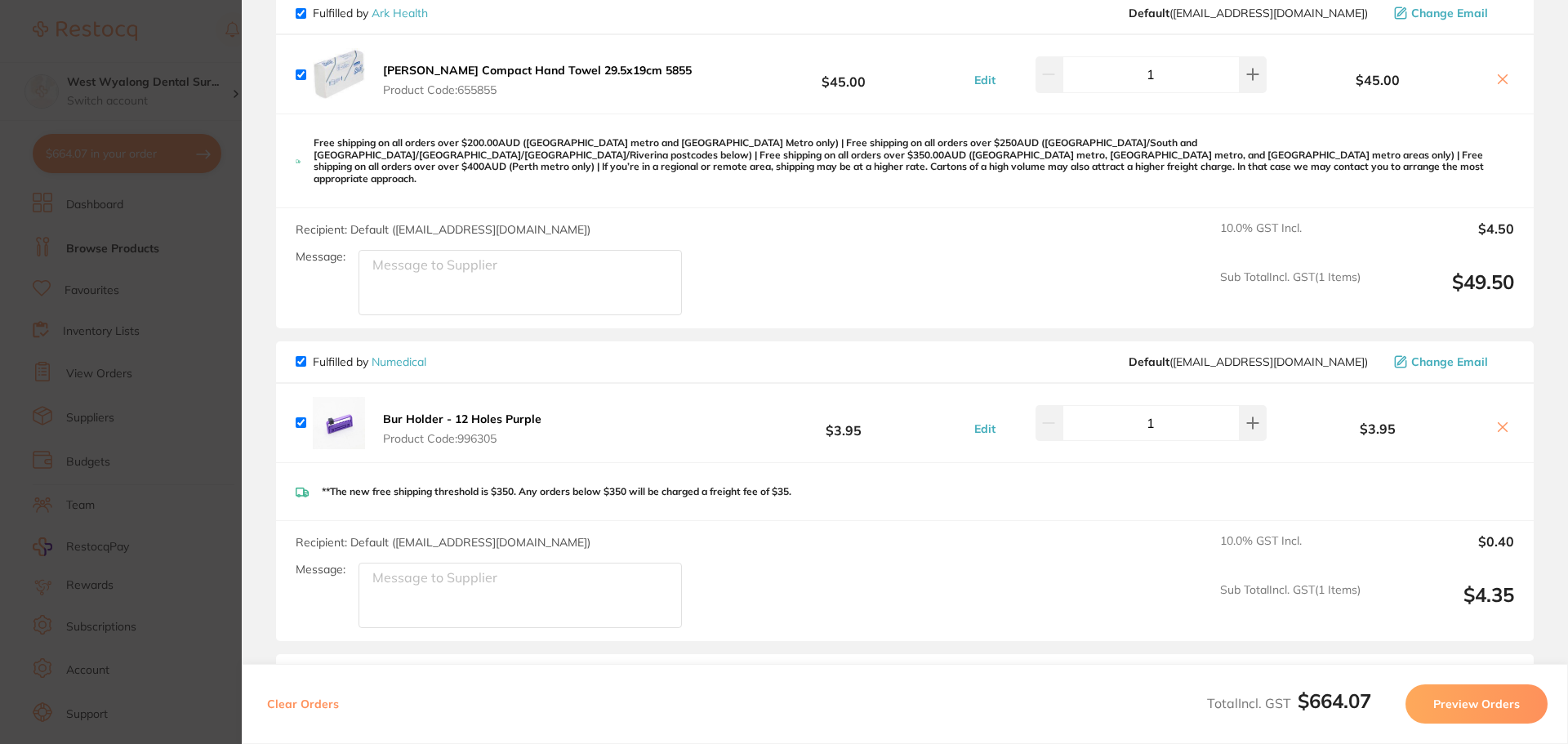
click at [372, 410] on div "Bur Holder - 12 Holes Purple Product Code: 996305" at bounding box center [421, 423] width 250 height 52
click at [457, 412] on b "Bur Holder - 12 Holes Purple" at bounding box center [462, 419] width 159 height 15
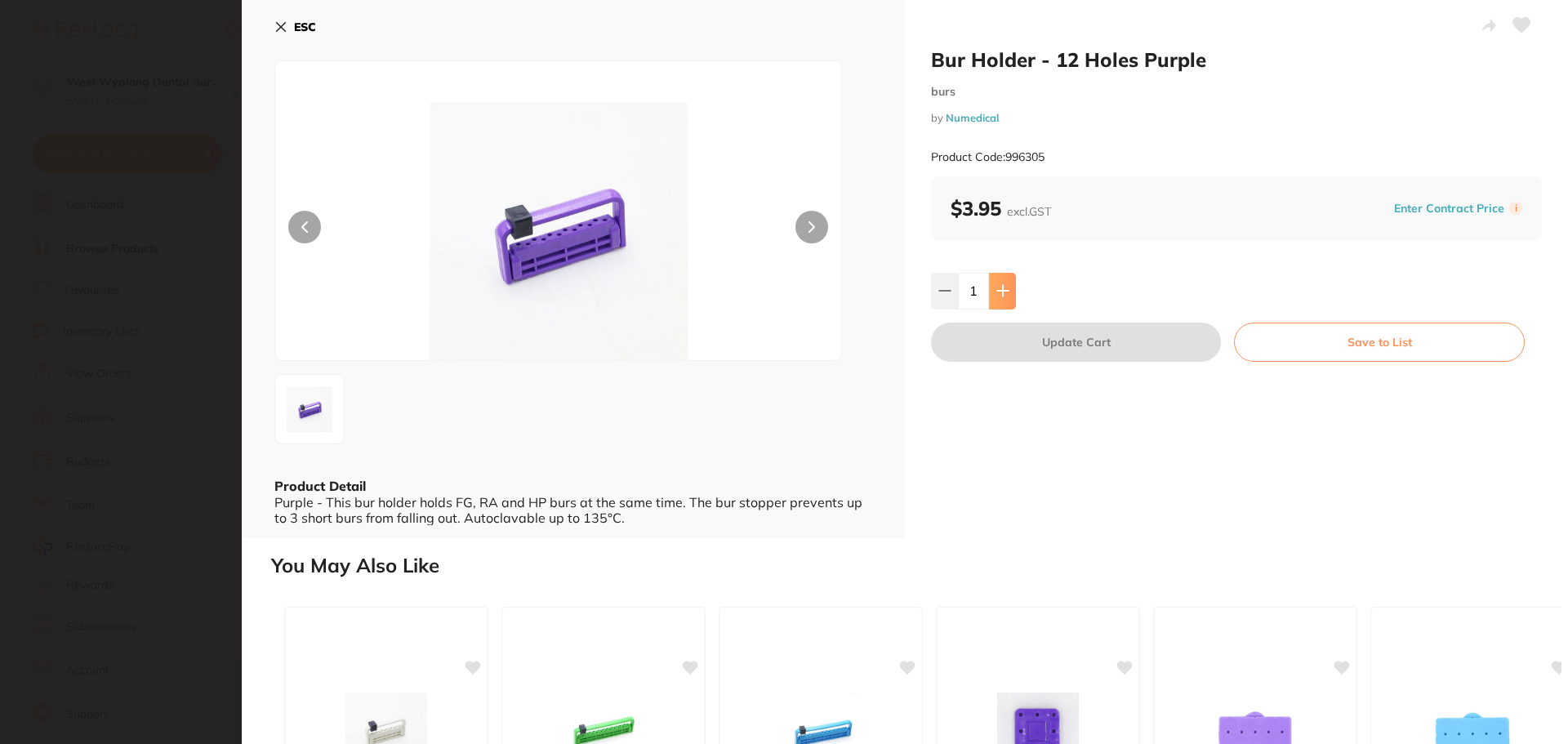
scroll to position [0, 0]
click at [1004, 301] on button at bounding box center [1002, 290] width 27 height 35
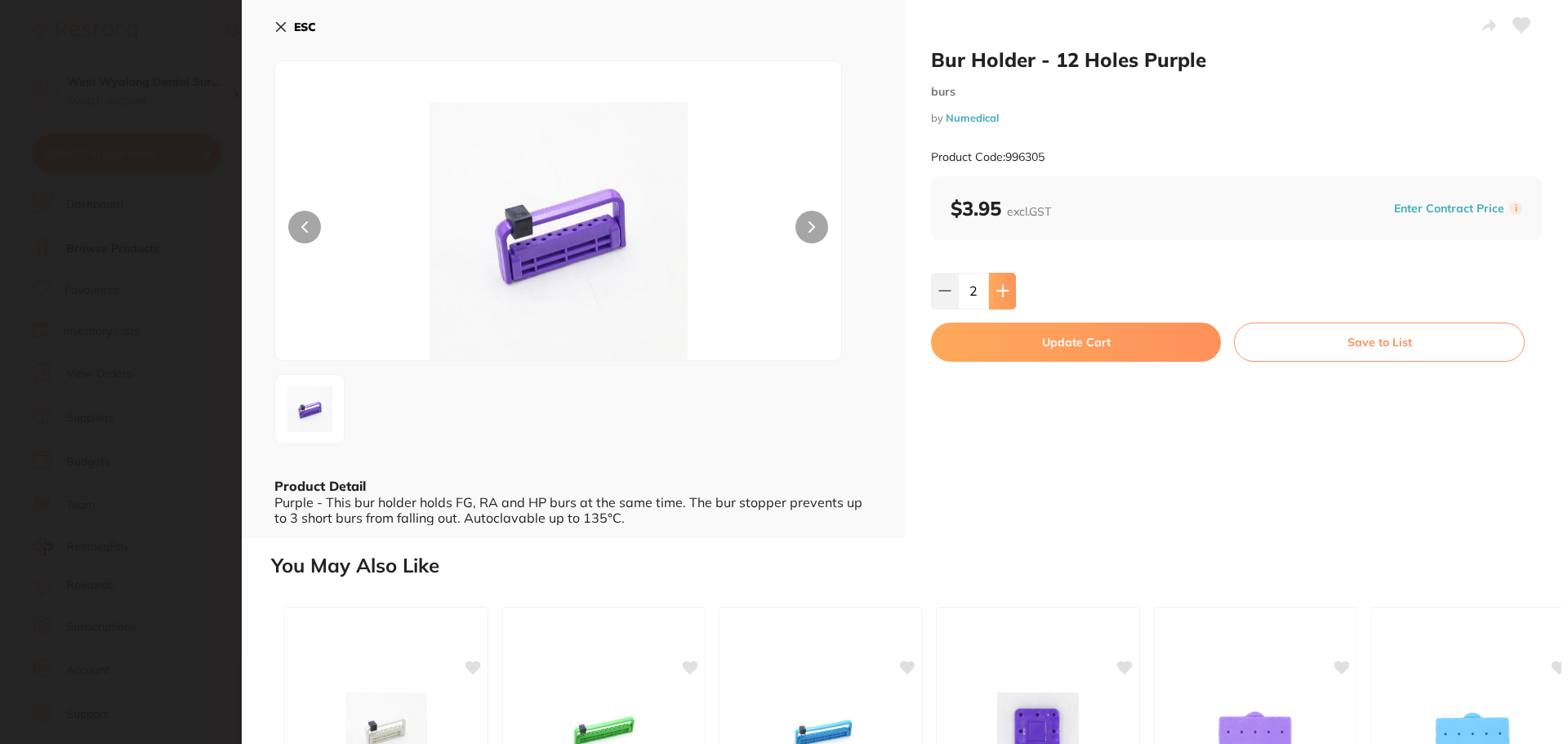
click at [1004, 301] on button at bounding box center [1002, 290] width 27 height 35
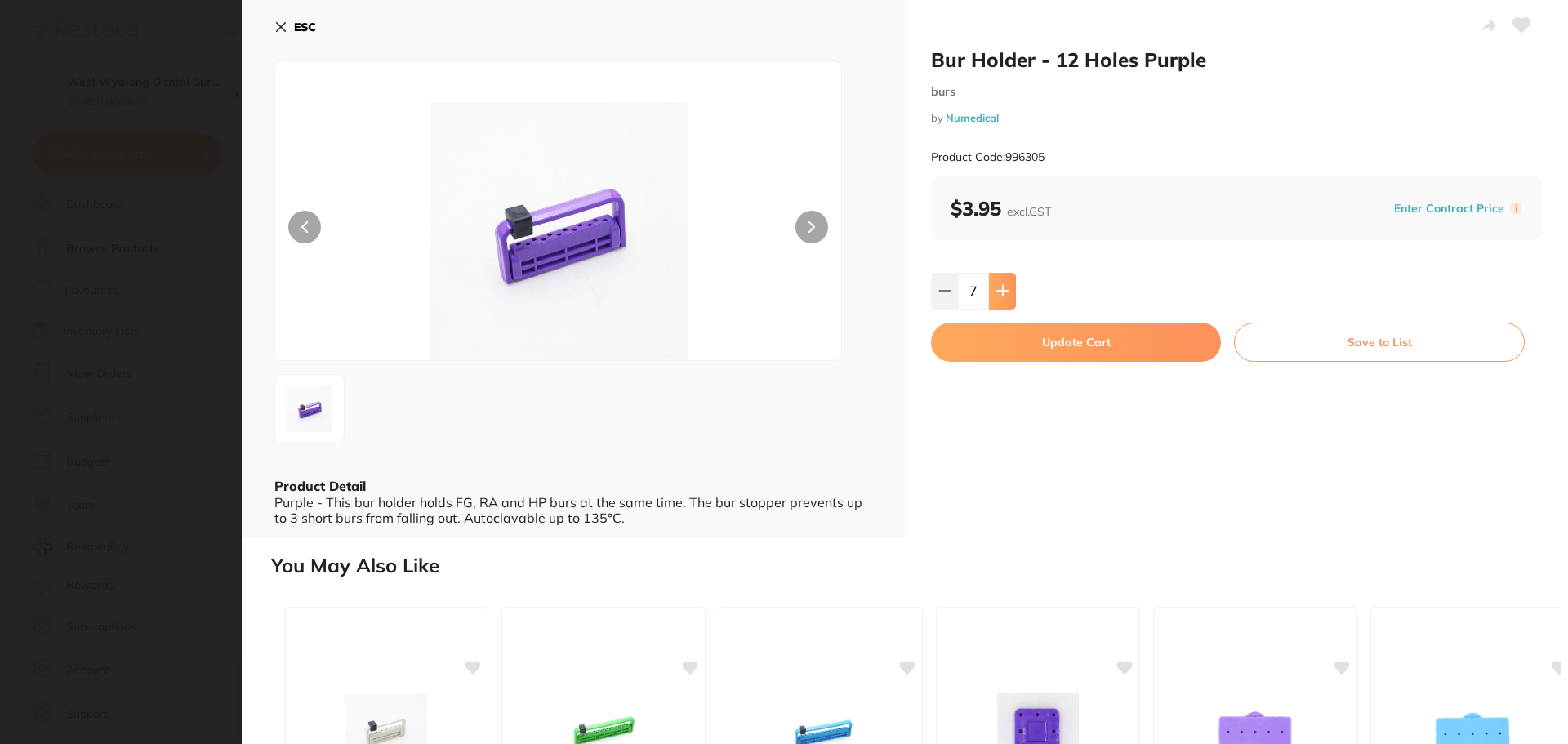
click at [1005, 302] on button at bounding box center [1002, 290] width 27 height 35
type input "10"
click at [1019, 346] on button "Update Cart" at bounding box center [1076, 342] width 290 height 39
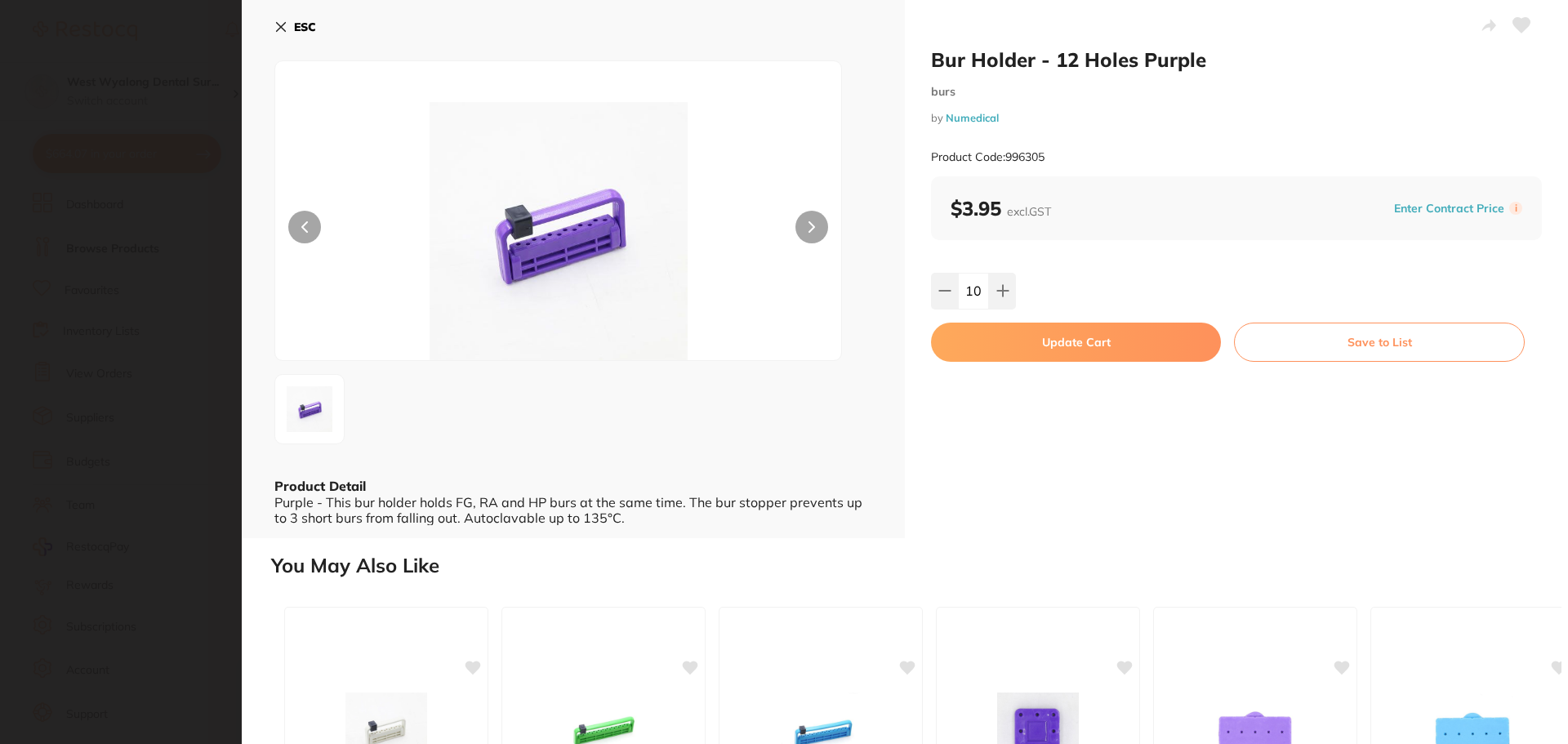
type input "10"
